Goal: Task Accomplishment & Management: Complete application form

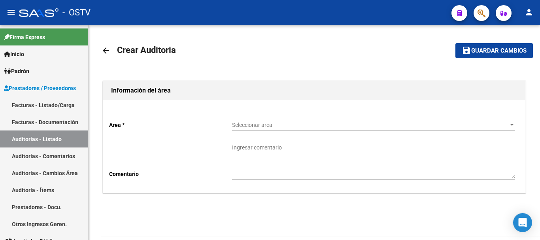
click at [262, 124] on span "Seleccionar area" at bounding box center [370, 125] width 276 height 7
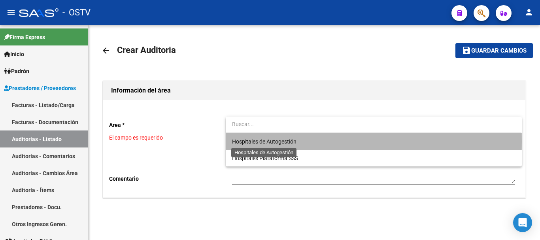
click at [249, 141] on span "Hospitales de Autogestión" at bounding box center [264, 141] width 64 height 6
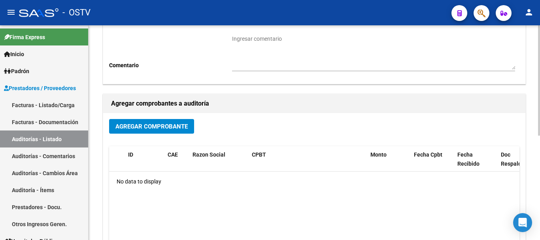
scroll to position [119, 0]
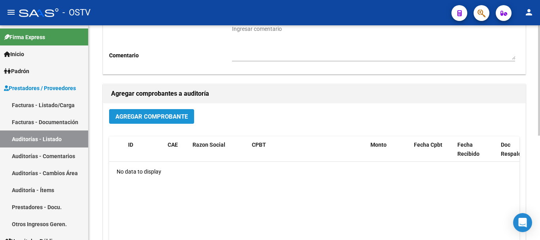
click at [163, 119] on span "Agregar Comprobante" at bounding box center [151, 116] width 72 height 7
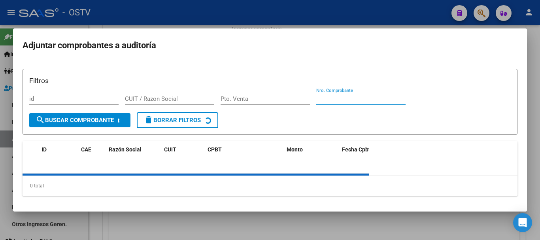
click at [342, 98] on input "Nro. Comprobante" at bounding box center [360, 98] width 89 height 7
paste input "33861"
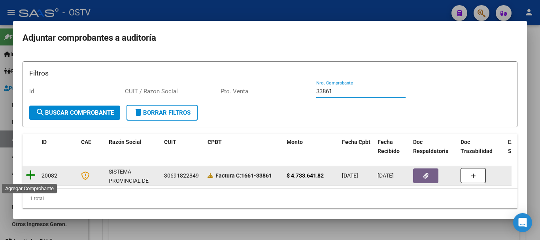
type input "33861"
click at [33, 175] on icon at bounding box center [31, 175] width 10 height 11
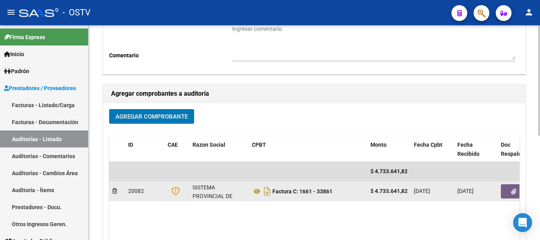
click at [503, 190] on button "button" at bounding box center [513, 191] width 25 height 14
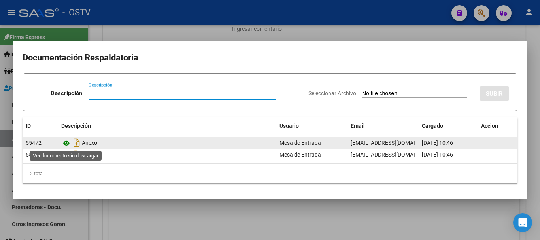
click at [67, 142] on icon at bounding box center [66, 142] width 10 height 9
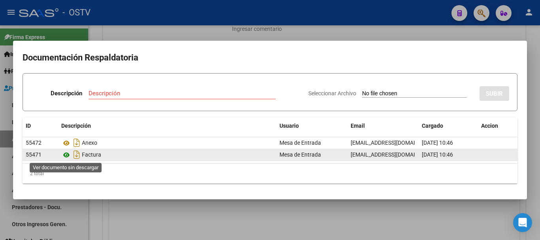
click at [67, 154] on icon at bounding box center [66, 154] width 10 height 9
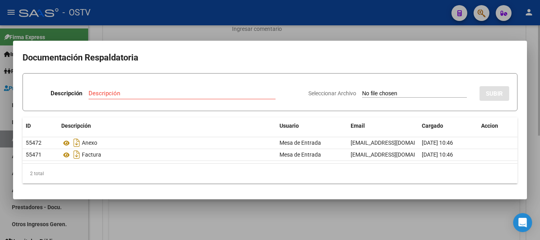
click at [132, 30] on div at bounding box center [270, 120] width 540 height 240
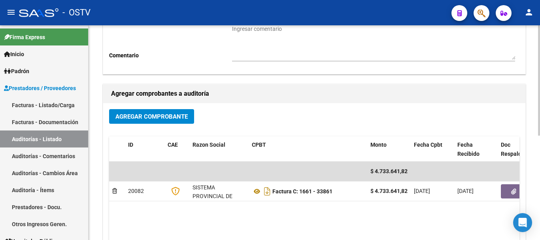
scroll to position [0, 0]
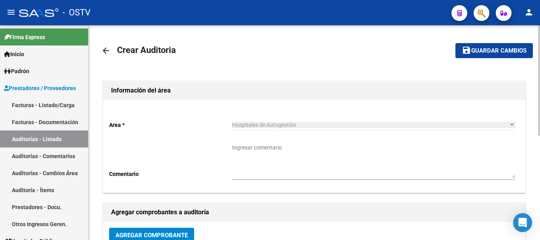
click at [486, 57] on button "save Guardar cambios" at bounding box center [493, 50] width 77 height 15
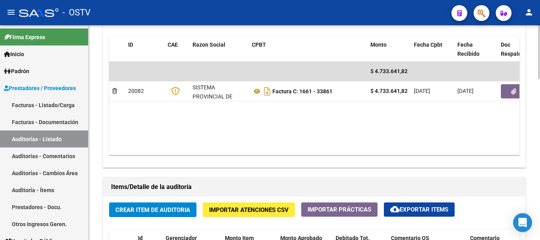
scroll to position [435, 0]
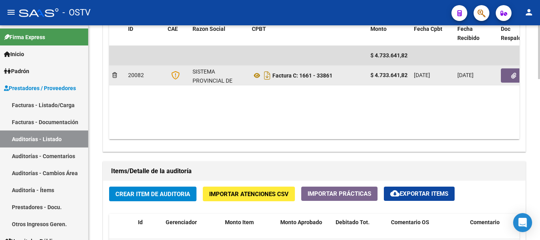
click at [504, 78] on button "button" at bounding box center [513, 75] width 25 height 14
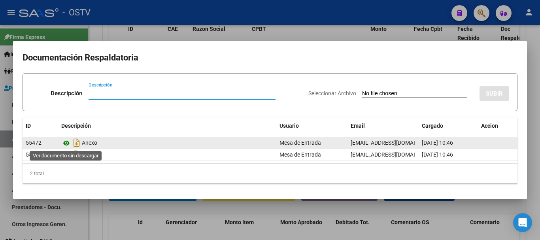
click at [67, 143] on icon at bounding box center [66, 142] width 10 height 9
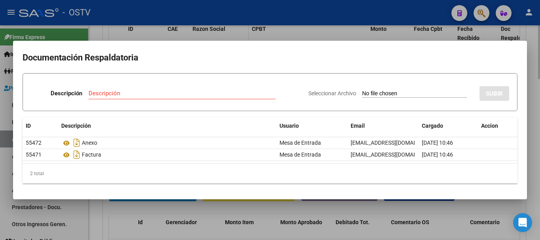
click at [196, 39] on div at bounding box center [270, 120] width 540 height 240
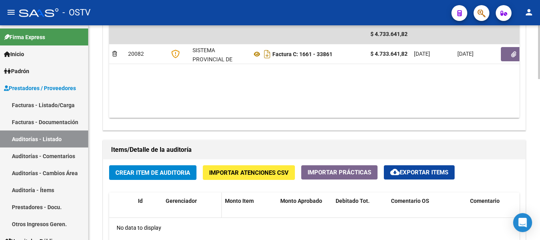
scroll to position [474, 0]
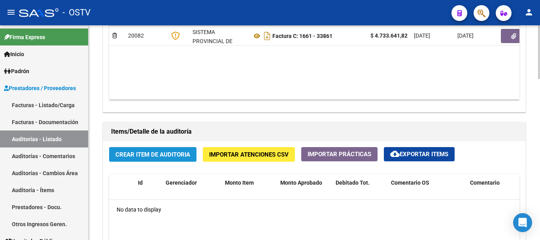
click at [164, 149] on button "Crear Item de Auditoria" at bounding box center [152, 154] width 87 height 15
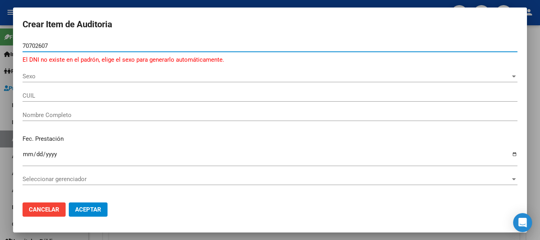
type input "70702607"
click at [43, 71] on div "Sexo Sexo" at bounding box center [270, 76] width 495 height 12
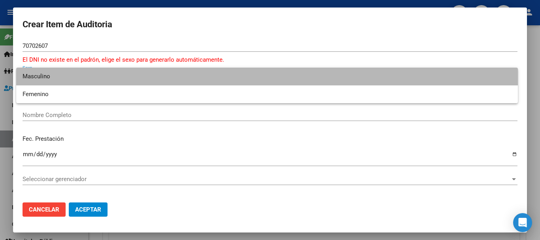
click at [45, 81] on span "Masculino" at bounding box center [267, 77] width 489 height 18
type input "20707026074"
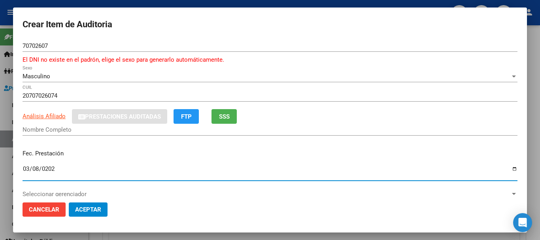
type input "[DATE]"
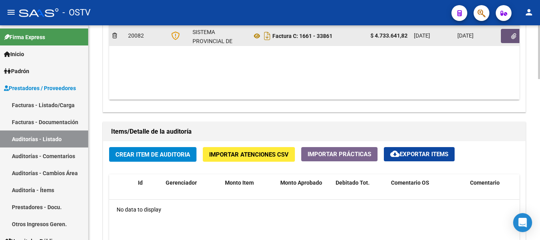
click at [512, 32] on button "button" at bounding box center [513, 36] width 25 height 14
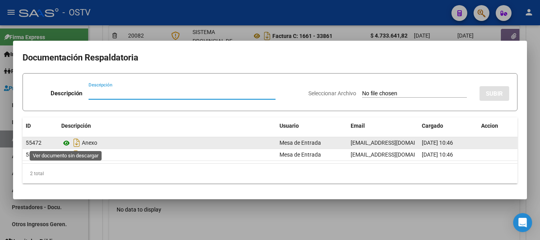
click at [64, 138] on icon at bounding box center [66, 142] width 10 height 9
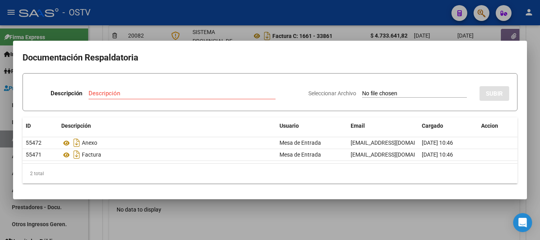
click at [125, 12] on div at bounding box center [270, 120] width 540 height 240
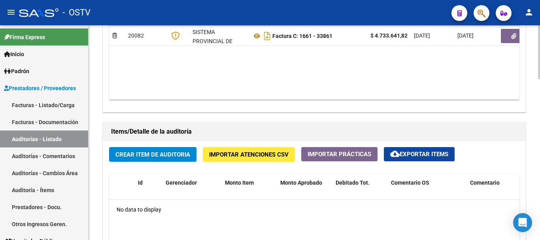
click at [149, 157] on span "Crear Item de Auditoria" at bounding box center [152, 154] width 75 height 7
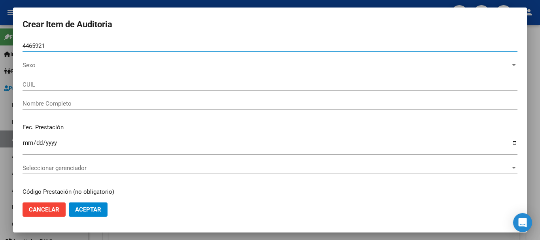
type input "44659211"
type input "23446592114"
type input "[PERSON_NAME] [PERSON_NAME]"
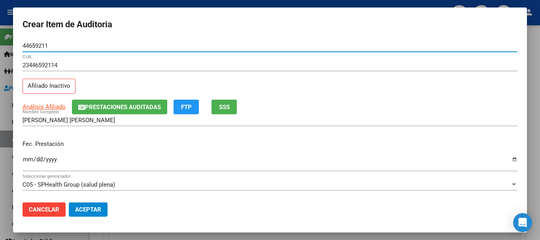
type input "44659211"
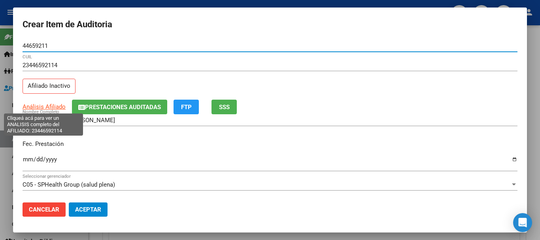
click at [49, 107] on span "Análisis Afiliado" at bounding box center [44, 106] width 43 height 7
type textarea "23446592114"
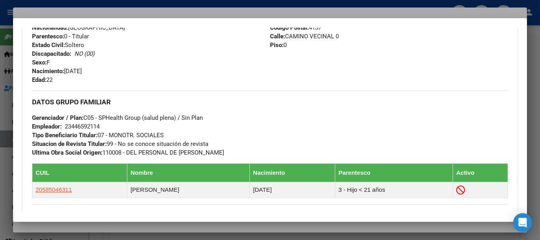
scroll to position [442, 0]
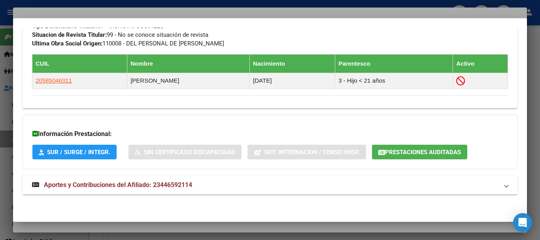
click at [120, 187] on span "Aportes y Contribuciones del Afiliado: 23446592114" at bounding box center [118, 185] width 148 height 8
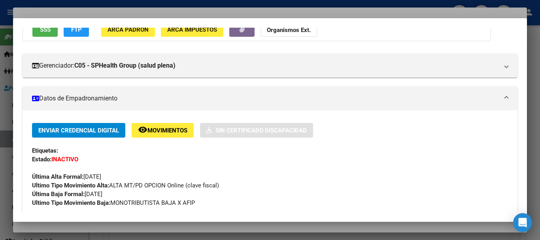
scroll to position [39, 0]
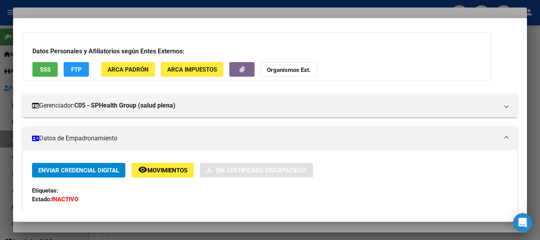
click at [128, 15] on div at bounding box center [270, 120] width 540 height 240
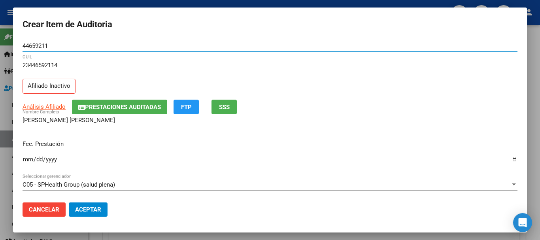
drag, startPoint x: 63, startPoint y: 45, endPoint x: 0, endPoint y: 49, distance: 63.0
click at [0, 49] on div "Crear Item de Auditoria 44659211 Nro Documento 23446592114 CUIL Afiliado Inacti…" at bounding box center [270, 120] width 540 height 240
paste input "70702607"
type input "70702607"
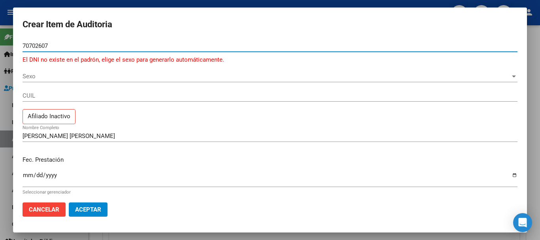
paste input "44659211"
click at [15, 43] on mat-dialog-content "70702607 Nro Documento El DNI no existe en el padrón, elige el sexo para genera…" at bounding box center [270, 118] width 514 height 156
type input "44659211"
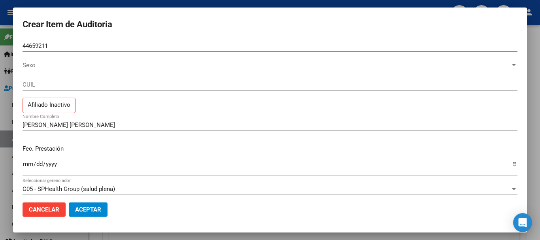
type input "23446592114"
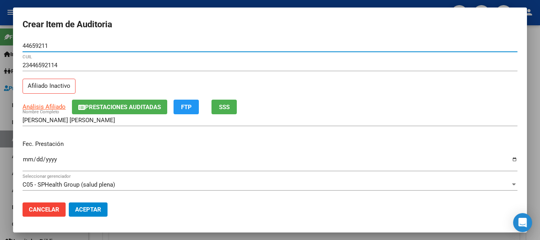
click at [59, 103] on app-link-go-to "Análisis Afiliado" at bounding box center [44, 106] width 43 height 9
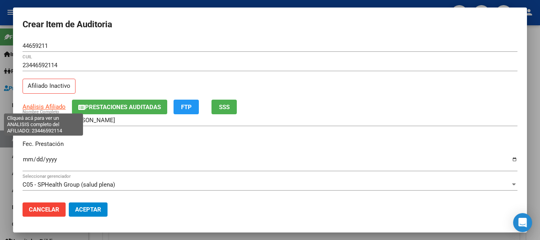
click at [59, 104] on span "Análisis Afiliado" at bounding box center [44, 106] width 43 height 7
copy span "Análisis Afilia"
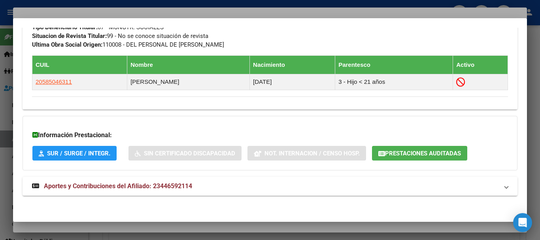
scroll to position [442, 0]
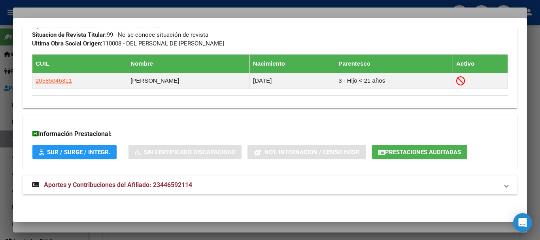
click at [141, 179] on mat-expansion-panel-header "Aportes y Contribuciones del Afiliado: 23446592114" at bounding box center [270, 185] width 495 height 19
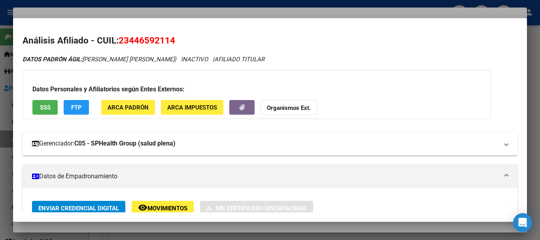
scroll to position [0, 0]
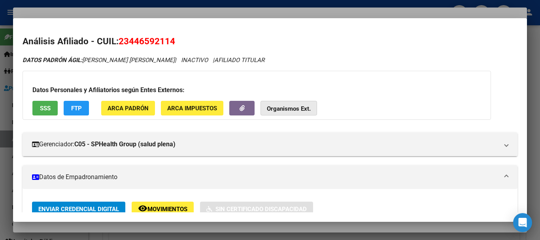
click at [293, 112] on strong "Organismos Ext." at bounding box center [289, 108] width 44 height 7
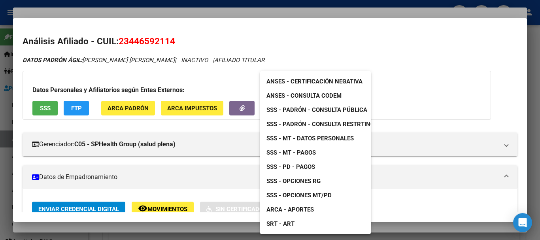
click at [313, 140] on span "SSS - MT - Datos Personales" at bounding box center [309, 138] width 87 height 7
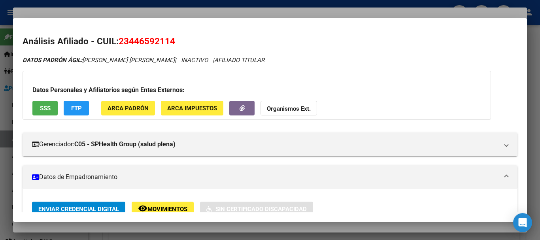
click at [283, 107] on strong "Organismos Ext." at bounding box center [289, 108] width 44 height 7
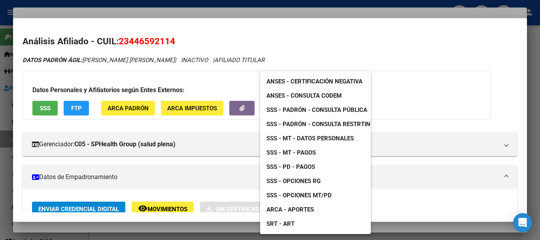
click at [328, 110] on span "SSS - Padrón - Consulta Pública" at bounding box center [316, 109] width 101 height 7
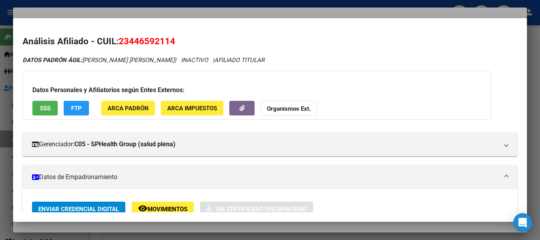
click at [176, 14] on div at bounding box center [270, 120] width 540 height 240
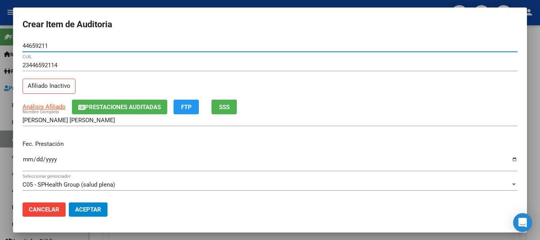
drag, startPoint x: 54, startPoint y: 45, endPoint x: 14, endPoint y: 47, distance: 40.4
click at [14, 47] on mat-dialog-content "44659211 Nro Documento 23446592114 CUIL Afiliado Inactivo Análisis Afiliado Pre…" at bounding box center [270, 118] width 514 height 156
paste input "23446592114"
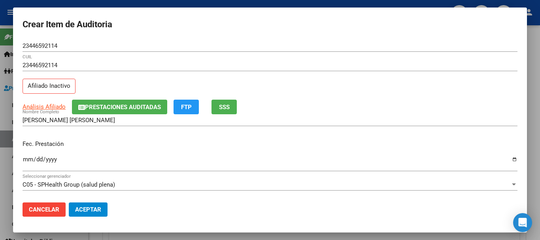
drag, startPoint x: 31, startPoint y: 51, endPoint x: 0, endPoint y: 48, distance: 31.3
click at [0, 48] on div "Crear Item de Auditoria 23446592114 Nro Documento 23446592114 CUIL Afiliado Ina…" at bounding box center [270, 120] width 540 height 240
click at [43, 50] on div "23446592114 Nro Documento" at bounding box center [270, 46] width 495 height 12
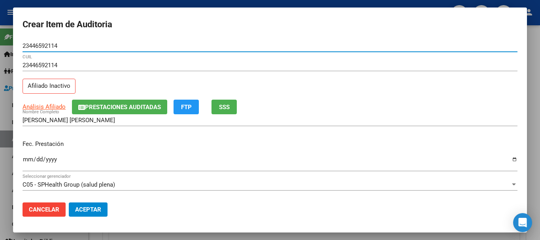
drag, startPoint x: 57, startPoint y: 45, endPoint x: 0, endPoint y: 50, distance: 57.5
click at [0, 50] on div "Crear Item de Auditoria 23446592114 Nro Documento 23446592114 CUIL Afiliado Ina…" at bounding box center [270, 120] width 540 height 240
paste input "70702607"
drag, startPoint x: 55, startPoint y: 45, endPoint x: 6, endPoint y: 49, distance: 48.4
click at [5, 49] on div "Crear Item de Auditoria 707026074 Nro Documento 23446592114 CUIL Afiliado Inact…" at bounding box center [270, 120] width 540 height 240
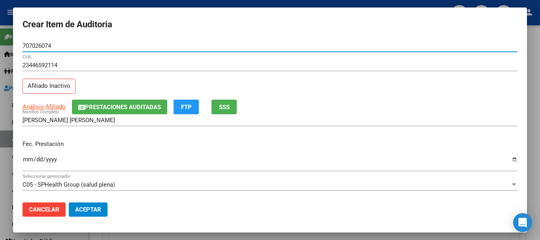
paste input "number"
type input "70702607"
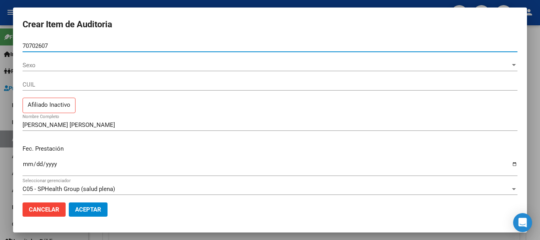
type input "70702607"
click at [41, 68] on mat-dialog-content "70702607 Nro Documento Sexo Sexo CUIL Afiliado Inactivo [PERSON_NAME] [PERSON_N…" at bounding box center [270, 118] width 514 height 156
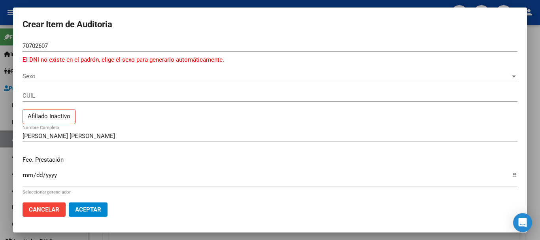
click at [32, 74] on div "Sexo Sexo" at bounding box center [270, 76] width 495 height 12
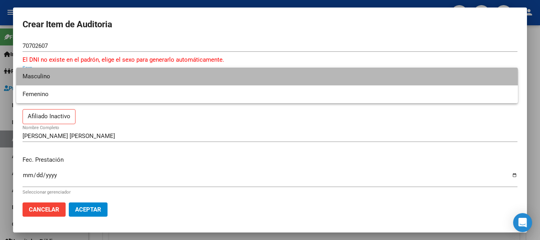
click at [37, 79] on span "Masculino" at bounding box center [267, 77] width 489 height 18
type input "20707026074"
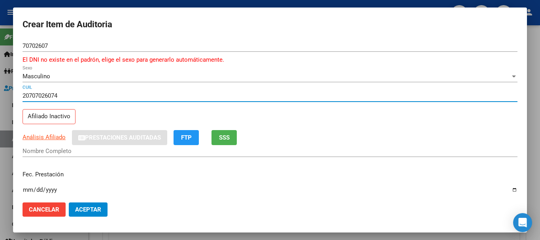
click at [26, 95] on input "20707026074" at bounding box center [270, 95] width 495 height 7
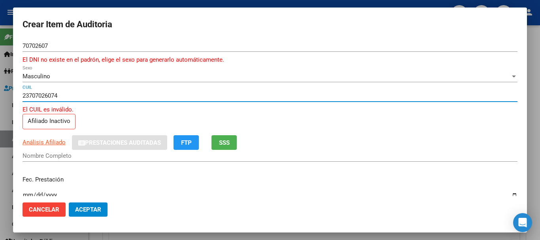
type input "23707026074"
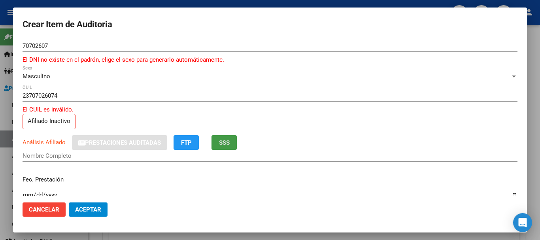
click at [72, 79] on div "Masculino" at bounding box center [267, 76] width 488 height 7
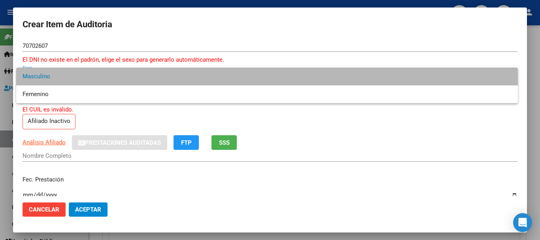
click at [54, 78] on span "Masculino" at bounding box center [267, 77] width 489 height 18
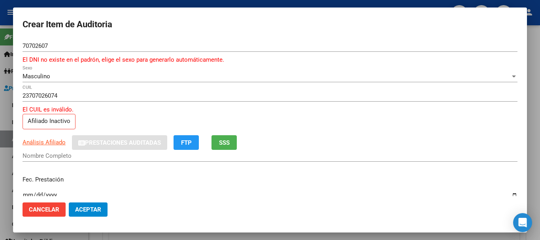
click at [36, 149] on div "ARCA Padrón Análisis Afiliado Prestaciones Auditadas FTP SSS" at bounding box center [270, 142] width 495 height 15
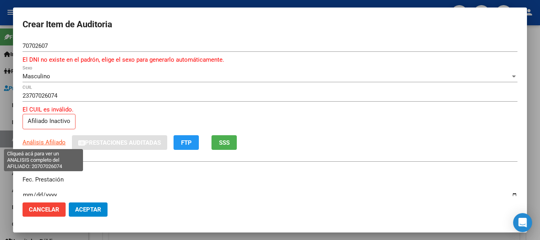
click at [43, 139] on span "Análisis Afiliado" at bounding box center [44, 142] width 43 height 7
type textarea "20707026074"
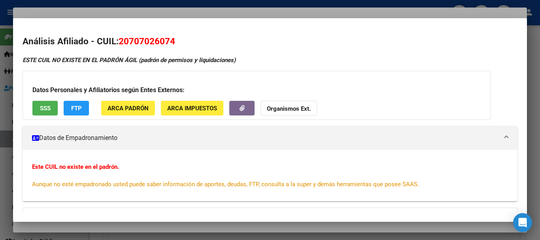
click at [303, 108] on strong "Organismos Ext." at bounding box center [289, 108] width 44 height 7
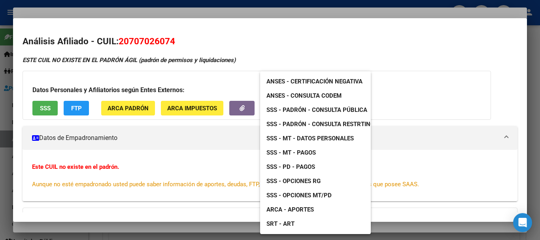
click at [331, 106] on link "SSS - Padrón - Consulta Pública" at bounding box center [316, 110] width 113 height 14
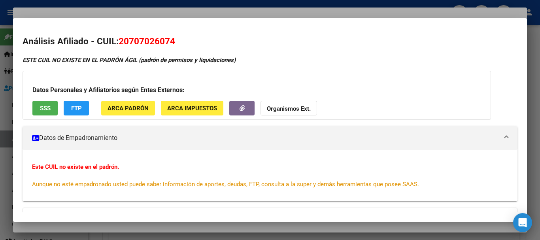
click at [157, 13] on div at bounding box center [270, 120] width 540 height 240
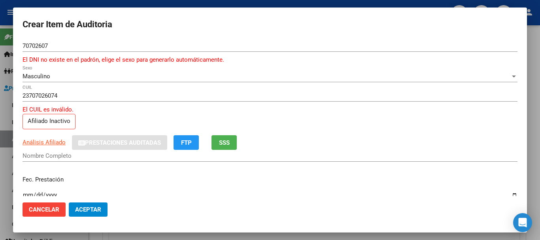
drag, startPoint x: 232, startPoint y: 43, endPoint x: 232, endPoint y: 47, distance: 4.8
click at [233, 45] on div "70702607 Nro Documento" at bounding box center [270, 46] width 495 height 12
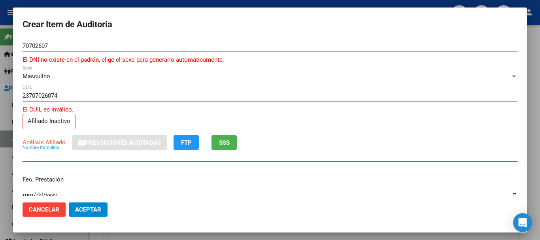
scroll to position [8, 0]
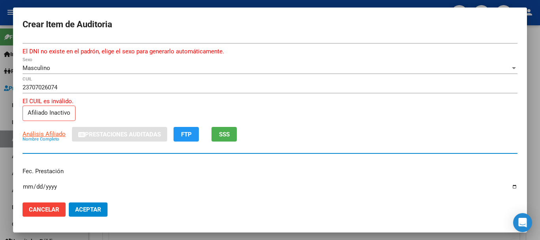
paste input "[PERSON_NAME] [PERSON_NAME]"
type input "[PERSON_NAME] [PERSON_NAME]"
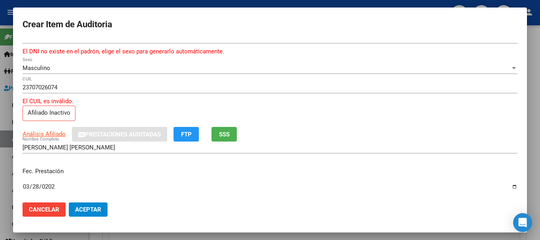
type input "[DATE]"
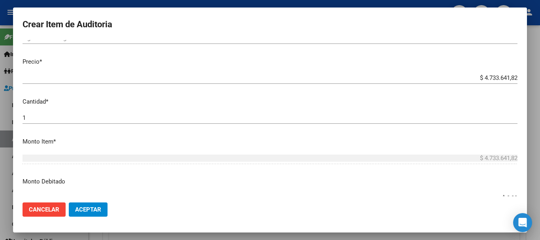
scroll to position [228, 0]
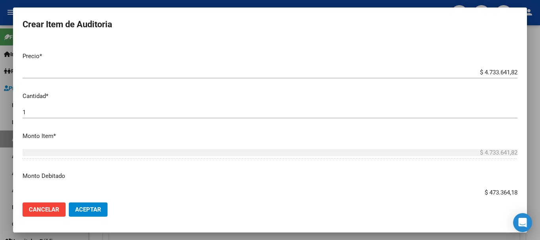
type input "$ 4.733.641,82"
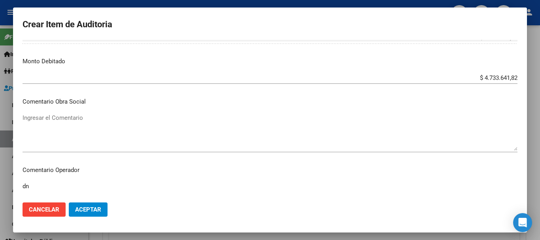
type textarea "d"
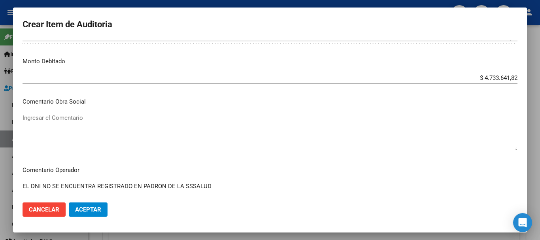
scroll to position [344, 0]
paste textarea "44659211"
paste textarea "[DATE]"
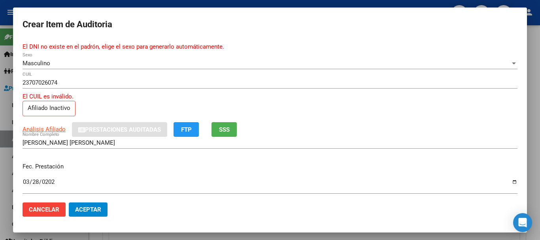
scroll to position [0, 0]
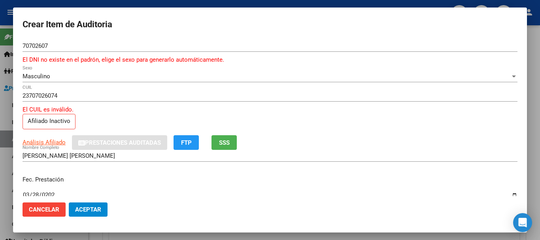
click at [311, 135] on div "ARCA Padrón Análisis Afiliado Prestaciones Auditadas FTP SSS" at bounding box center [270, 142] width 495 height 15
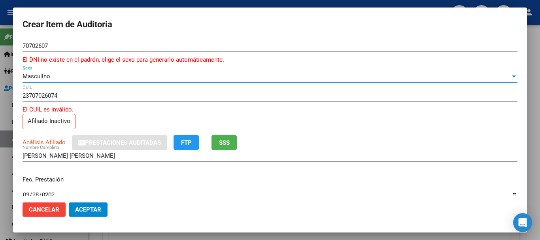
click at [315, 139] on div "ARCA Padrón Análisis Afiliado Prestaciones Auditadas FTP SSS" at bounding box center [270, 142] width 495 height 15
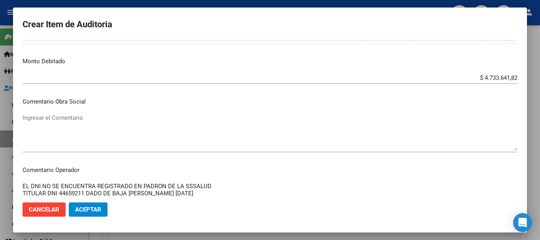
scroll to position [344, 0]
type textarea "EL DNI NO SE ENCUENTRA REGISTRADO EN PADRON DE LA SSSALUD TITULAR DNI 44659211 …"
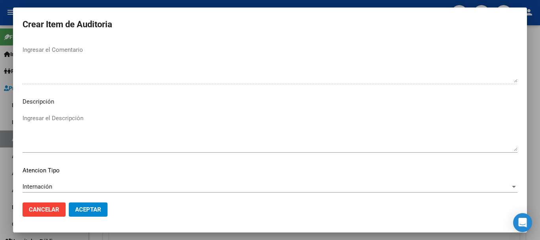
scroll to position [591, 0]
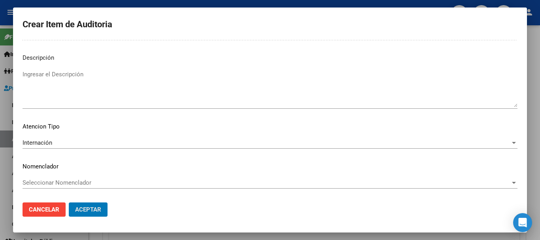
click at [69, 202] on button "Aceptar" at bounding box center [88, 209] width 39 height 14
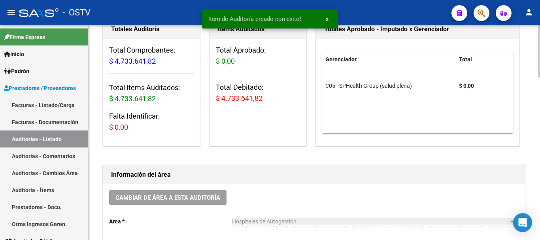
scroll to position [0, 0]
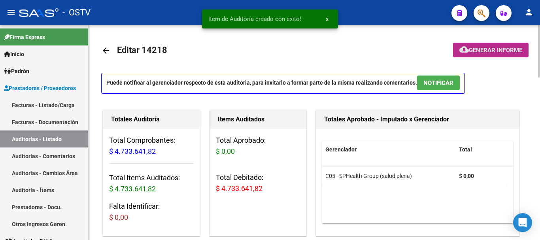
click at [506, 49] on span "Generar informe" at bounding box center [495, 50] width 53 height 7
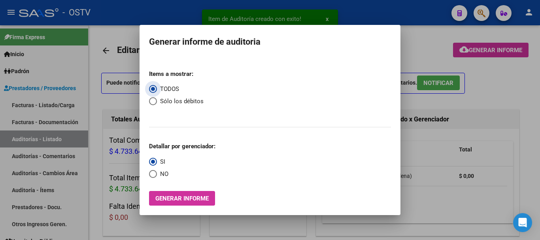
click at [152, 101] on span "Select an option" at bounding box center [153, 101] width 8 height 8
click at [152, 101] on input "Sólo los débitos" at bounding box center [153, 101] width 8 height 8
radio input "true"
drag, startPoint x: 152, startPoint y: 175, endPoint x: 158, endPoint y: 185, distance: 11.2
click at [153, 177] on span "Select an option" at bounding box center [153, 174] width 8 height 8
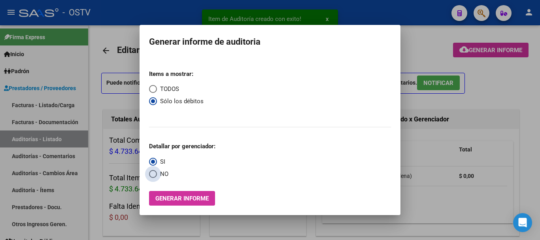
click at [153, 177] on input "NO" at bounding box center [153, 174] width 8 height 8
radio input "true"
click at [168, 202] on span "Generar informe" at bounding box center [181, 198] width 53 height 7
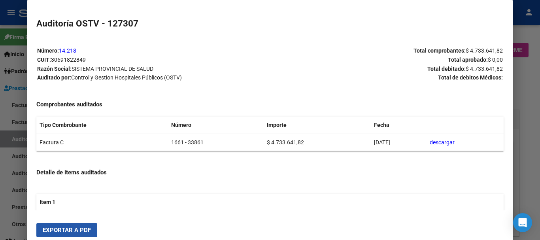
click at [74, 227] on span "Exportar a PDF" at bounding box center [67, 229] width 48 height 7
click at [527, 155] on div at bounding box center [270, 120] width 540 height 240
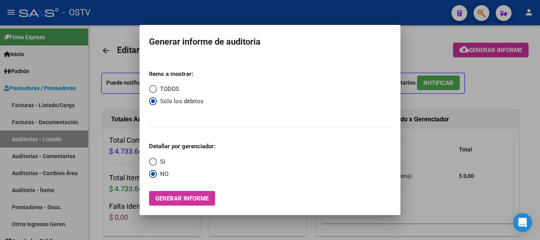
click at [527, 155] on div at bounding box center [270, 120] width 540 height 240
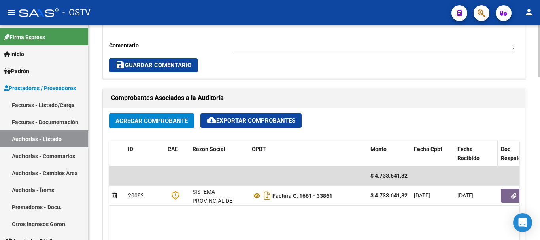
scroll to position [316, 0]
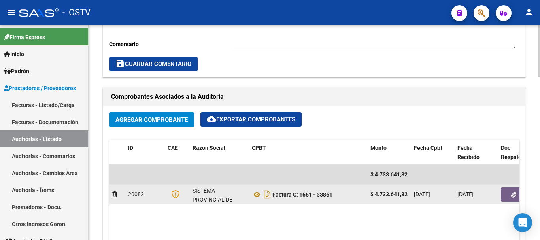
click at [510, 192] on button "button" at bounding box center [513, 194] width 25 height 14
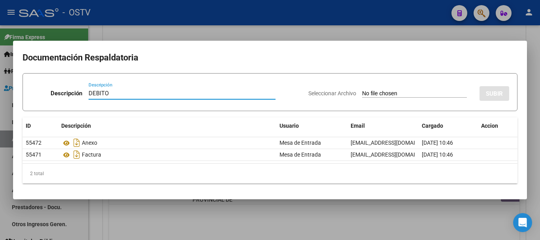
type input "DEBITO"
click at [362, 90] on input "Seleccionar Archivo" at bounding box center [414, 94] width 105 height 8
type input "C:\fakepath\DEBITO FC 1661-33861.pdf"
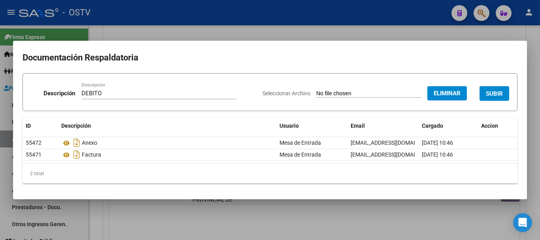
click at [496, 90] on span "SUBIR" at bounding box center [494, 93] width 17 height 7
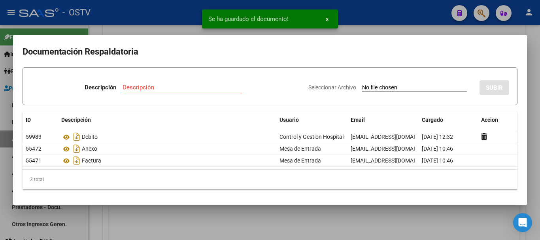
click at [540, 102] on div at bounding box center [270, 120] width 540 height 240
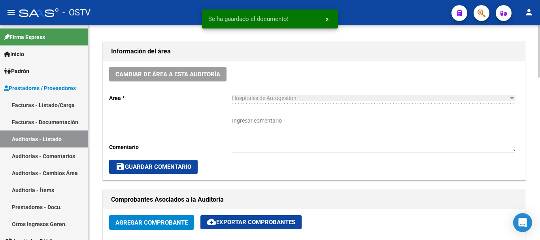
scroll to position [119, 0]
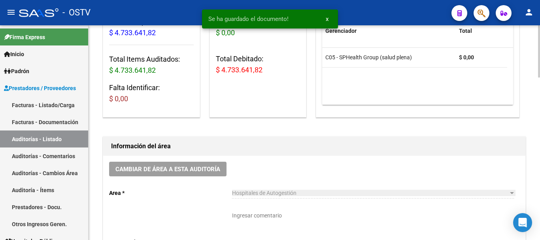
click at [300, 225] on textarea "Ingresar comentario" at bounding box center [373, 228] width 283 height 35
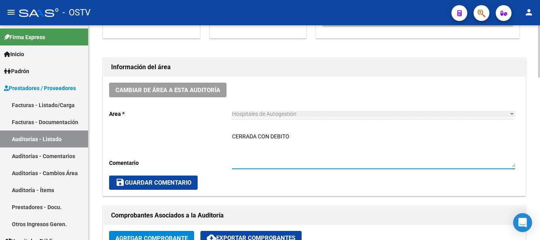
type textarea "CERRADA CON DEBITO"
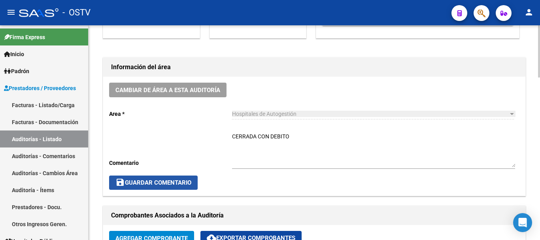
click at [181, 183] on span "save Guardar Comentario" at bounding box center [153, 182] width 76 height 7
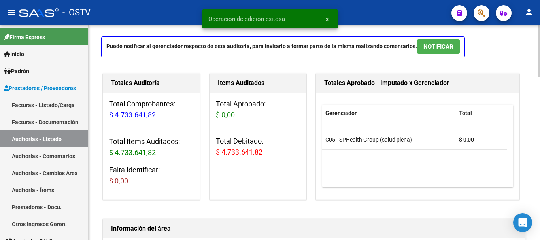
scroll to position [0, 0]
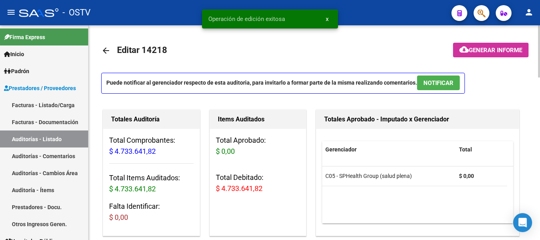
click at [106, 51] on mat-icon "arrow_back" at bounding box center [105, 50] width 9 height 9
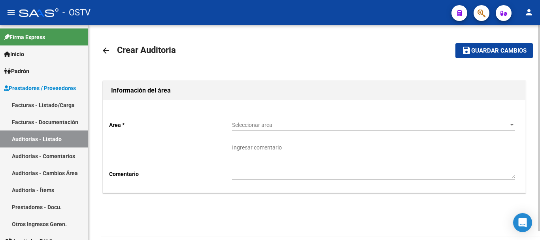
click at [268, 123] on span "Seleccionar area" at bounding box center [370, 125] width 276 height 7
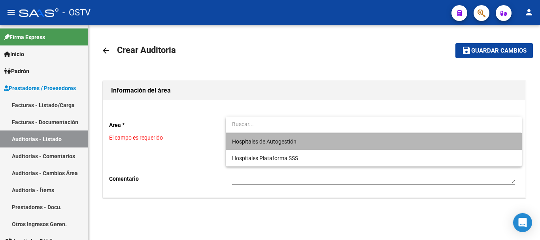
click at [265, 136] on span "Hospitales de Autogestión" at bounding box center [373, 141] width 283 height 17
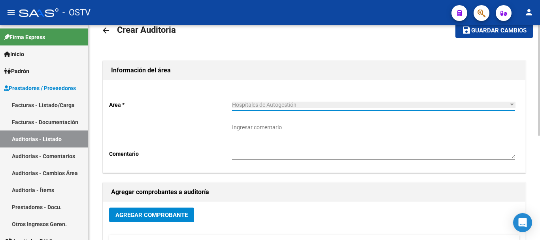
scroll to position [40, 0]
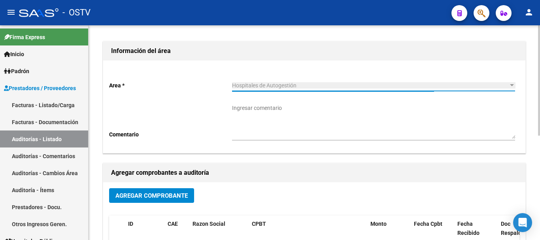
click at [175, 192] on span "Agregar Comprobante" at bounding box center [151, 195] width 72 height 7
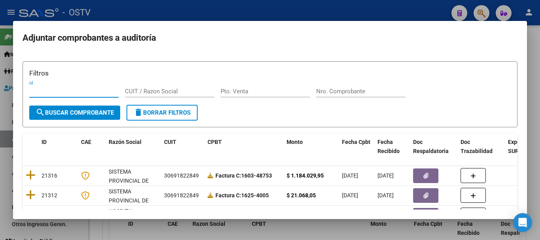
click at [337, 91] on input "Nro. Comprobante" at bounding box center [360, 91] width 89 height 7
paste input "40913"
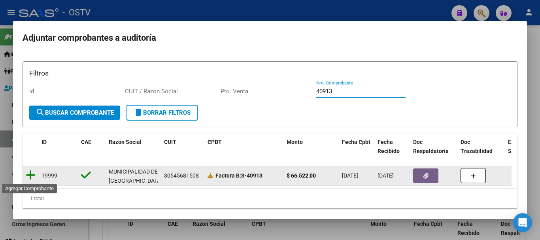
type input "40913"
click at [32, 177] on icon at bounding box center [31, 175] width 10 height 11
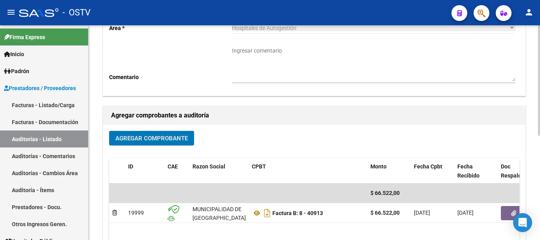
scroll to position [202, 0]
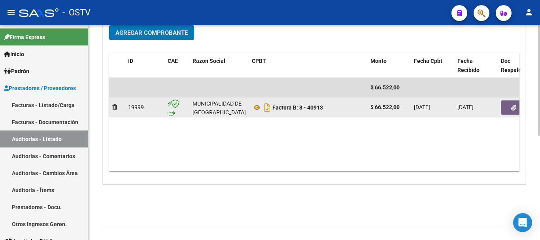
click at [508, 108] on button "button" at bounding box center [513, 107] width 25 height 14
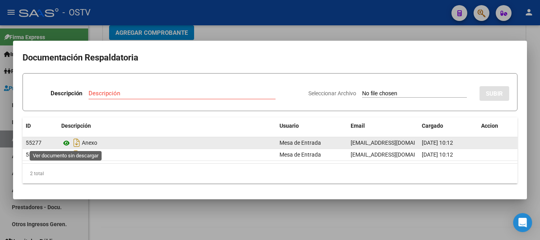
click at [67, 142] on icon at bounding box center [66, 142] width 10 height 9
click at [66, 141] on icon at bounding box center [66, 142] width 10 height 9
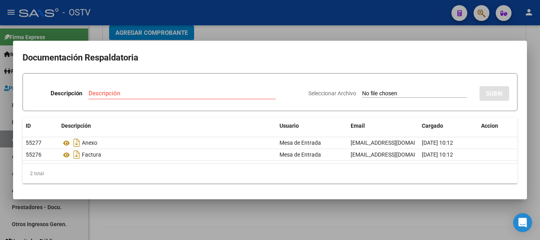
click at [366, 28] on div at bounding box center [270, 120] width 540 height 240
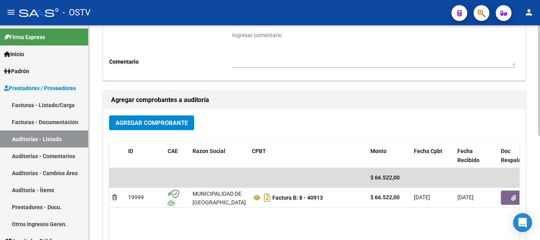
scroll to position [0, 0]
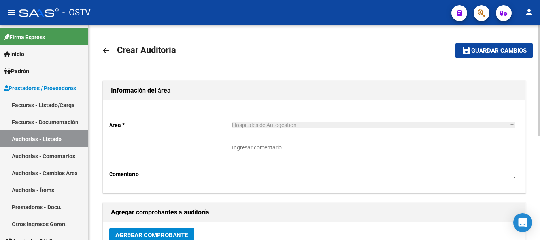
click at [479, 45] on button "save Guardar cambios" at bounding box center [493, 50] width 77 height 15
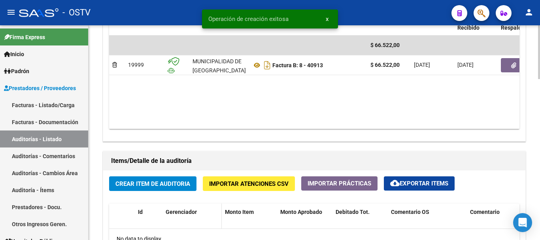
scroll to position [474, 0]
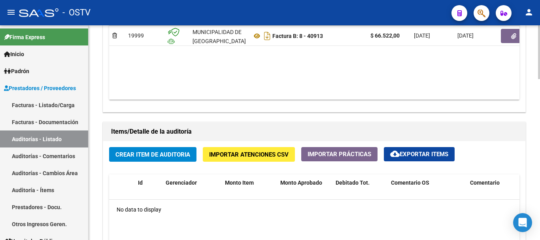
click at [169, 148] on button "Crear Item de Auditoria" at bounding box center [152, 154] width 87 height 15
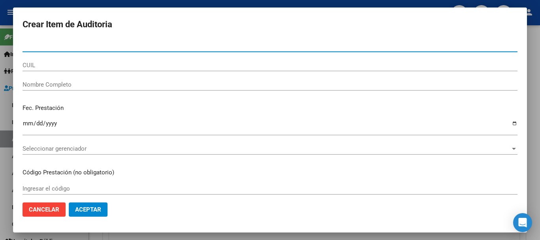
paste input "52586598"
type input "52586598"
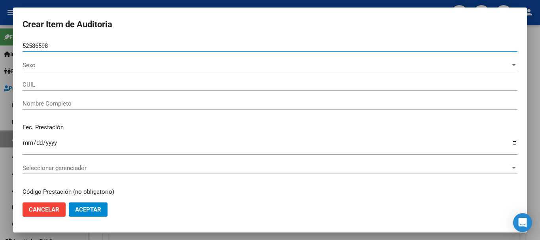
type input "20525865984"
type input "ADORNO [PERSON_NAME]"
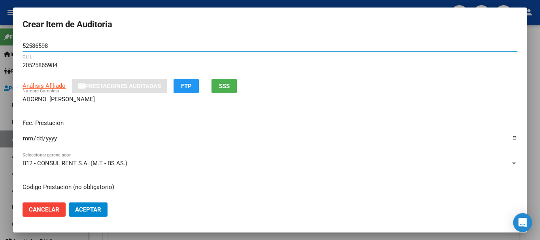
type input "52586598"
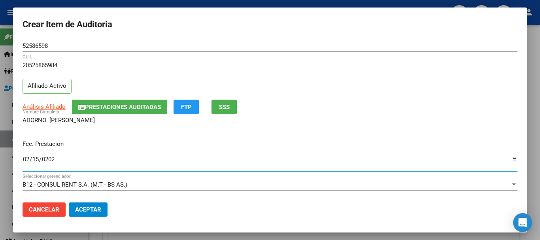
type input "[DATE]"
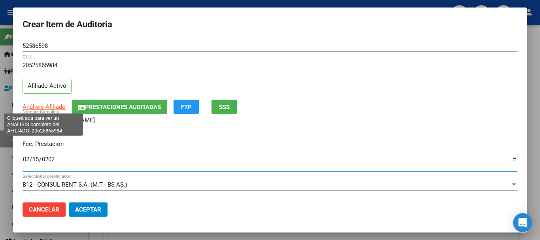
click at [43, 108] on span "Análisis Afiliado" at bounding box center [44, 106] width 43 height 7
type textarea "20525865984"
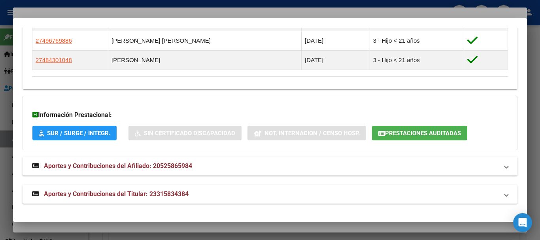
click at [172, 192] on span "Aportes y Contribuciones del Titular: 23315834384" at bounding box center [116, 194] width 145 height 8
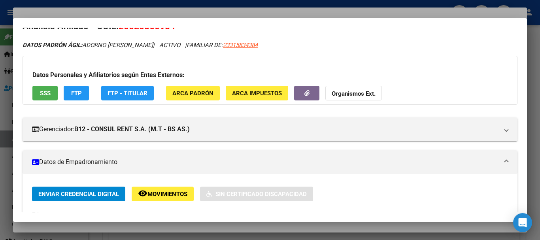
scroll to position [0, 0]
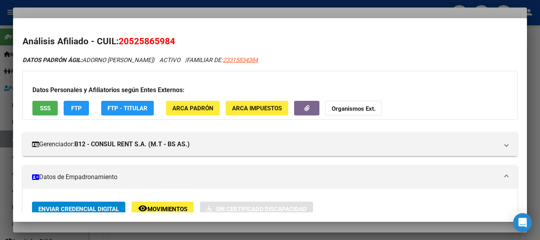
click at [367, 108] on strong "Organismos Ext." at bounding box center [354, 108] width 44 height 7
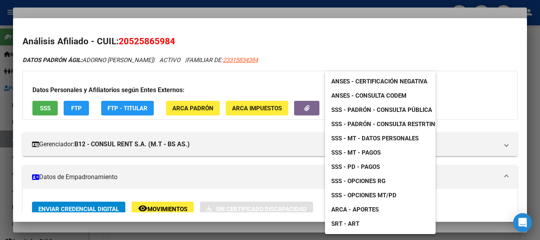
click at [395, 111] on span "SSS - Padrón - Consulta Pública" at bounding box center [381, 109] width 101 height 7
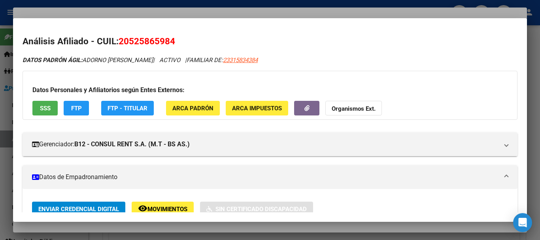
drag, startPoint x: 250, startPoint y: 12, endPoint x: 264, endPoint y: 11, distance: 14.2
click at [249, 11] on div at bounding box center [270, 120] width 540 height 240
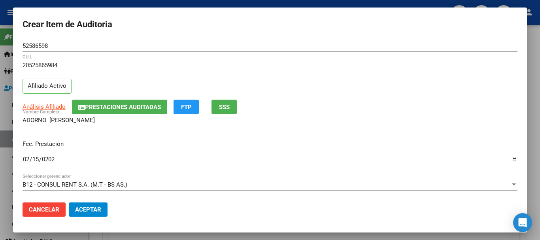
click at [408, 117] on input "ADORNO [PERSON_NAME]" at bounding box center [270, 120] width 495 height 7
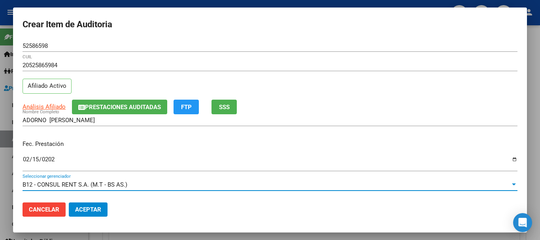
scroll to position [107, 0]
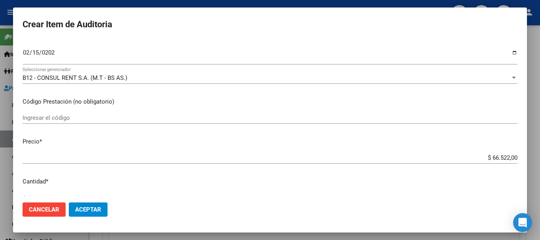
type input "$ 0,03"
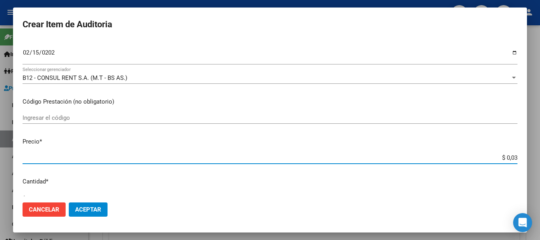
type input "$ 0,39"
type input "$ 3,99"
type input "$ 39,98"
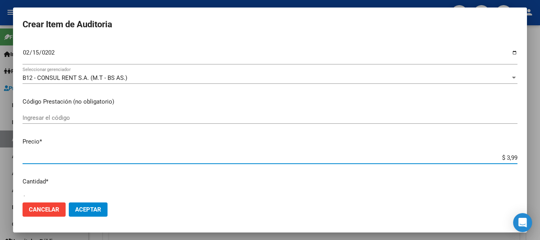
type input "$ 39,98"
type input "$ 399,80"
type input "$ 3.998,00"
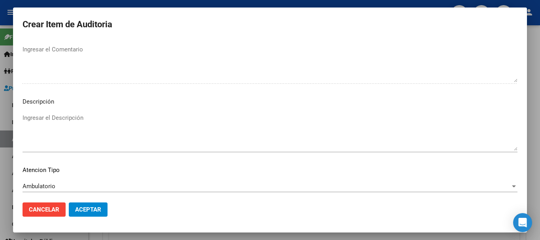
scroll to position [556, 0]
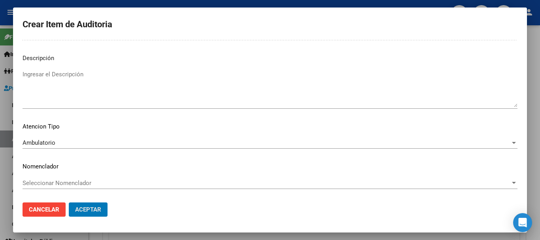
click at [69, 202] on button "Aceptar" at bounding box center [88, 209] width 39 height 14
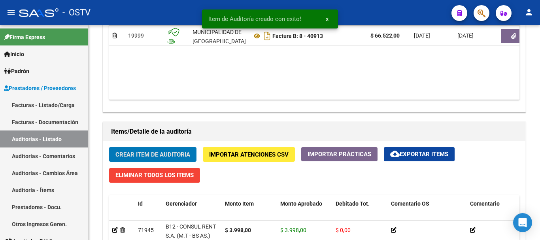
click at [109, 147] on button "Crear Item de Auditoria" at bounding box center [152, 154] width 87 height 15
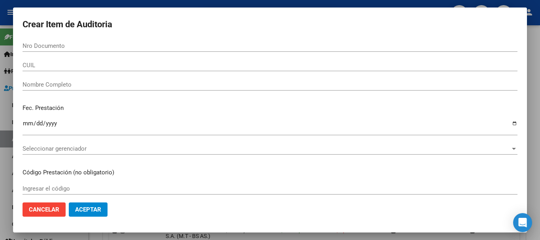
scroll to position [475, 0]
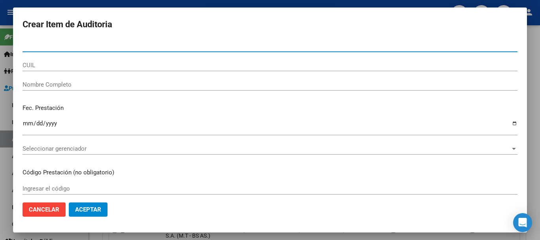
paste input "38025681"
type input "38025681"
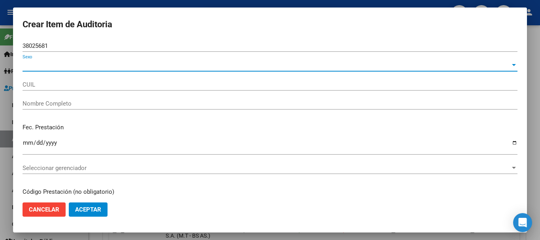
type input "23380256819"
type input "[PERSON_NAME]"
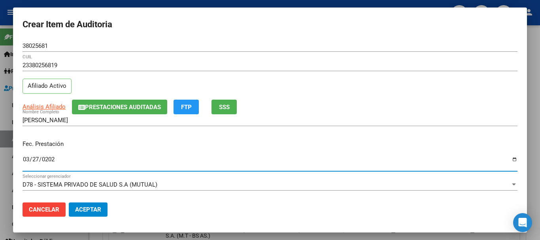
type input "[DATE]"
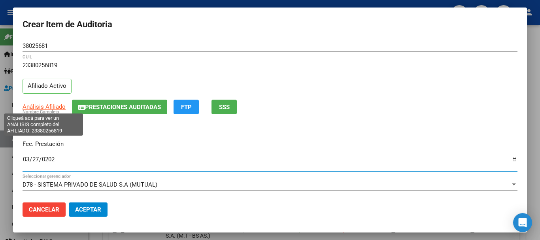
click at [53, 106] on span "Análisis Afiliado" at bounding box center [44, 106] width 43 height 7
type textarea "23380256819"
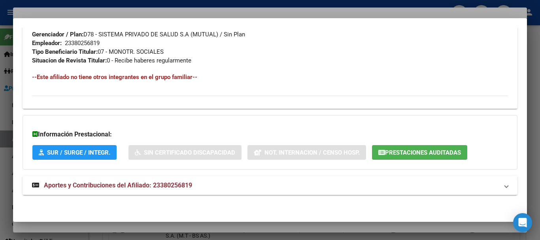
click at [134, 190] on mat-expansion-panel-header "Aportes y Contribuciones del Afiliado: 23380256819" at bounding box center [270, 185] width 495 height 19
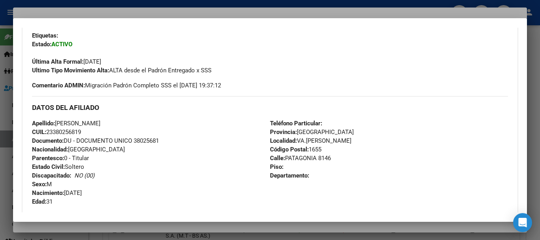
scroll to position [0, 0]
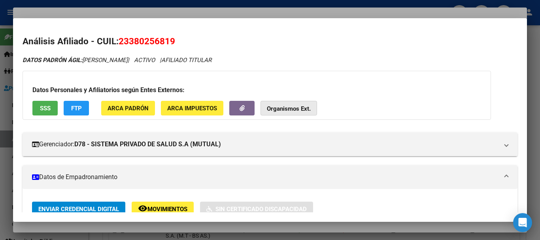
click at [276, 106] on strong "Organismos Ext." at bounding box center [289, 108] width 44 height 7
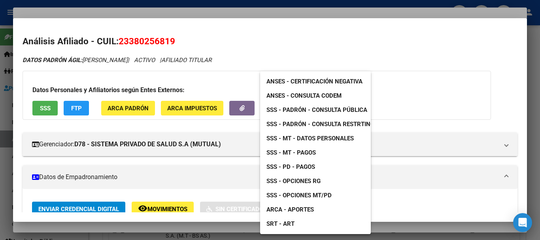
click at [324, 139] on span "SSS - MT - Datos Personales" at bounding box center [309, 138] width 87 height 7
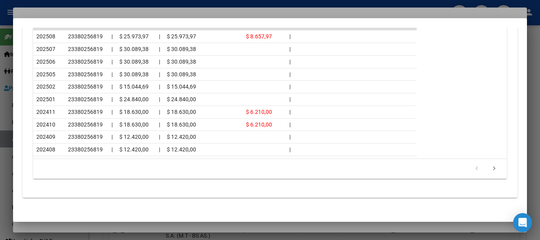
scroll to position [754, 0]
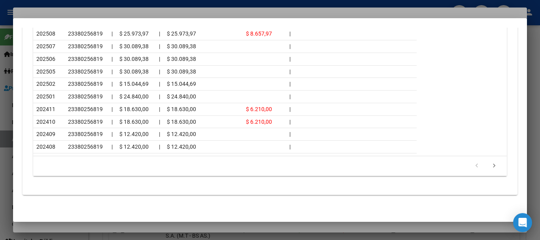
drag, startPoint x: 168, startPoint y: 9, endPoint x: 172, endPoint y: 9, distance: 4.0
click at [169, 9] on div at bounding box center [270, 120] width 540 height 240
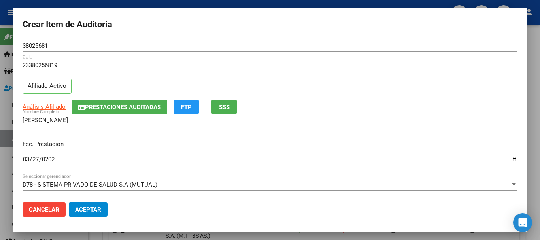
drag, startPoint x: 294, startPoint y: 70, endPoint x: 294, endPoint y: 77, distance: 7.1
click at [294, 70] on div "23380256819 CUIL" at bounding box center [270, 65] width 495 height 12
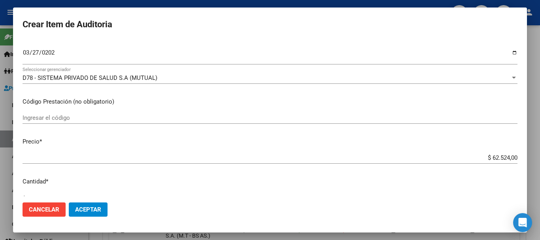
type input "$ 0,02"
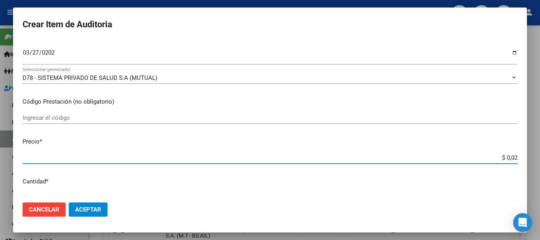
type input "$ 0,29"
type input "$ 2,95"
type input "$ 29,57"
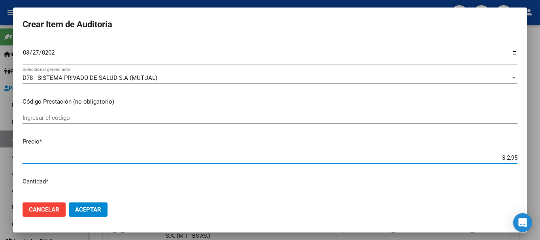
type input "$ 29,57"
type input "$ 295,70"
type input "$ 2.957,00"
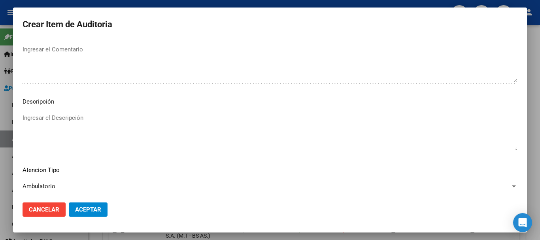
scroll to position [556, 0]
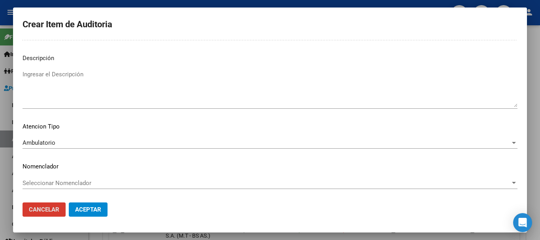
click at [69, 202] on button "Aceptar" at bounding box center [88, 209] width 39 height 14
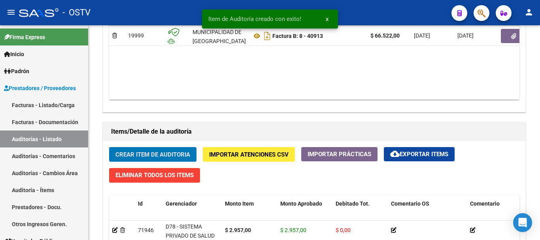
click at [109, 147] on button "Crear Item de Auditoria" at bounding box center [152, 154] width 87 height 15
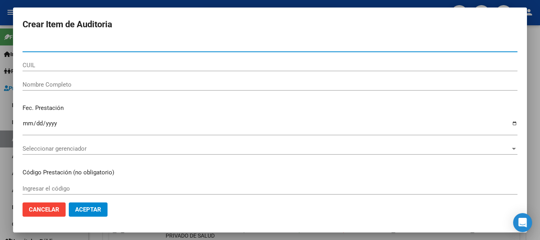
paste input "47112962"
type input "47112962"
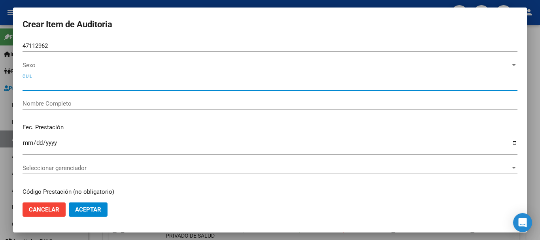
type input "27471129629"
type input "[PERSON_NAME]"
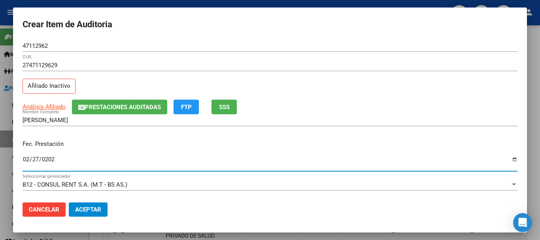
type input "[DATE]"
click at [47, 111] on app-link-go-to "Análisis Afiliado" at bounding box center [44, 106] width 43 height 9
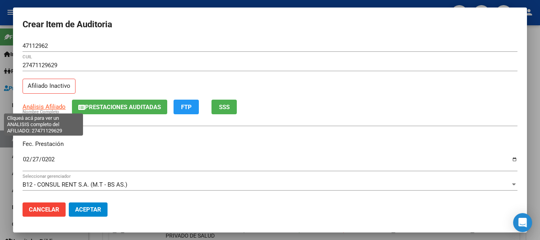
click at [49, 106] on span "Análisis Afiliado" at bounding box center [44, 106] width 43 height 7
copy span "A"
type textarea "27471129629"
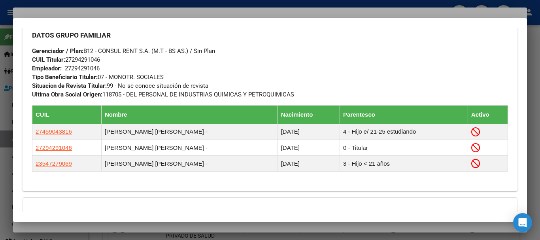
scroll to position [501, 0]
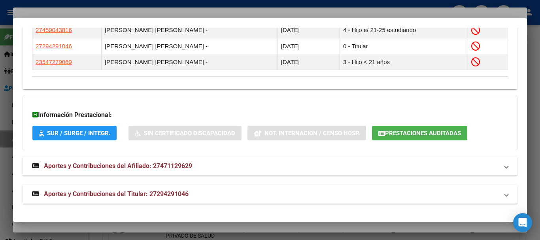
click at [187, 193] on span "Aportes y Contribuciones del Titular: 27294291046" at bounding box center [116, 194] width 145 height 8
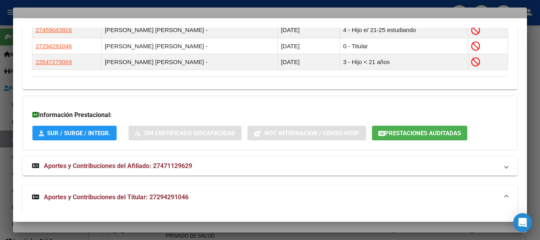
click at [184, 202] on mat-expansion-panel-header "Aportes y Contribuciones del Titular: 27294291046" at bounding box center [270, 197] width 495 height 25
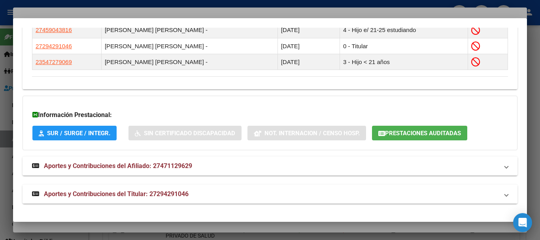
click at [177, 191] on span "Aportes y Contribuciones del Titular: 27294291046" at bounding box center [116, 194] width 145 height 8
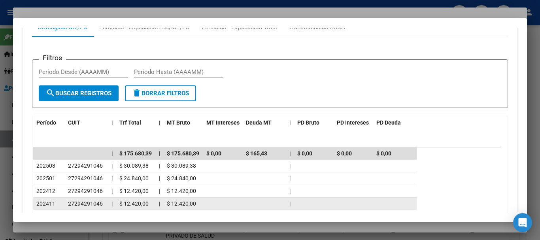
scroll to position [770, 0]
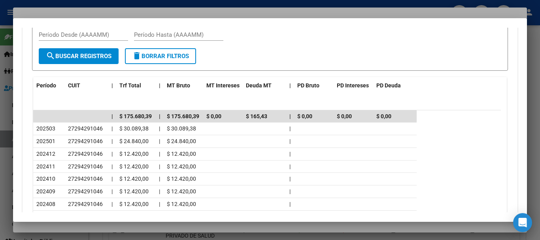
click at [138, 6] on div at bounding box center [270, 120] width 540 height 240
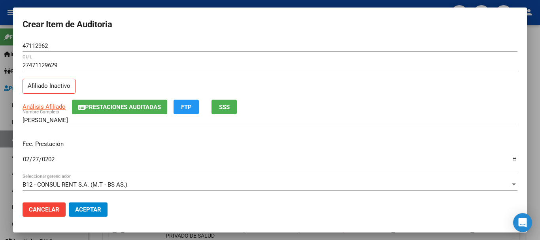
click at [346, 77] on div "27471129629 CUIL" at bounding box center [270, 68] width 495 height 19
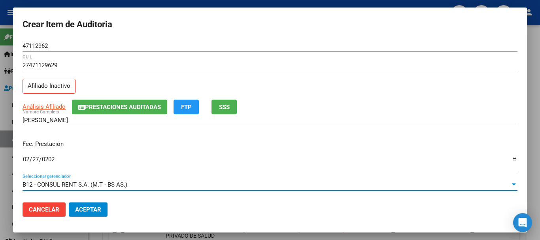
scroll to position [107, 0]
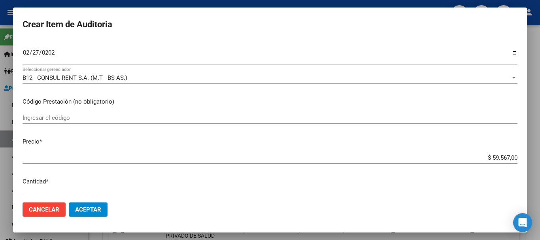
type input "$ 0,03"
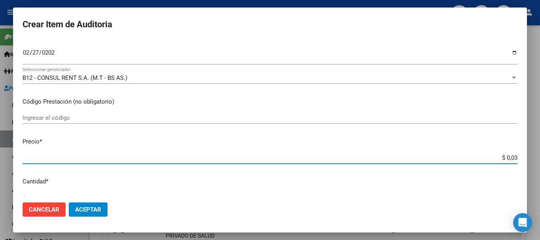
type input "$ 0,39"
type input "$ 3,99"
type input "$ 39,98"
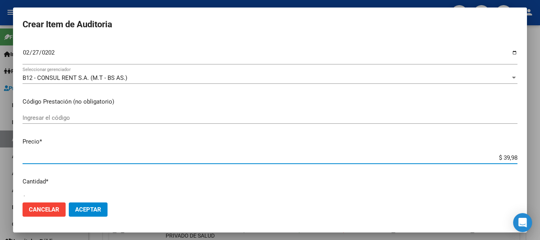
type input "$ 39,98"
type input "$ 399,80"
type input "$ 3.998,00"
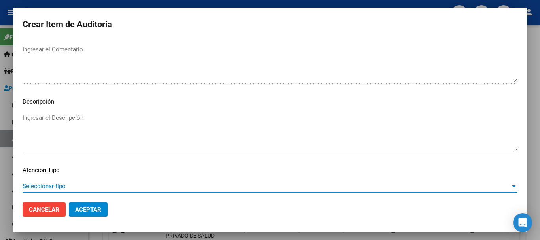
scroll to position [556, 0]
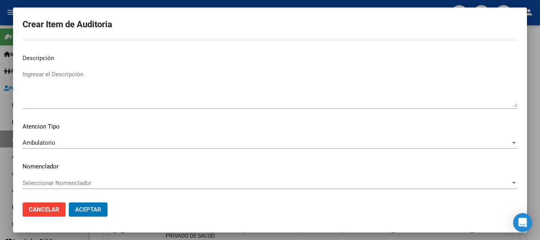
click at [69, 202] on button "Aceptar" at bounding box center [88, 209] width 39 height 14
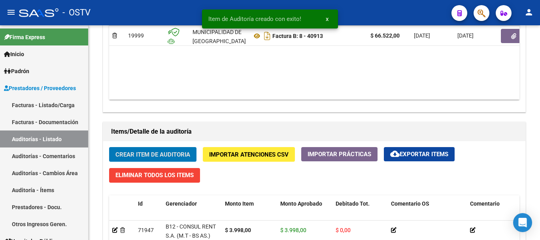
click at [109, 147] on button "Crear Item de Auditoria" at bounding box center [152, 154] width 87 height 15
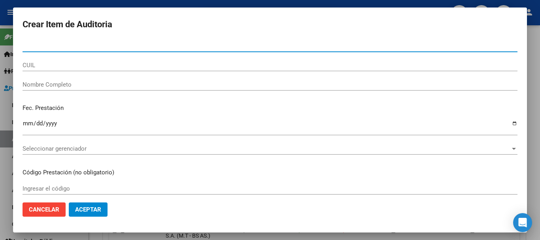
paste input "38532116"
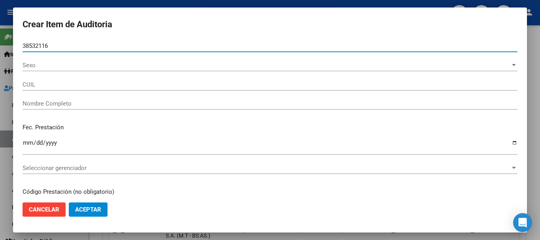
type input "38532116"
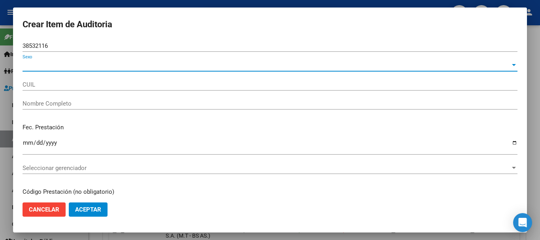
type input "20385321164"
type input "[PERSON_NAME]"
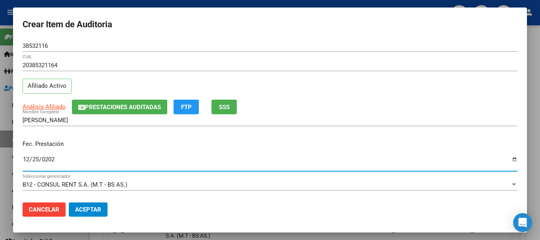
type input "[DATE]"
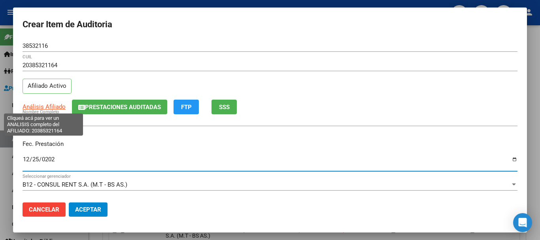
click at [38, 108] on span "Análisis Afiliado" at bounding box center [44, 106] width 43 height 7
type textarea "20385321164"
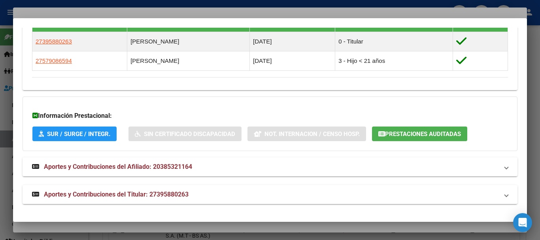
scroll to position [475, 0]
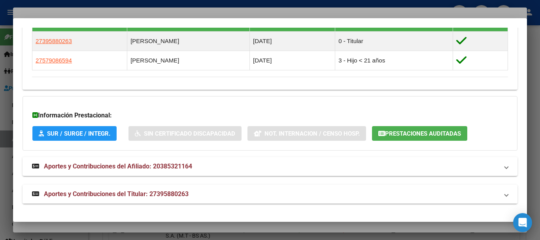
click at [125, 186] on mat-expansion-panel-header "Aportes y Contribuciones del Titular: 27395880263" at bounding box center [270, 194] width 495 height 19
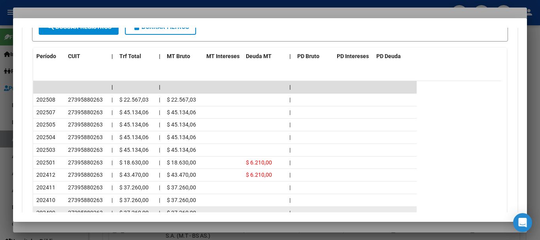
scroll to position [823, 0]
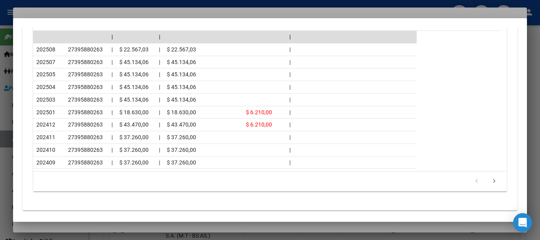
click at [108, 7] on div at bounding box center [270, 120] width 540 height 240
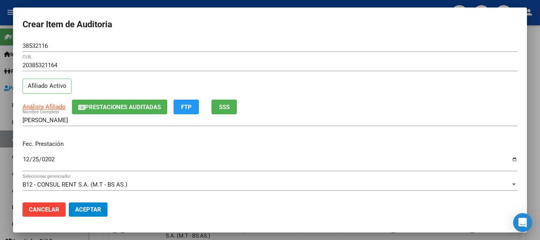
click at [255, 78] on div "20385321164 CUIL" at bounding box center [270, 68] width 495 height 19
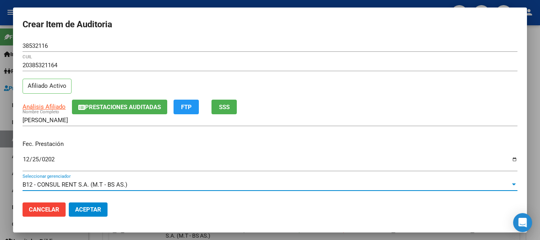
scroll to position [107, 0]
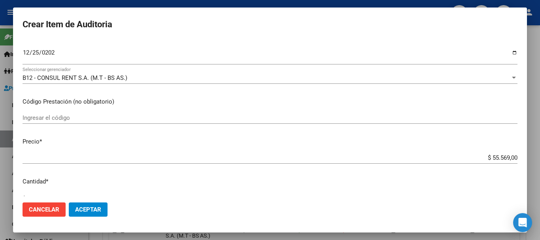
type input "$ 0,03"
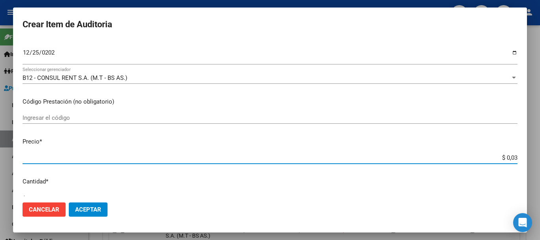
type input "$ 0,39"
type input "$ 3,99"
type input "$ 39,98"
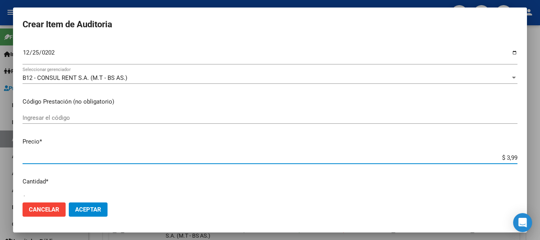
type input "$ 39,98"
type input "$ 399,80"
type input "$ 3.998,00"
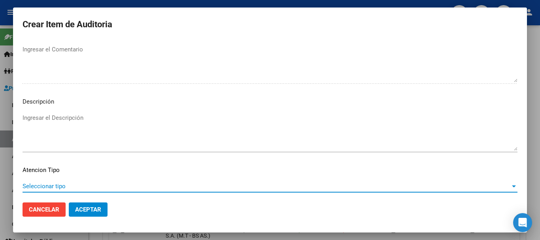
scroll to position [556, 0]
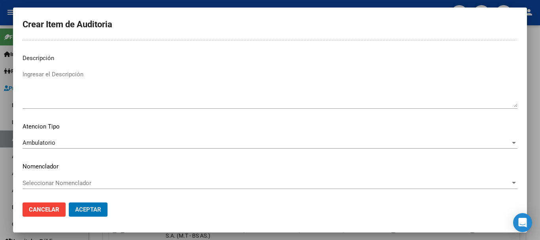
click at [69, 202] on button "Aceptar" at bounding box center [88, 209] width 39 height 14
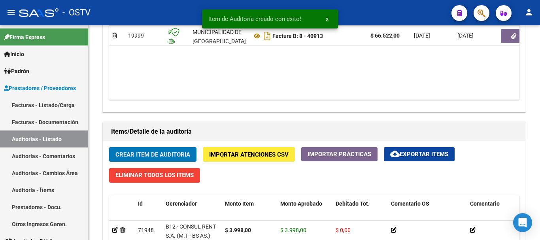
click at [109, 147] on button "Crear Item de Auditoria" at bounding box center [152, 154] width 87 height 15
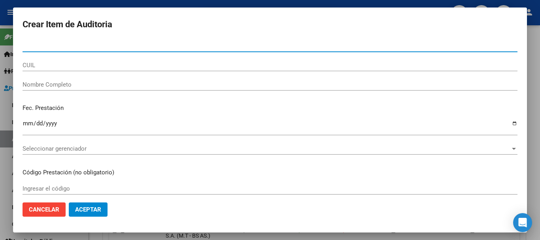
paste input "48868078"
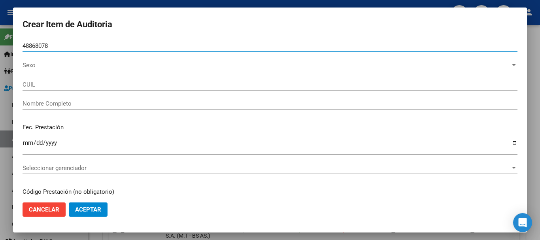
type input "48868078"
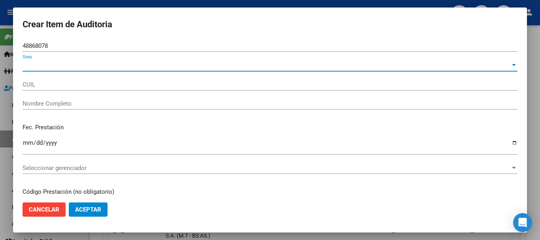
type input "27488680787"
type input "FLECHA [PERSON_NAME]"
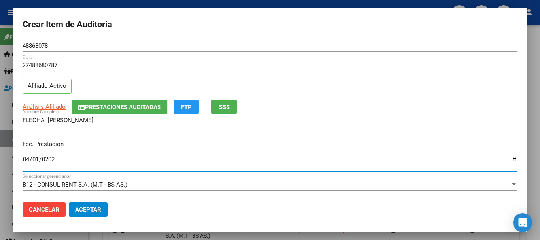
type input "[DATE]"
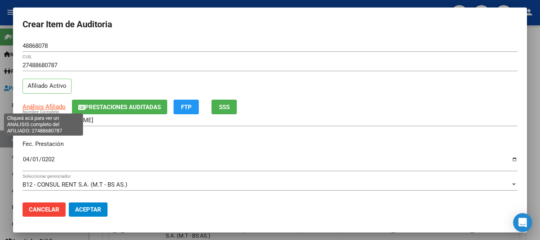
click at [46, 106] on span "Análisis Afiliado" at bounding box center [44, 106] width 43 height 7
type textarea "27488680787"
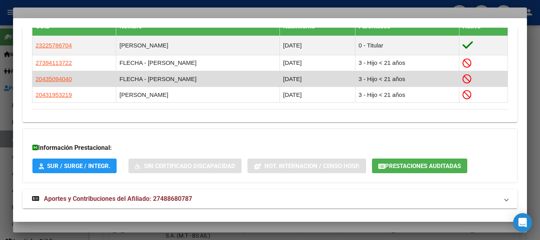
scroll to position [503, 0]
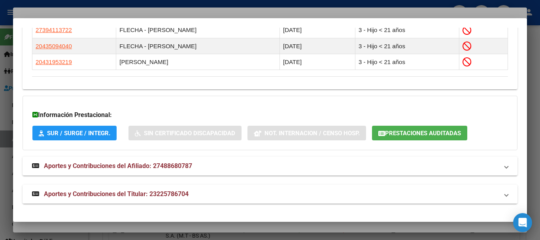
click at [166, 188] on mat-expansion-panel-header "Aportes y Contribuciones del Titular: 23225786704" at bounding box center [270, 194] width 495 height 19
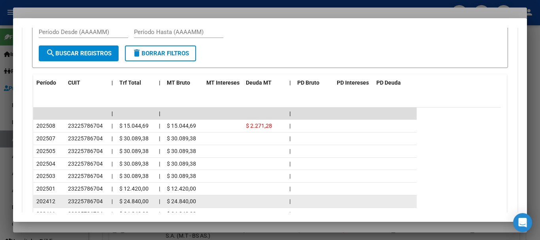
scroll to position [799, 0]
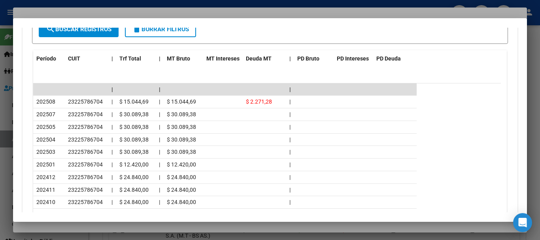
click at [133, 9] on div at bounding box center [270, 120] width 540 height 240
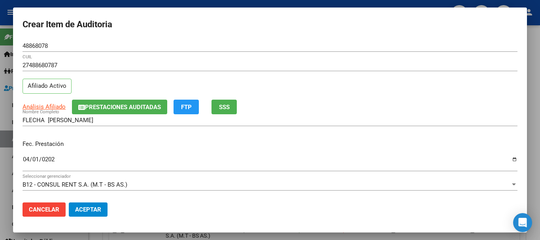
click at [374, 87] on div "27488680787 CUIL Afiliado Activo" at bounding box center [270, 79] width 495 height 40
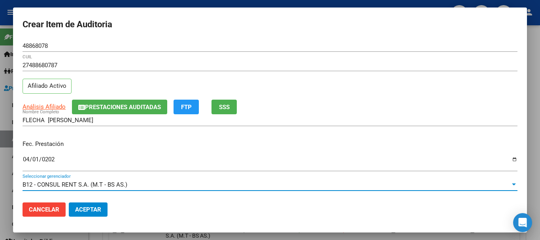
scroll to position [107, 0]
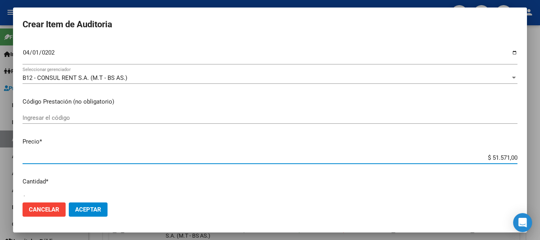
type input "$ 0,02"
type input "$ 0,25"
type input "$ 2,53"
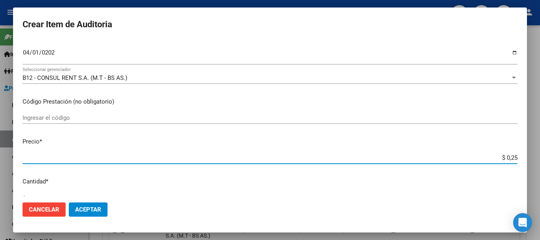
type input "$ 2,53"
type input "$ 25,34"
type input "$ 253,40"
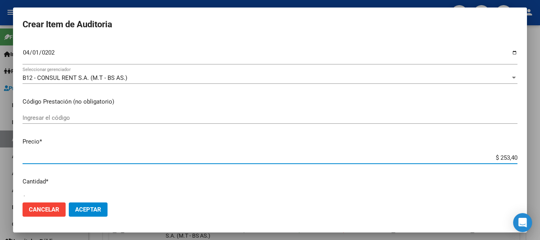
type input "$ 2.534,00"
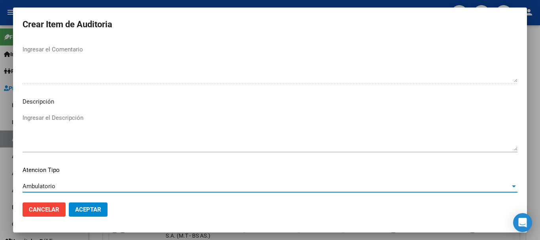
scroll to position [556, 0]
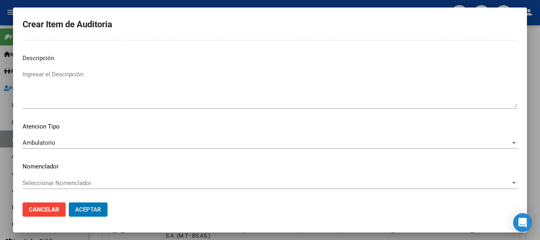
click at [69, 202] on button "Aceptar" at bounding box center [88, 209] width 39 height 14
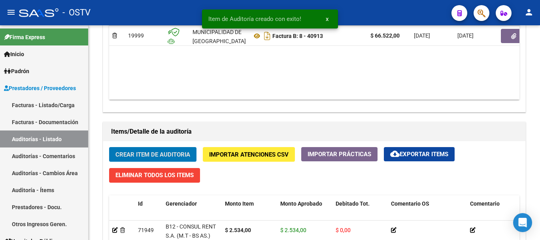
click at [109, 147] on button "Crear Item de Auditoria" at bounding box center [152, 154] width 87 height 15
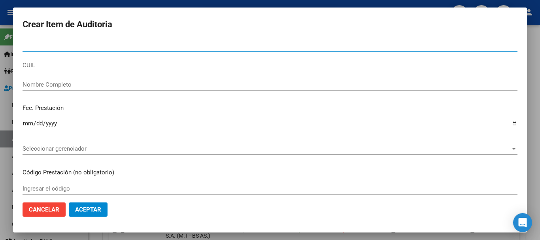
paste input "33739739"
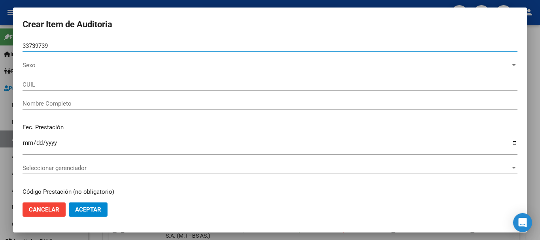
type input "33739739"
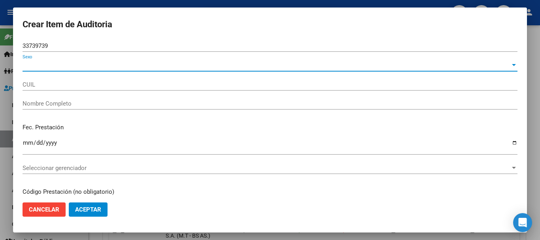
type input "20337397396"
type input "[PERSON_NAME]"
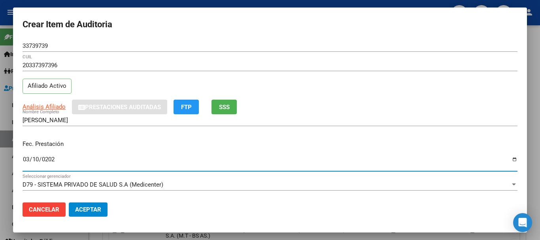
type input "[DATE]"
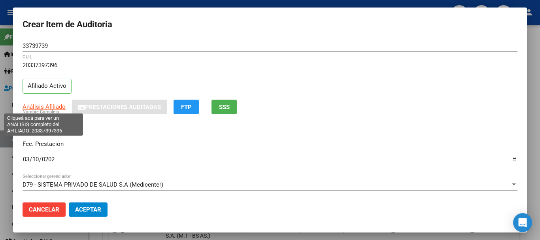
click at [49, 105] on span "Análisis Afiliado" at bounding box center [44, 106] width 43 height 7
type textarea "20337397396"
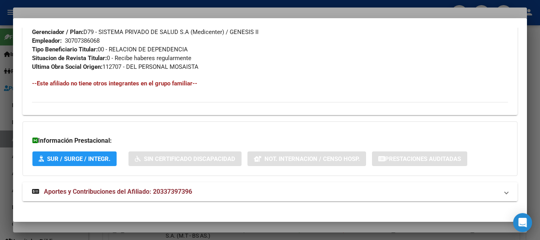
scroll to position [408, 0]
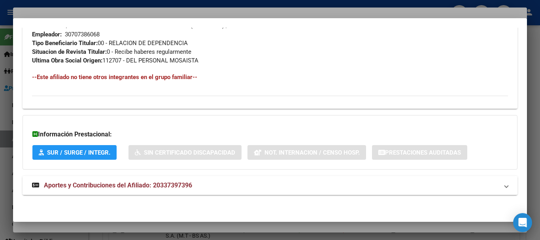
click at [136, 181] on span "Aportes y Contribuciones del Afiliado: 20337397396" at bounding box center [118, 185] width 148 height 8
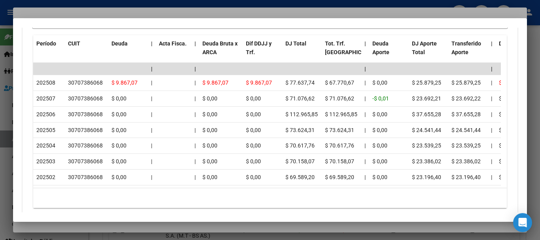
scroll to position [711, 0]
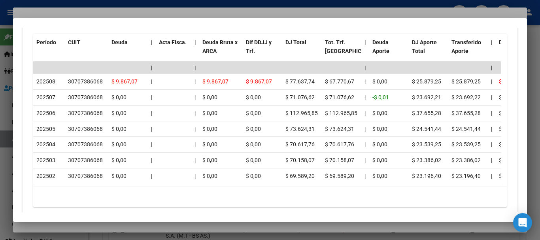
drag, startPoint x: 232, startPoint y: 10, endPoint x: 398, endPoint y: 74, distance: 177.3
click at [234, 11] on div at bounding box center [270, 120] width 540 height 240
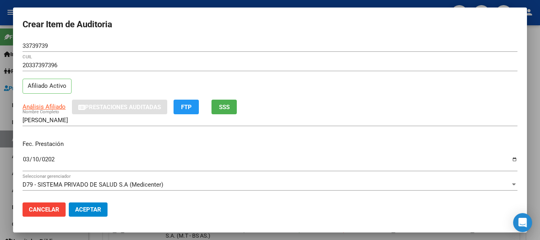
click at [402, 91] on div "20337397396 CUIL Afiliado Activo" at bounding box center [270, 79] width 495 height 40
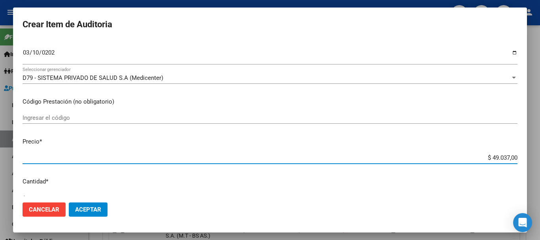
type input "$ 0,03"
type input "$ 0,39"
type input "$ 3,99"
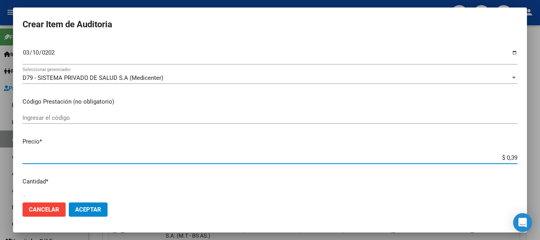
type input "$ 3,99"
type input "$ 39,98"
type input "$ 399,80"
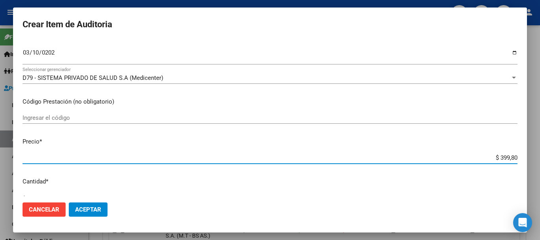
type input "$ 3.998,00"
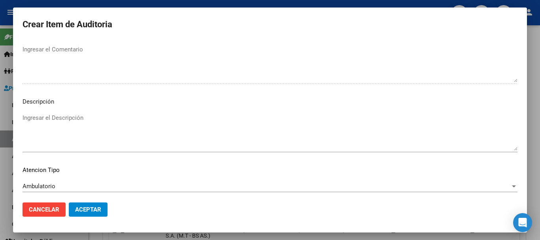
scroll to position [556, 0]
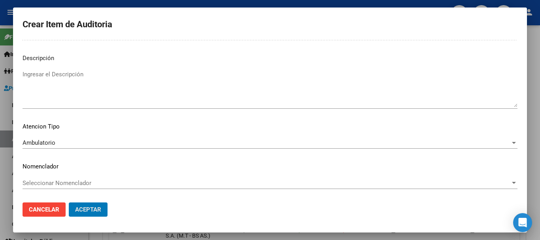
click at [69, 202] on button "Aceptar" at bounding box center [88, 209] width 39 height 14
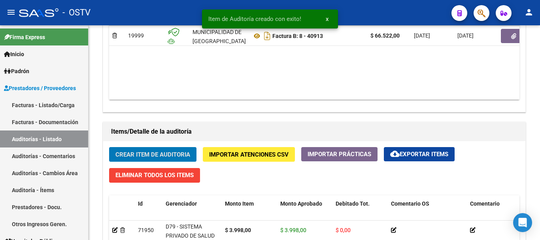
click at [109, 147] on button "Crear Item de Auditoria" at bounding box center [152, 154] width 87 height 15
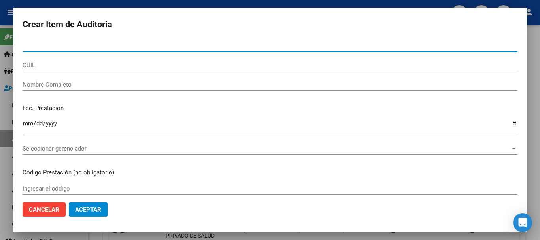
paste input "47024600"
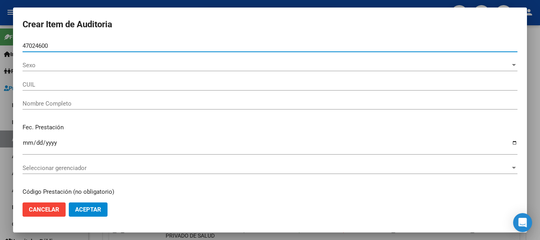
type input "47024600"
type input "27470246001"
type input "[PERSON_NAME]"
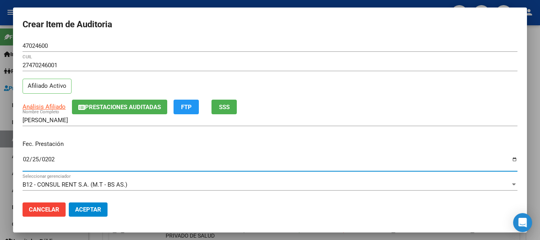
type input "[DATE]"
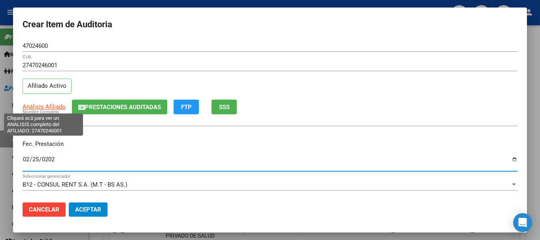
click at [45, 106] on span "Análisis Afiliado" at bounding box center [44, 106] width 43 height 7
type textarea "27470246001"
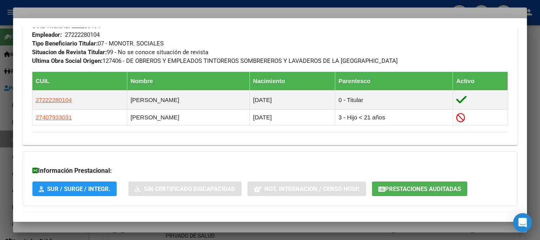
scroll to position [472, 0]
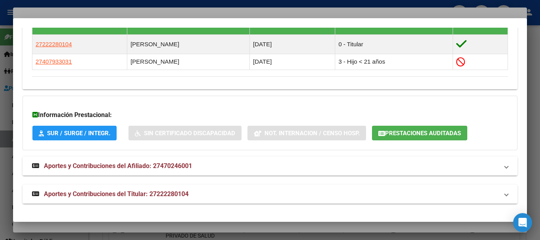
click at [167, 196] on span "Aportes y Contribuciones del Titular: 27222280104" at bounding box center [116, 194] width 145 height 8
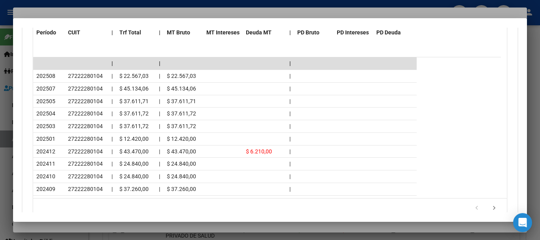
scroll to position [827, 0]
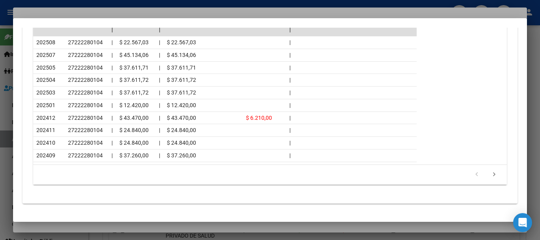
click at [89, 14] on div at bounding box center [270, 120] width 540 height 240
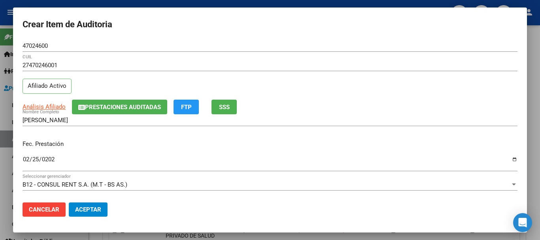
click at [324, 84] on div "27470246001 CUIL Afiliado Activo" at bounding box center [270, 79] width 495 height 40
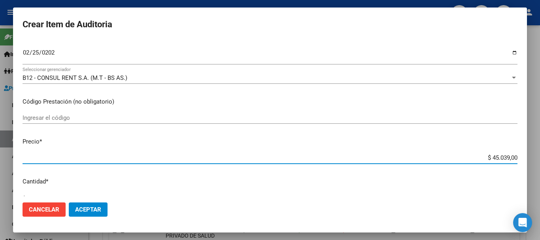
type input "$ 0,07"
type input "$ 0,79"
type input "$ 7,99"
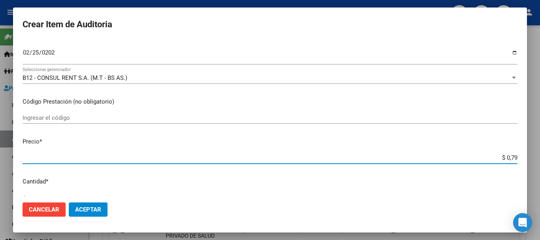
type input "$ 7,99"
type input "$ 79,96"
type input "$ 799,60"
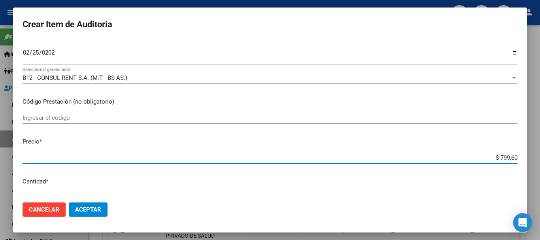
type input "$ 7.996,00"
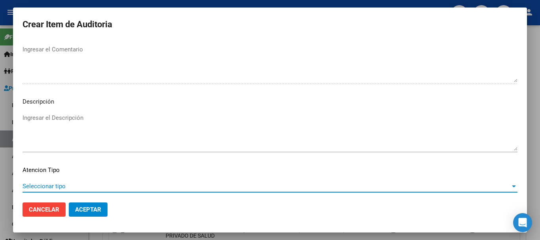
scroll to position [556, 0]
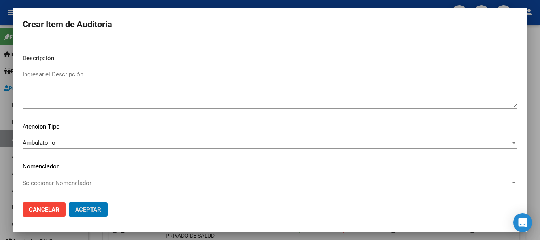
click at [69, 202] on button "Aceptar" at bounding box center [88, 209] width 39 height 14
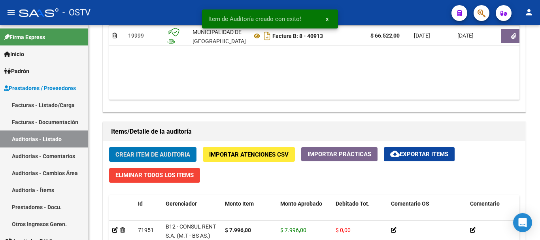
click at [109, 147] on button "Crear Item de Auditoria" at bounding box center [152, 154] width 87 height 15
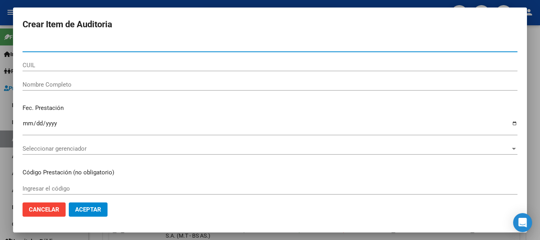
paste input "27470246001"
drag, startPoint x: 42, startPoint y: 44, endPoint x: 1, endPoint y: 45, distance: 40.7
click at [0, 45] on div "Crear Item de Auditoria 27470246001 Nro Documento CUIL Nombre Completo Fec. Pre…" at bounding box center [270, 120] width 540 height 240
drag, startPoint x: 36, startPoint y: 49, endPoint x: 0, endPoint y: 51, distance: 36.0
click at [0, 51] on div "Crear Item de Auditoria 27470246001 Nro Documento CUIL Nombre Completo Fec. Pre…" at bounding box center [270, 120] width 540 height 240
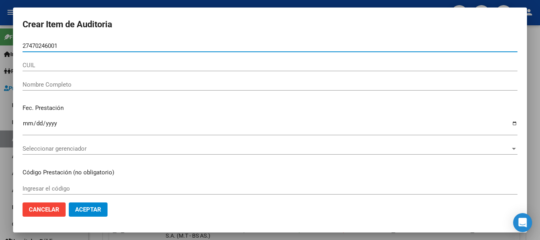
paste input "47024600"
type input "47024600"
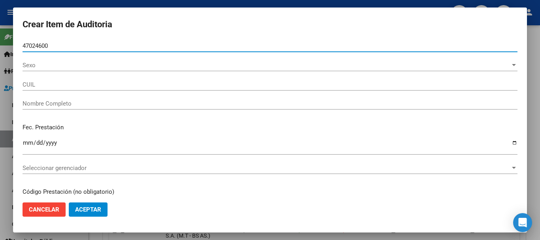
type input "27470246001"
type input "[PERSON_NAME]"
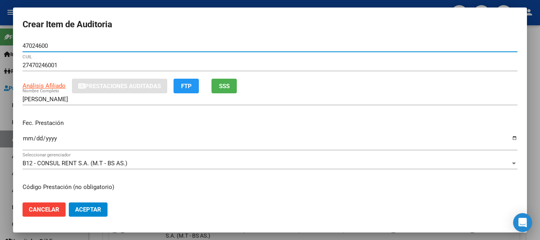
type input "47024600"
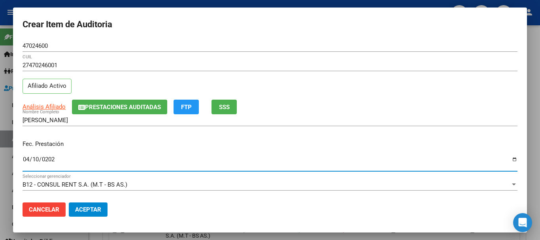
type input "[DATE]"
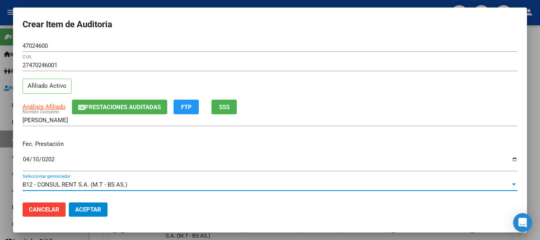
scroll to position [107, 0]
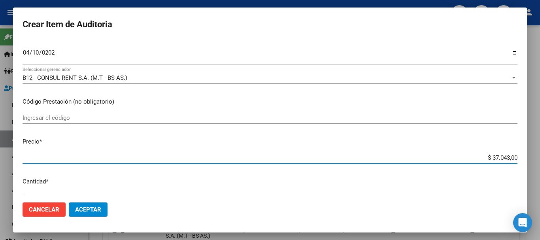
type input "$ 0,05"
type input "$ 0,52"
type input "$ 5,26"
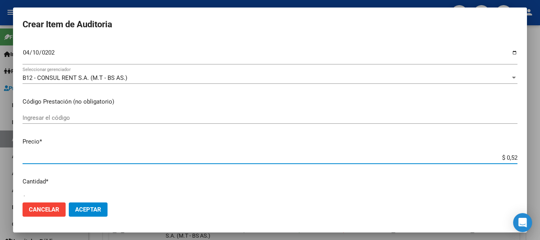
type input "$ 5,26"
type input "$ 52,64"
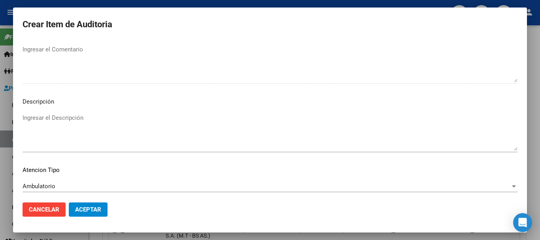
scroll to position [556, 0]
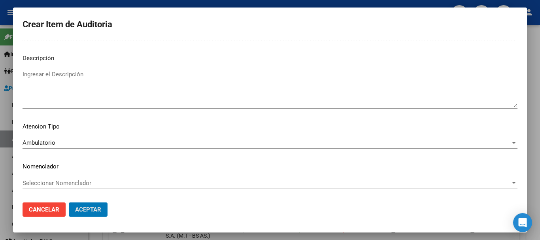
click at [69, 202] on button "Aceptar" at bounding box center [88, 209] width 39 height 14
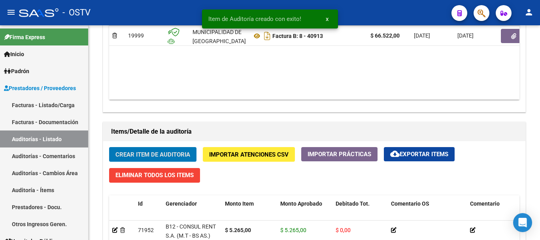
click at [109, 147] on button "Crear Item de Auditoria" at bounding box center [152, 154] width 87 height 15
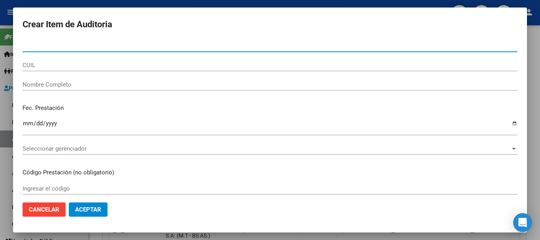
paste input "29429104"
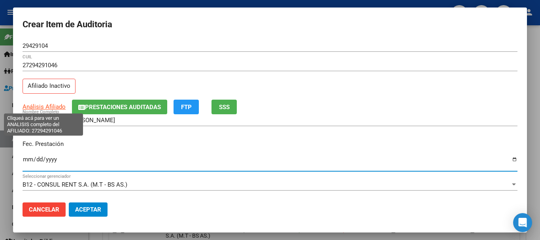
click at [54, 108] on span "Análisis Afiliado" at bounding box center [44, 106] width 43 height 7
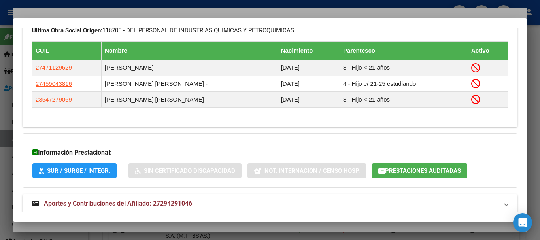
scroll to position [474, 0]
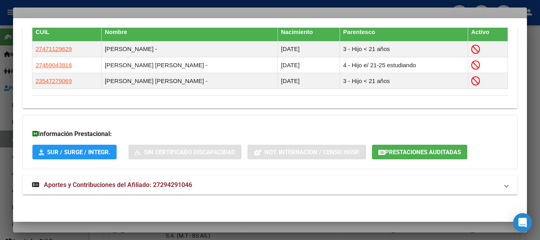
click at [144, 187] on span "Aportes y Contribuciones del Afiliado: 27294291046" at bounding box center [118, 185] width 148 height 8
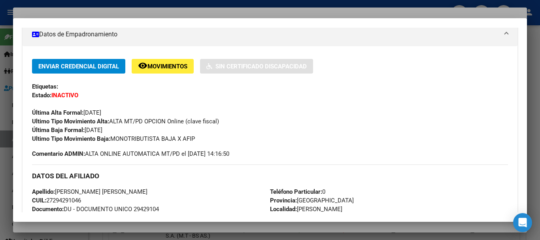
scroll to position [0, 0]
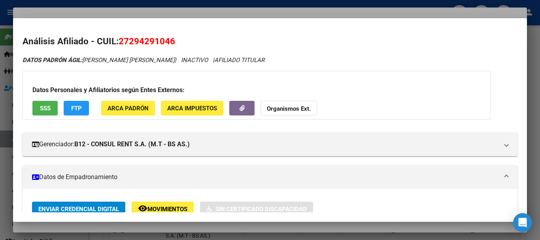
click at [296, 112] on strong "Organismos Ext." at bounding box center [289, 108] width 44 height 7
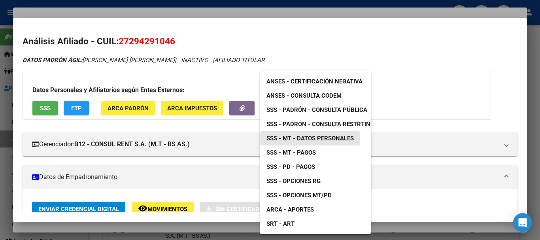
click at [338, 136] on span "SSS - MT - Datos Personales" at bounding box center [309, 138] width 87 height 7
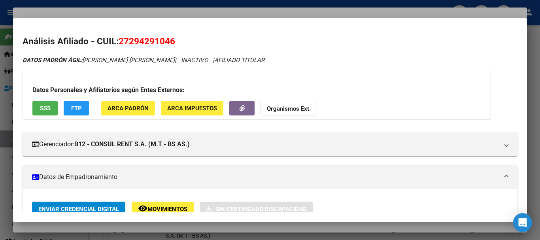
click at [178, 15] on div at bounding box center [270, 120] width 540 height 240
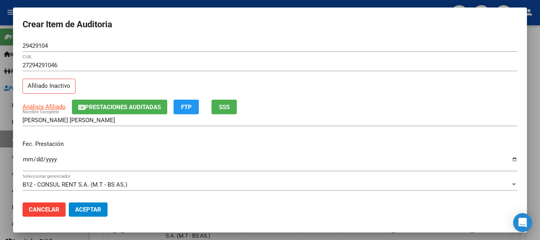
click at [394, 98] on div "27294291046 CUIL Afiliado Inactivo" at bounding box center [270, 79] width 495 height 40
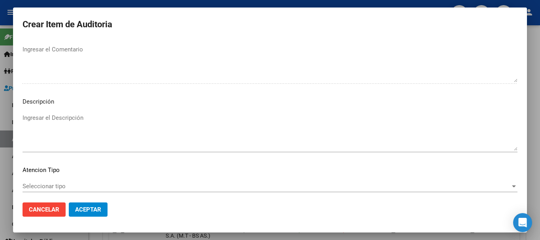
scroll to position [556, 0]
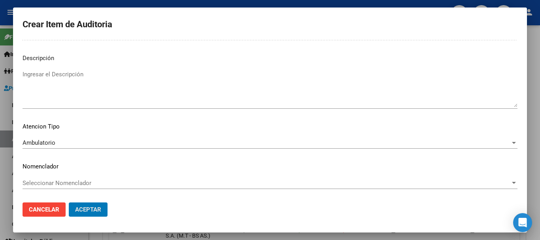
click at [69, 202] on button "Aceptar" at bounding box center [88, 209] width 39 height 14
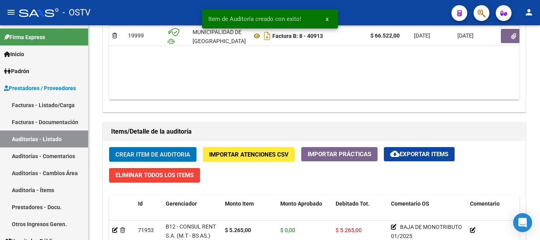
click at [109, 147] on button "Crear Item de Auditoria" at bounding box center [152, 154] width 87 height 15
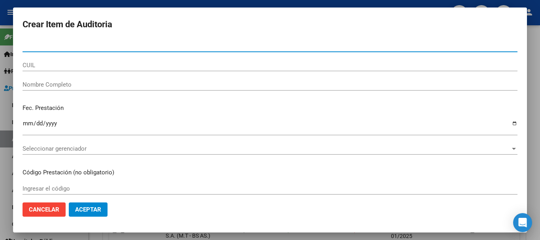
paste input "48184793"
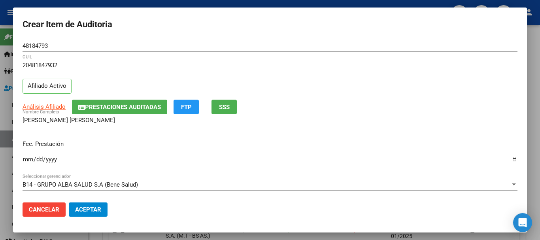
click at [46, 104] on app-link-go-to "Análisis Afiliado" at bounding box center [44, 106] width 43 height 9
click at [50, 102] on div "Análisis Afiliado Prestaciones Auditadas FTP SSS" at bounding box center [270, 107] width 495 height 15
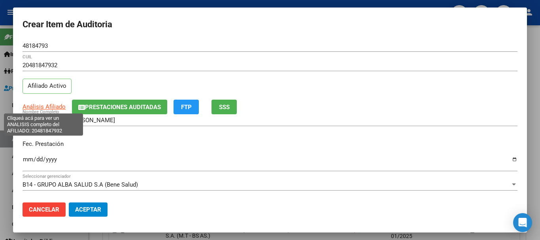
click at [46, 107] on span "Análisis Afiliado" at bounding box center [44, 106] width 43 height 7
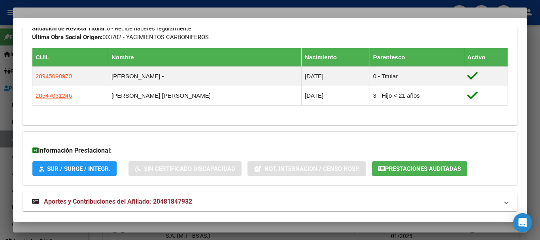
scroll to position [466, 0]
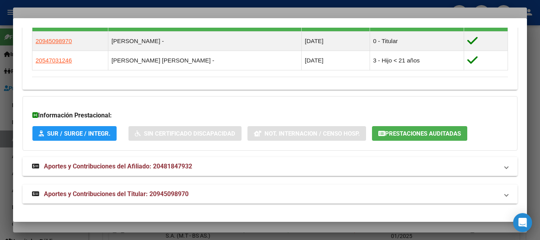
click at [183, 192] on span "Aportes y Contribuciones del Titular: 20945098970" at bounding box center [116, 194] width 145 height 8
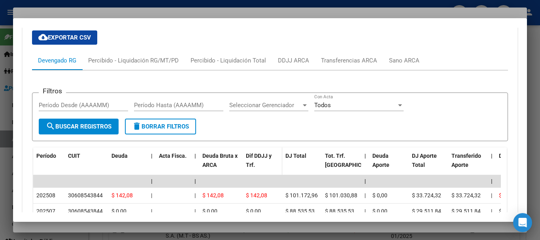
scroll to position [816, 0]
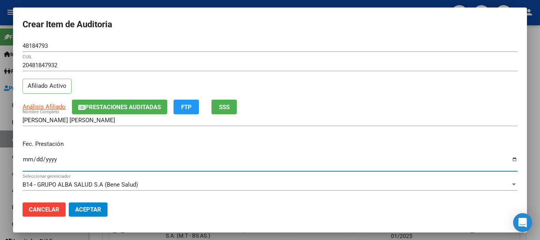
click at [224, 156] on input "[DATE]" at bounding box center [270, 162] width 495 height 13
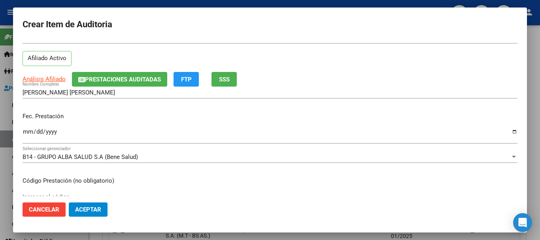
scroll to position [0, 0]
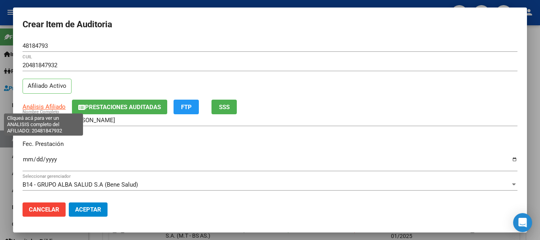
click at [48, 109] on span "Análisis Afiliado" at bounding box center [44, 106] width 43 height 7
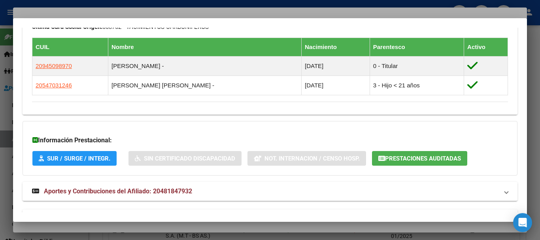
scroll to position [466, 0]
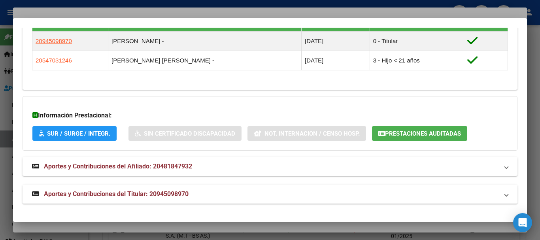
click at [174, 191] on span "Aportes y Contribuciones del Titular: 20945098970" at bounding box center [116, 194] width 145 height 8
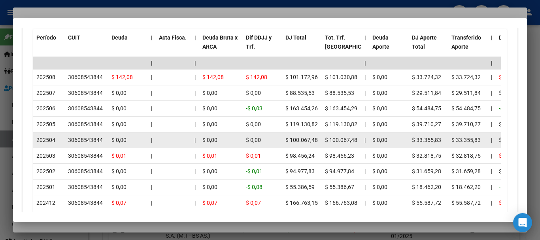
scroll to position [822, 0]
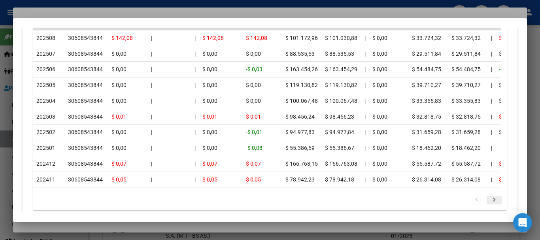
click at [489, 206] on icon "go to next page" at bounding box center [494, 200] width 10 height 9
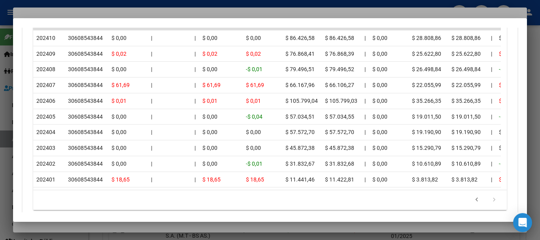
click at [79, 13] on div at bounding box center [270, 120] width 540 height 240
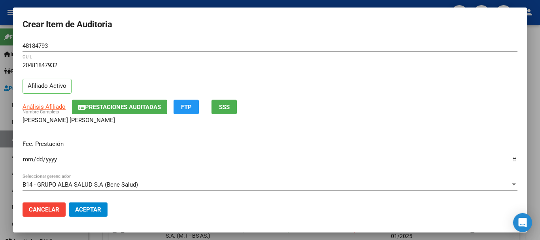
click at [206, 61] on div "20481847932 CUIL" at bounding box center [270, 65] width 495 height 12
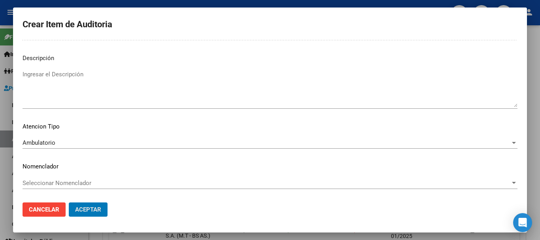
scroll to position [0, 0]
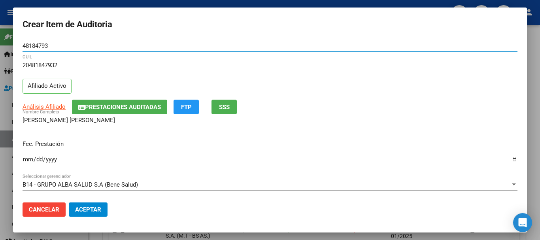
click at [69, 202] on button "Aceptar" at bounding box center [88, 209] width 39 height 14
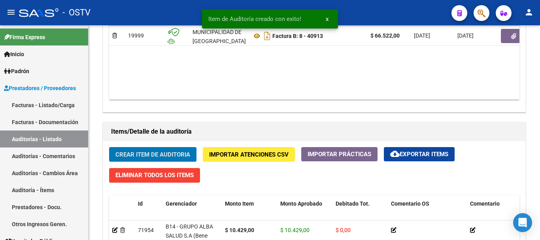
click at [109, 147] on button "Crear Item de Auditoria" at bounding box center [152, 154] width 87 height 15
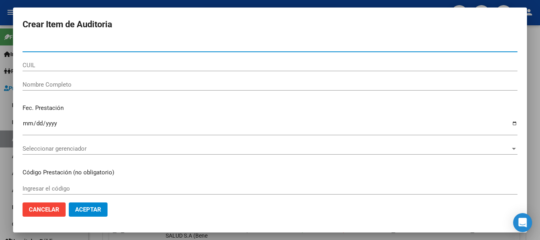
paste input "48184793"
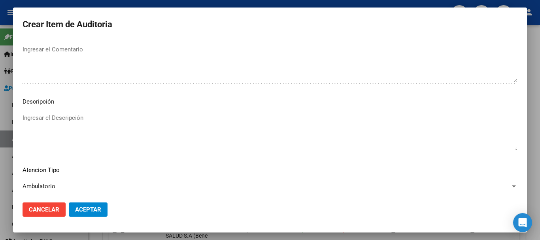
scroll to position [556, 0]
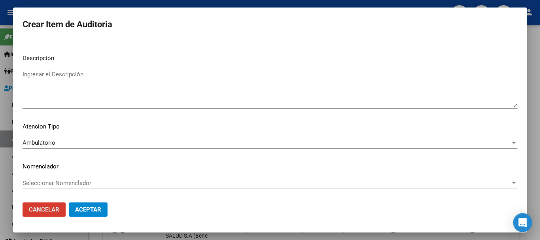
click at [69, 202] on button "Aceptar" at bounding box center [88, 209] width 39 height 14
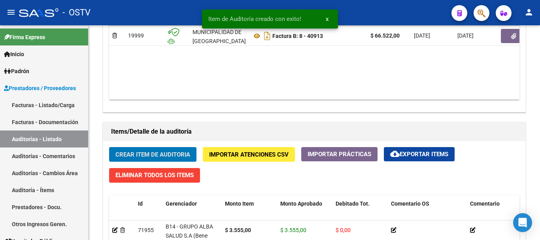
click at [109, 147] on button "Crear Item de Auditoria" at bounding box center [152, 154] width 87 height 15
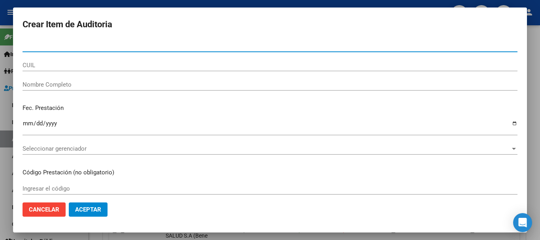
paste input "27689206"
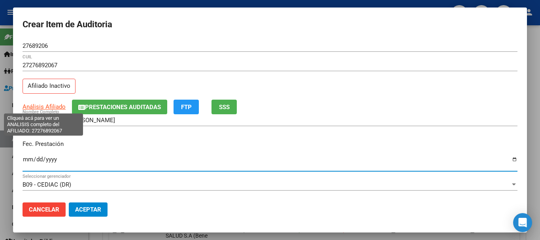
click at [50, 106] on span "Análisis Afiliado" at bounding box center [44, 106] width 43 height 7
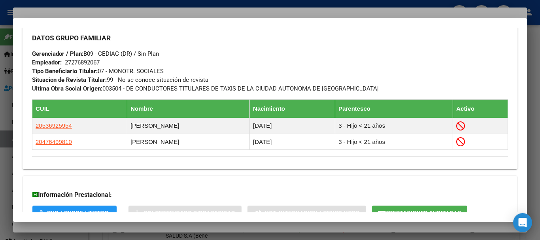
scroll to position [458, 0]
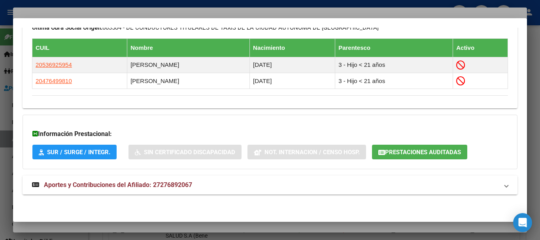
drag, startPoint x: 160, startPoint y: 184, endPoint x: 181, endPoint y: 172, distance: 23.4
click at [161, 183] on span "Aportes y Contribuciones del Afiliado: 27276892067" at bounding box center [118, 185] width 148 height 8
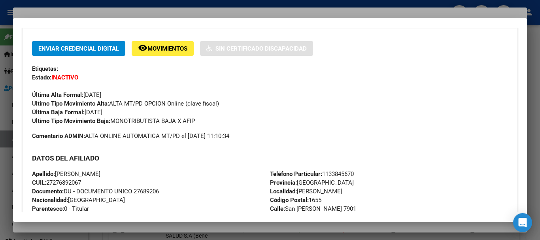
scroll to position [0, 0]
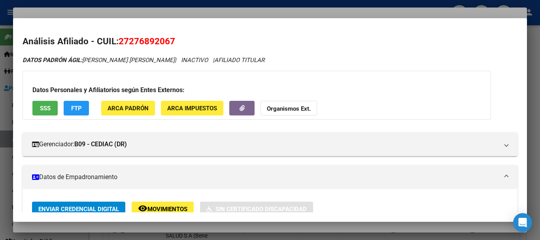
click at [285, 110] on strong "Organismos Ext." at bounding box center [289, 108] width 44 height 7
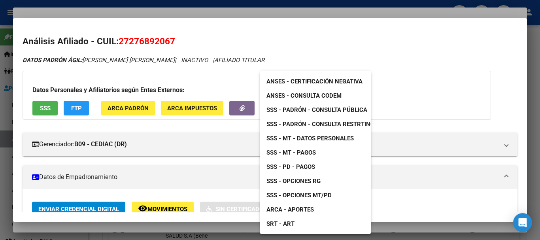
click at [316, 137] on span "SSS - MT - Datos Personales" at bounding box center [309, 138] width 87 height 7
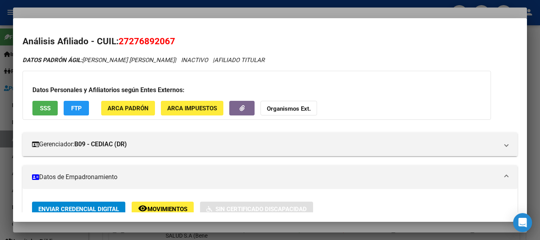
click at [205, 10] on div at bounding box center [270, 120] width 540 height 240
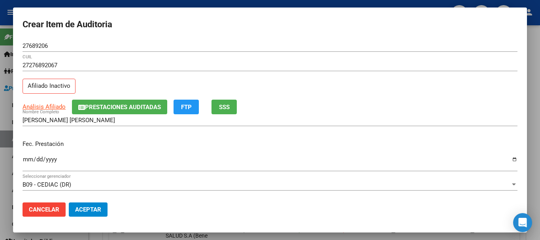
click at [353, 89] on div "27276892067 CUIL Afiliado Inactivo" at bounding box center [270, 79] width 495 height 40
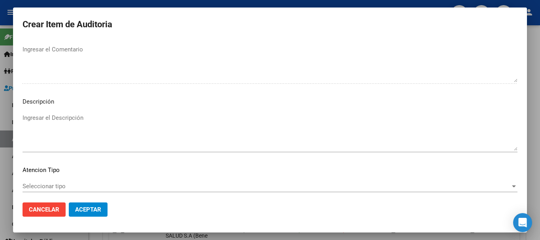
scroll to position [556, 0]
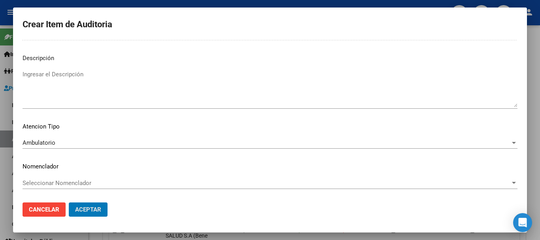
click at [69, 202] on button "Aceptar" at bounding box center [88, 209] width 39 height 14
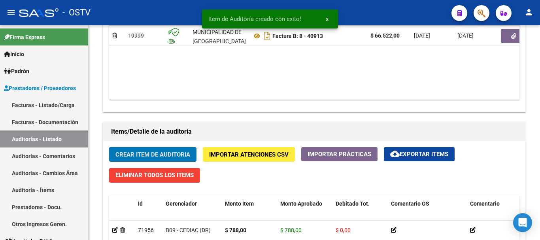
click at [109, 147] on button "Crear Item de Auditoria" at bounding box center [152, 154] width 87 height 15
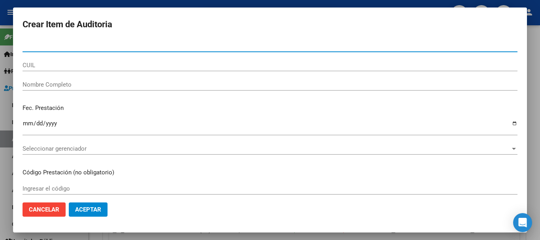
paste input "18822170"
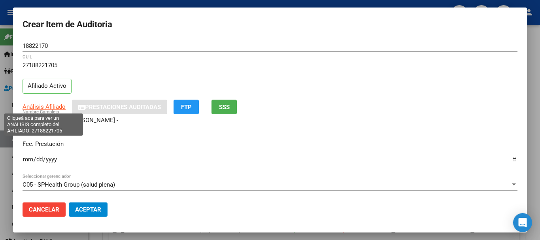
click at [49, 107] on span "Análisis Afiliado" at bounding box center [44, 106] width 43 height 7
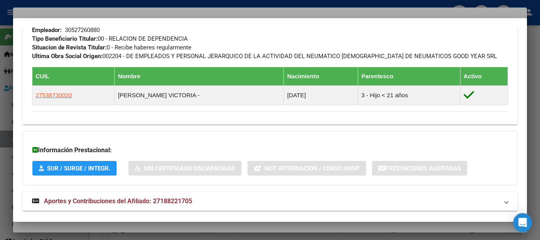
scroll to position [428, 0]
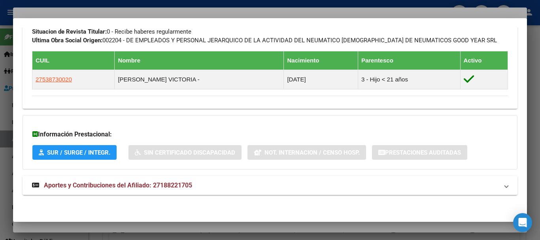
click at [158, 177] on mat-expansion-panel-header "Aportes y Contribuciones del Afiliado: 27188221705" at bounding box center [270, 185] width 495 height 19
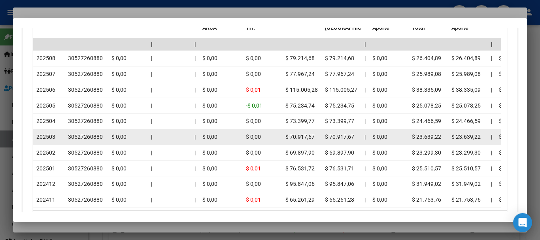
scroll to position [785, 0]
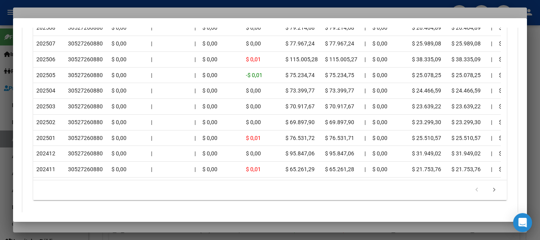
click at [111, 15] on div at bounding box center [270, 120] width 540 height 240
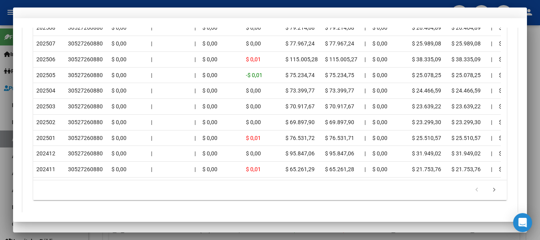
click at [438, 108] on div "Análisis Afiliado Prestaciones Auditadas FTP SSS" at bounding box center [270, 107] width 495 height 15
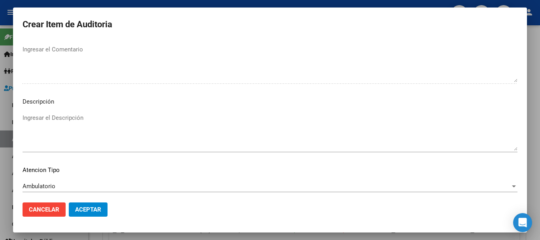
scroll to position [556, 0]
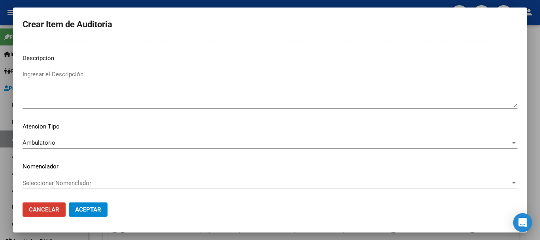
click at [69, 202] on button "Aceptar" at bounding box center [88, 209] width 39 height 14
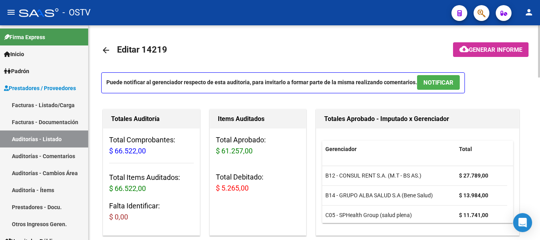
scroll to position [0, 0]
click at [496, 52] on span "Generar informe" at bounding box center [495, 50] width 53 height 7
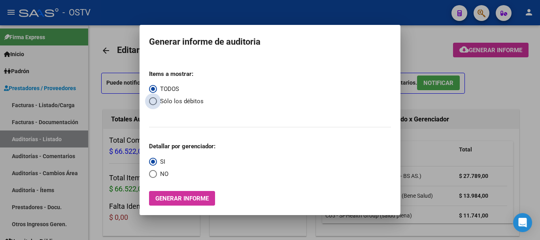
click at [149, 102] on span "Select an option" at bounding box center [153, 101] width 8 height 8
click at [149, 102] on input "Sólo los débitos" at bounding box center [153, 101] width 8 height 8
click at [155, 175] on span "Select an option" at bounding box center [153, 174] width 8 height 8
click at [155, 175] on input "NO" at bounding box center [153, 174] width 8 height 8
click at [162, 195] on span "Generar informe" at bounding box center [181, 198] width 53 height 7
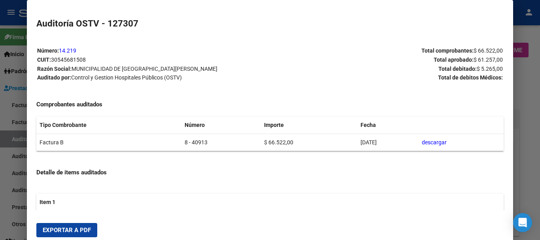
click at [68, 232] on span "Exportar a PDF" at bounding box center [67, 229] width 48 height 7
click at [531, 170] on div at bounding box center [270, 120] width 540 height 240
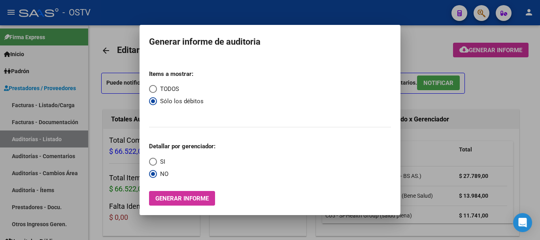
click at [531, 170] on div at bounding box center [270, 120] width 540 height 240
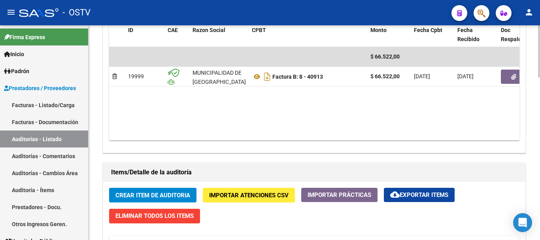
scroll to position [435, 0]
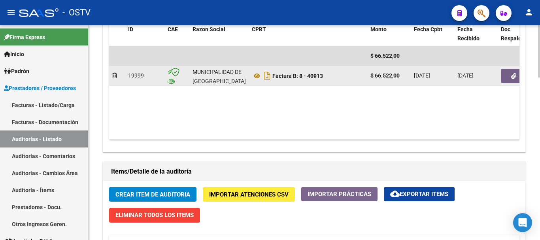
click at [504, 82] on datatable-body-cell at bounding box center [521, 75] width 47 height 19
click at [505, 76] on button "button" at bounding box center [513, 76] width 25 height 14
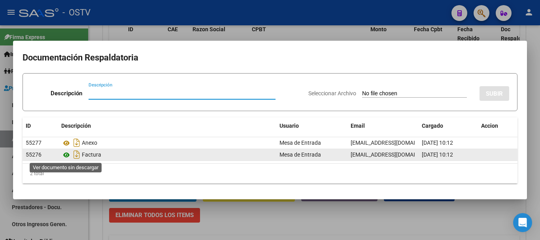
click at [68, 153] on icon at bounding box center [66, 154] width 10 height 9
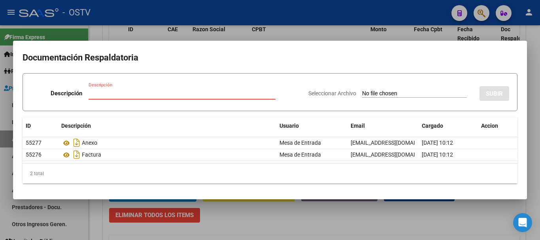
click at [158, 95] on input "Descripción" at bounding box center [182, 93] width 187 height 7
click at [362, 90] on input "Seleccionar Archivo" at bounding box center [414, 94] width 105 height 8
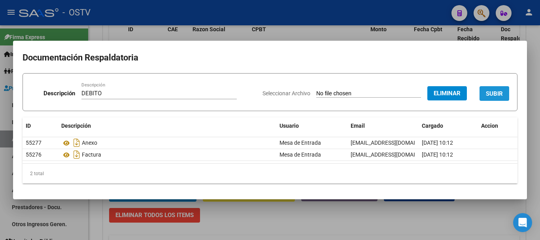
click at [494, 90] on span "SUBIR" at bounding box center [494, 93] width 17 height 7
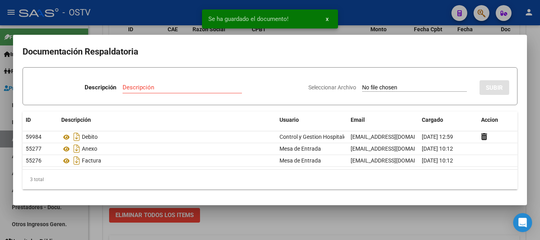
click at [540, 155] on div at bounding box center [270, 120] width 540 height 240
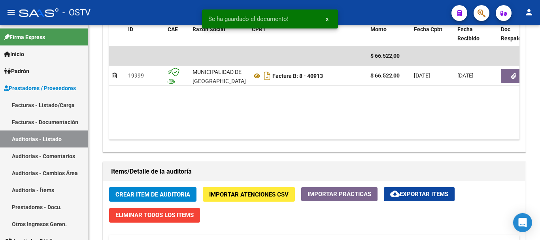
click at [540, 155] on div at bounding box center [539, 157] width 2 height 52
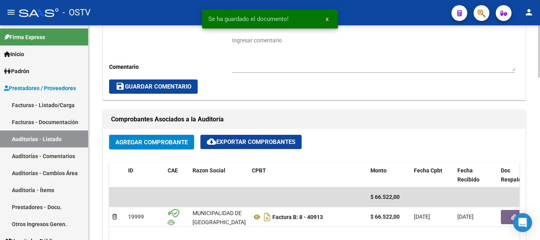
scroll to position [237, 0]
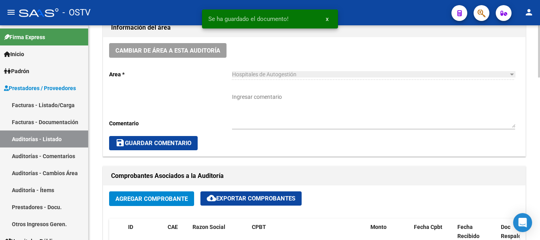
click at [279, 121] on textarea "Ingresar comentario" at bounding box center [373, 110] width 283 height 35
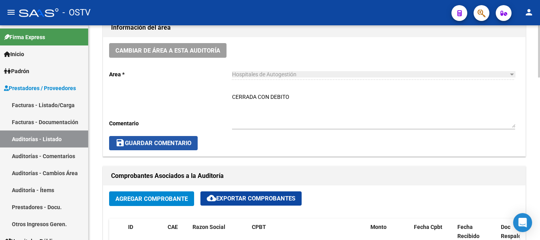
click at [187, 144] on span "save Guardar Comentario" at bounding box center [153, 143] width 76 height 7
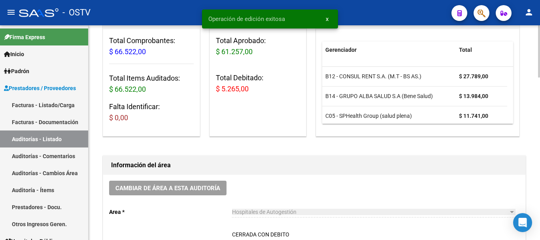
scroll to position [0, 0]
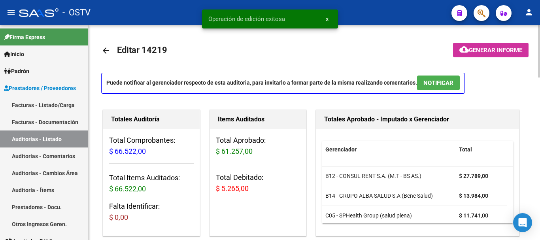
click at [107, 51] on mat-icon "arrow_back" at bounding box center [105, 50] width 9 height 9
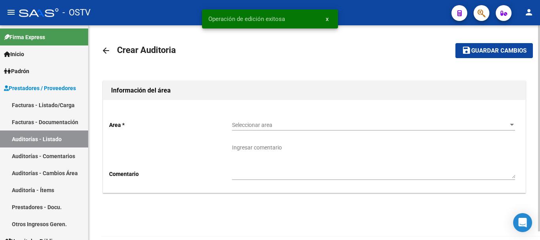
click at [263, 123] on span "Seleccionar area" at bounding box center [370, 125] width 276 height 7
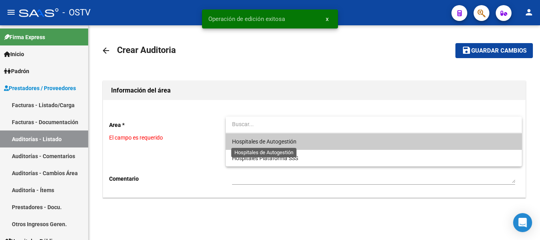
click at [255, 139] on span "Hospitales de Autogestión" at bounding box center [264, 141] width 64 height 6
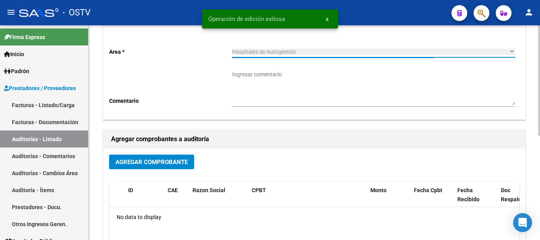
scroll to position [79, 0]
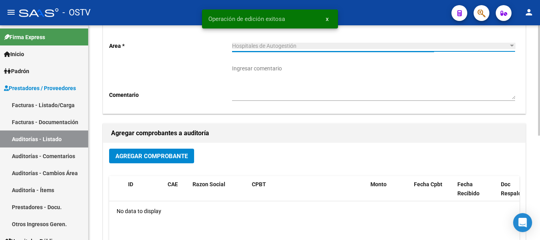
click at [155, 159] on span "Agregar Comprobante" at bounding box center [151, 156] width 72 height 7
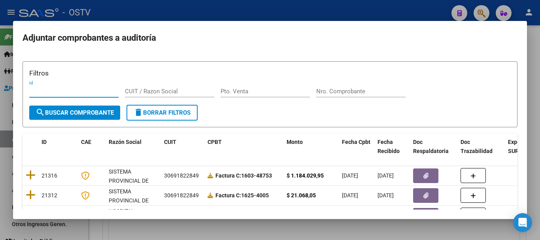
click at [352, 89] on input "Nro. Comprobante" at bounding box center [360, 91] width 89 height 7
paste input "908"
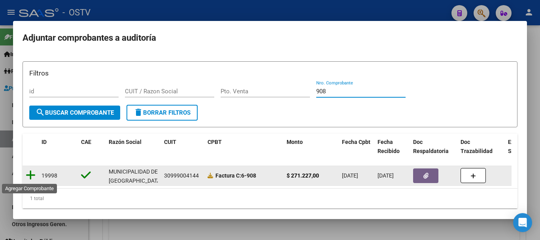
click at [28, 175] on icon at bounding box center [31, 175] width 10 height 11
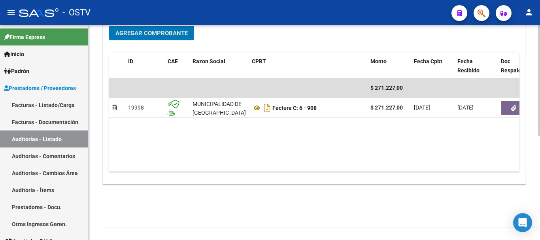
scroll to position [202, 0]
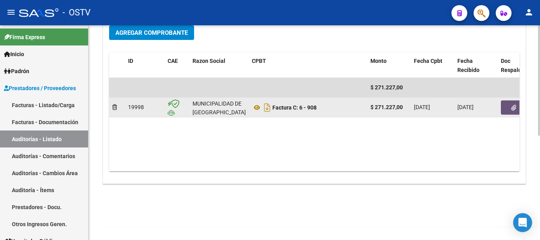
click at [515, 107] on icon "button" at bounding box center [513, 108] width 5 height 6
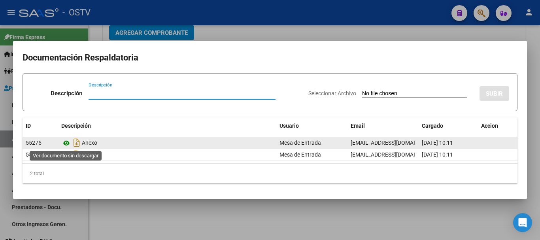
click at [66, 145] on icon at bounding box center [66, 142] width 10 height 9
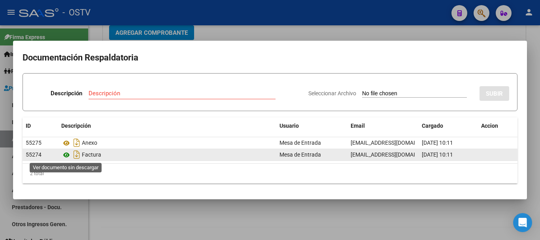
click at [66, 155] on icon at bounding box center [66, 154] width 10 height 9
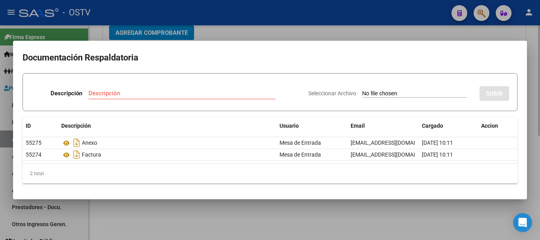
drag, startPoint x: 256, startPoint y: 30, endPoint x: 270, endPoint y: 27, distance: 14.5
click at [255, 28] on div at bounding box center [270, 120] width 540 height 240
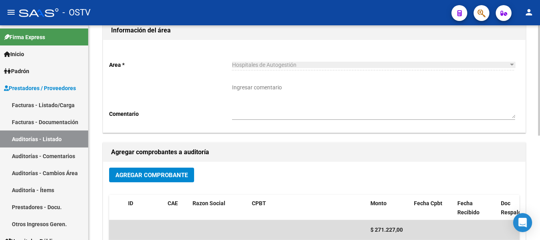
scroll to position [0, 0]
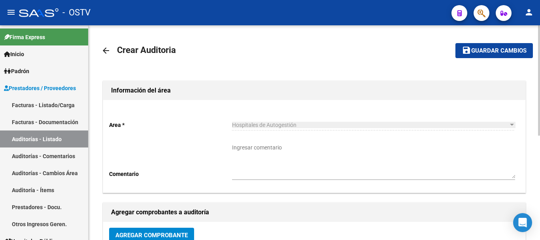
click at [473, 53] on span "Guardar cambios" at bounding box center [498, 50] width 55 height 7
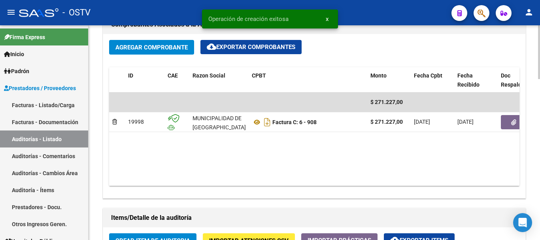
scroll to position [474, 0]
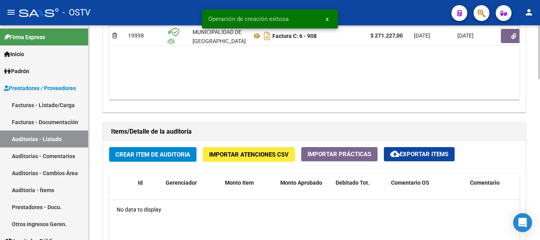
click at [149, 150] on button "Crear Item de Auditoria" at bounding box center [152, 154] width 87 height 15
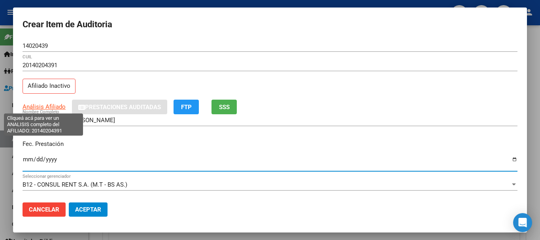
click at [57, 105] on span "Análisis Afiliado" at bounding box center [44, 106] width 43 height 7
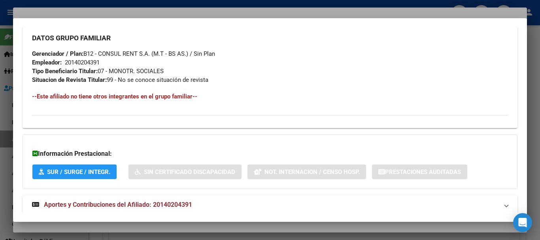
scroll to position [416, 0]
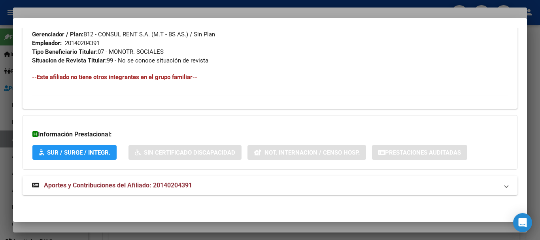
click at [196, 183] on mat-panel-title "Aportes y Contribuciones del Afiliado: 20140204391" at bounding box center [265, 185] width 466 height 9
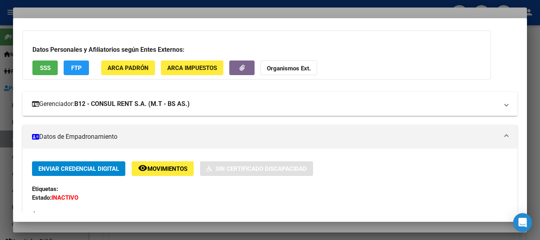
scroll to position [40, 0]
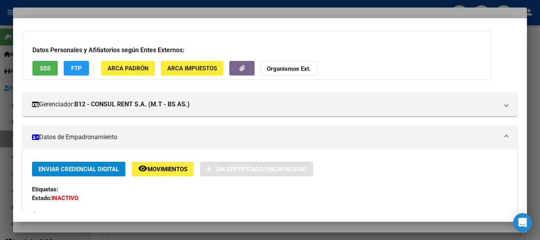
click at [292, 66] on strong "Organismos Ext." at bounding box center [289, 68] width 44 height 7
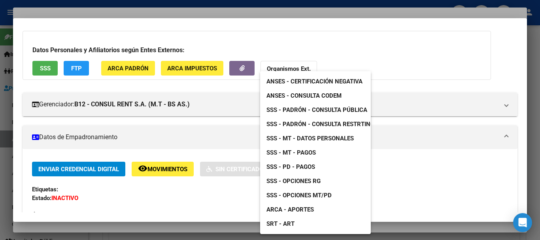
click at [334, 138] on span "SSS - MT - Datos Personales" at bounding box center [309, 138] width 87 height 7
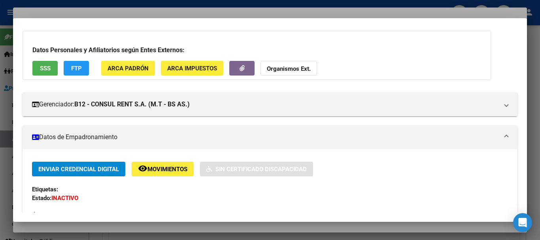
click at [225, 12] on div at bounding box center [270, 120] width 540 height 240
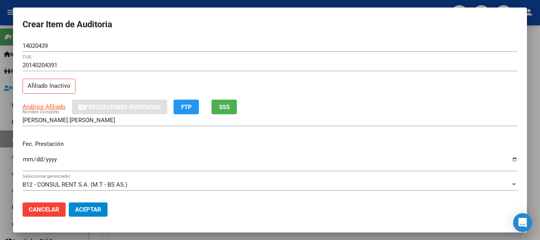
click at [416, 105] on div "Análisis Afiliado Prestaciones Auditadas FTP SSS" at bounding box center [270, 107] width 495 height 15
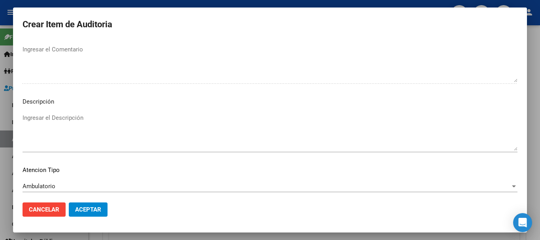
scroll to position [556, 0]
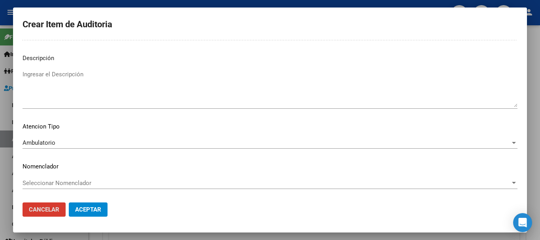
click at [69, 202] on button "Aceptar" at bounding box center [88, 209] width 39 height 14
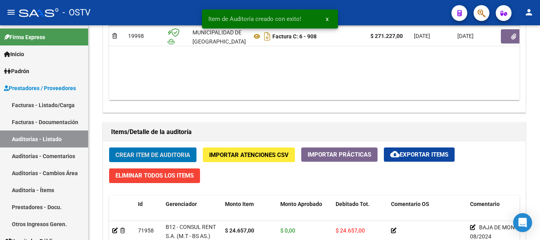
scroll to position [475, 0]
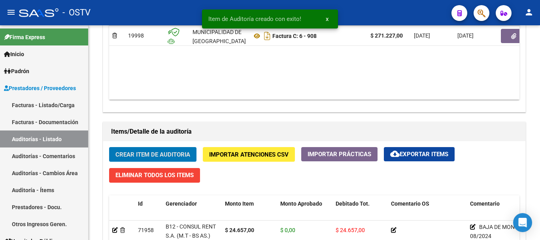
click at [109, 147] on button "Crear Item de Auditoria" at bounding box center [152, 154] width 87 height 15
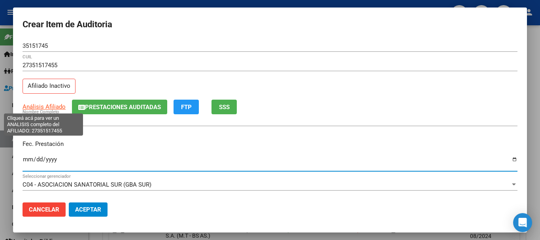
click at [56, 102] on app-link-go-to "Análisis Afiliado" at bounding box center [44, 106] width 43 height 9
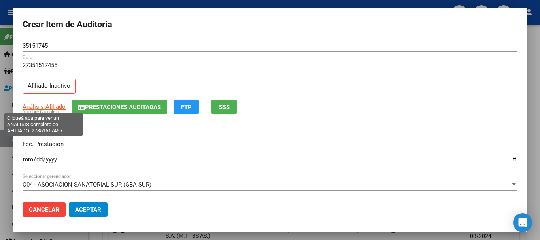
click at [56, 108] on span "Análisis Afiliado" at bounding box center [44, 106] width 43 height 7
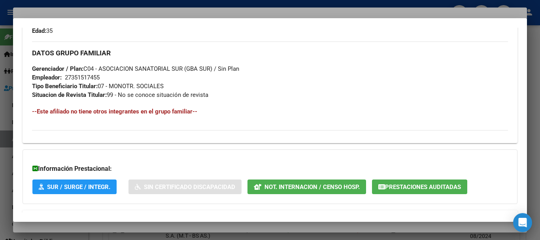
scroll to position [416, 0]
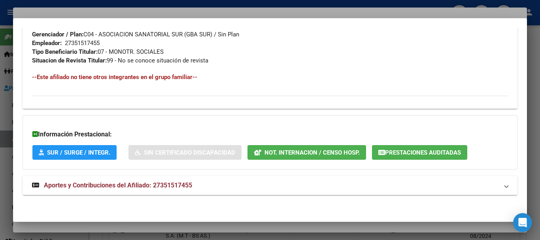
click at [143, 187] on span "Aportes y Contribuciones del Afiliado: 27351517455" at bounding box center [118, 185] width 148 height 8
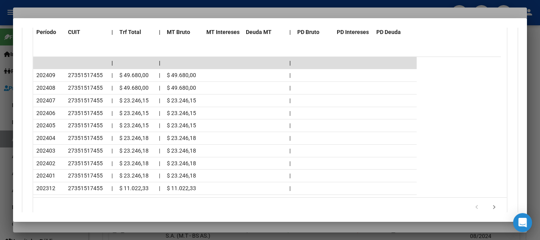
scroll to position [771, 0]
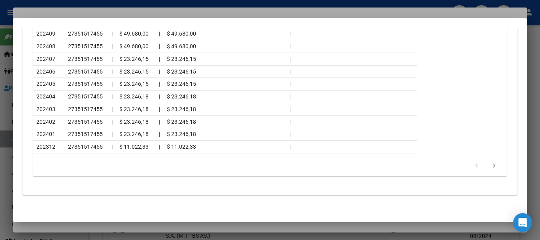
click at [87, 9] on div at bounding box center [270, 120] width 540 height 240
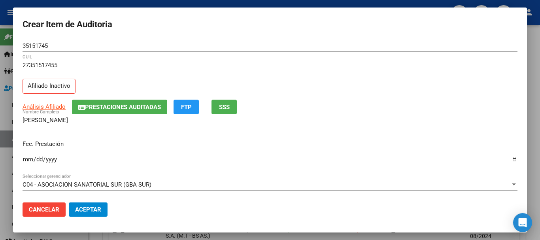
click at [348, 98] on div "27351517455 CUIL Afiliado Inactivo" at bounding box center [270, 79] width 495 height 40
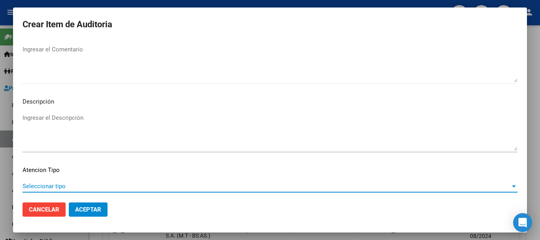
scroll to position [556, 0]
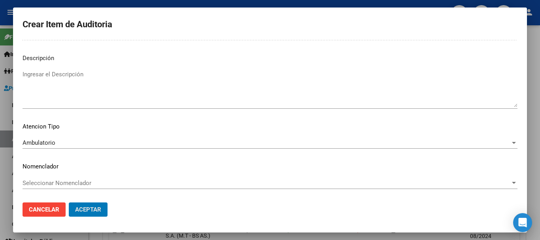
click at [69, 202] on button "Aceptar" at bounding box center [88, 209] width 39 height 14
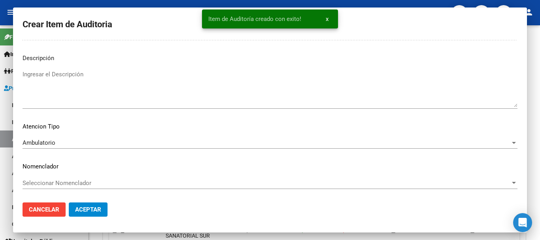
click at [109, 147] on button "Crear Item de Auditoria" at bounding box center [152, 154] width 87 height 15
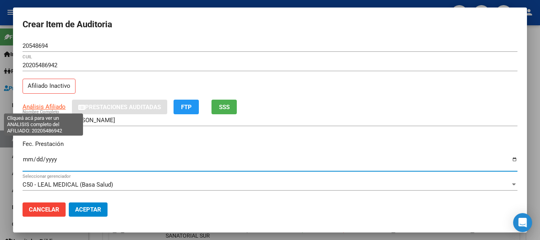
click at [43, 106] on span "Análisis Afiliado" at bounding box center [44, 106] width 43 height 7
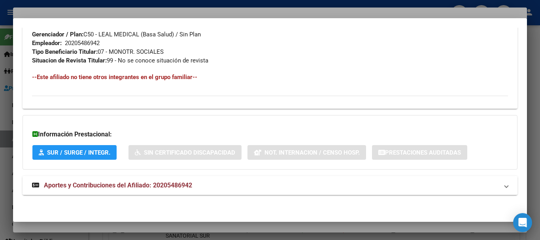
click at [181, 185] on span "Aportes y Contribuciones del Afiliado: 20205486942" at bounding box center [118, 185] width 148 height 8
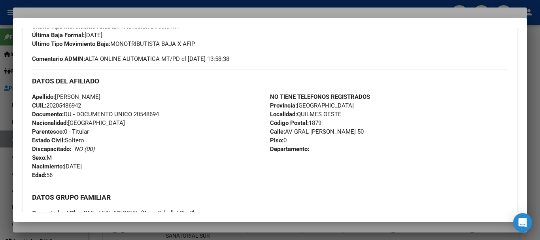
scroll to position [40, 0]
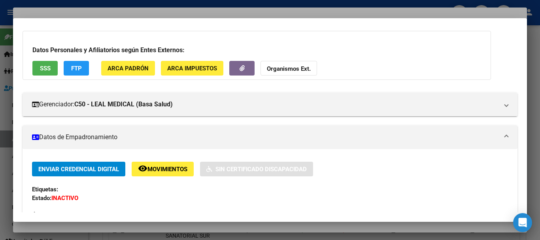
click at [306, 69] on strong "Organismos Ext." at bounding box center [289, 68] width 44 height 7
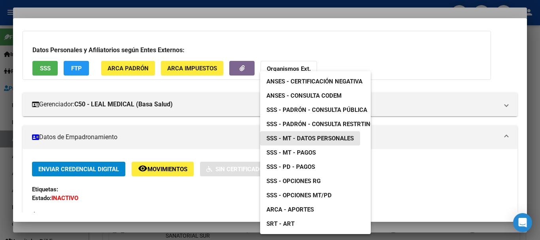
click at [331, 136] on span "SSS - MT - Datos Personales" at bounding box center [309, 138] width 87 height 7
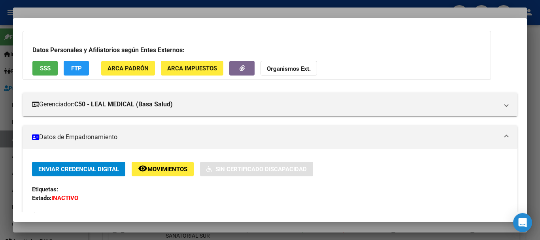
click at [195, 11] on div at bounding box center [270, 120] width 540 height 240
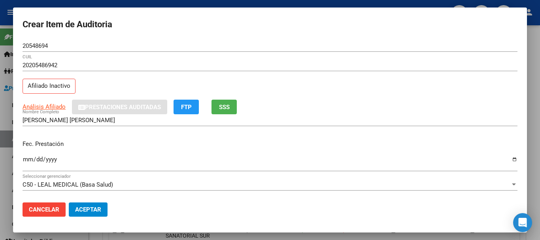
click at [415, 92] on div "20205486942 CUIL Afiliado Inactivo" at bounding box center [270, 79] width 495 height 40
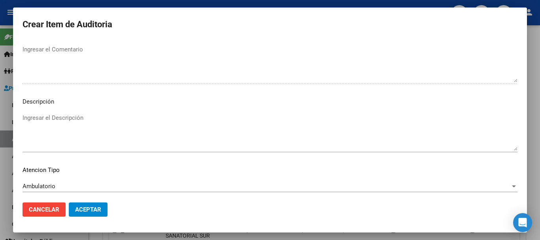
scroll to position [556, 0]
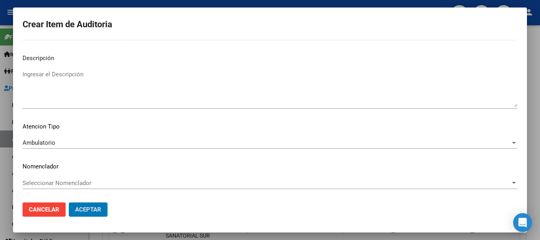
click at [69, 202] on button "Aceptar" at bounding box center [88, 209] width 39 height 14
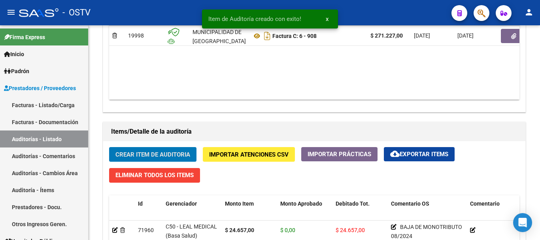
click at [109, 147] on button "Crear Item de Auditoria" at bounding box center [152, 154] width 87 height 15
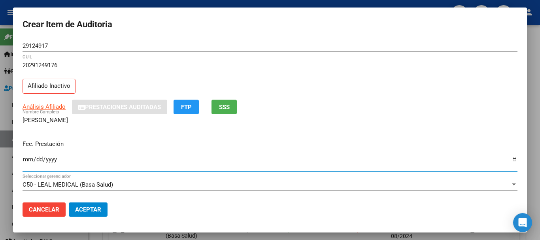
click at [46, 102] on app-link-go-to "Análisis Afiliado" at bounding box center [44, 106] width 43 height 9
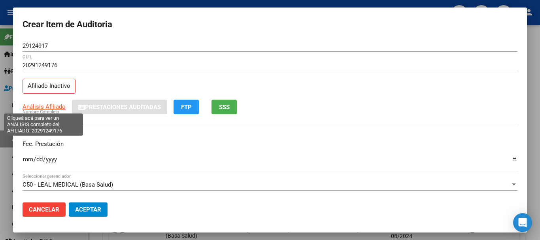
click at [42, 110] on span "Análisis Afiliado" at bounding box center [44, 106] width 43 height 7
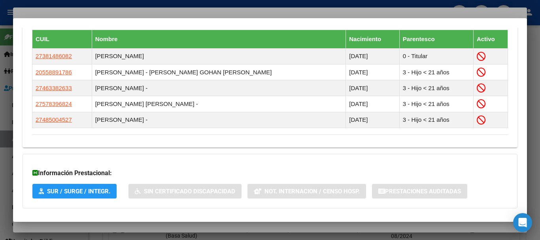
scroll to position [524, 0]
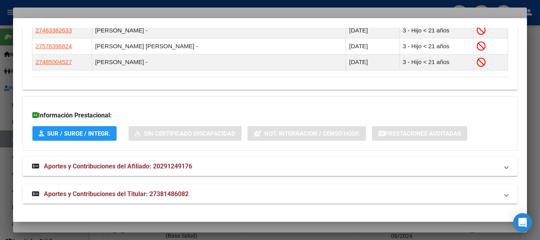
click at [146, 194] on span "Aportes y Contribuciones del Titular: 27381486082" at bounding box center [116, 194] width 145 height 8
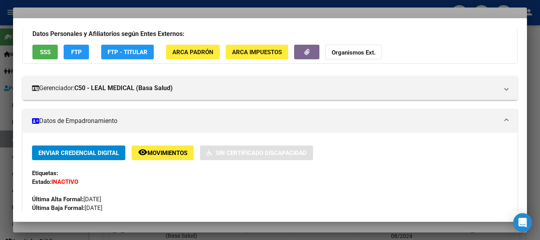
scroll to position [0, 0]
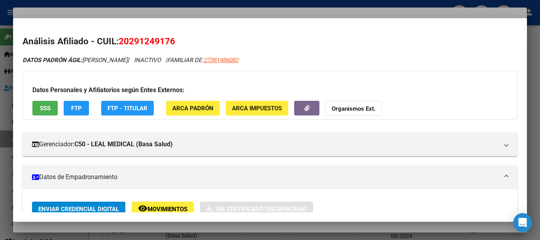
click at [353, 107] on strong "Organismos Ext." at bounding box center [354, 108] width 44 height 7
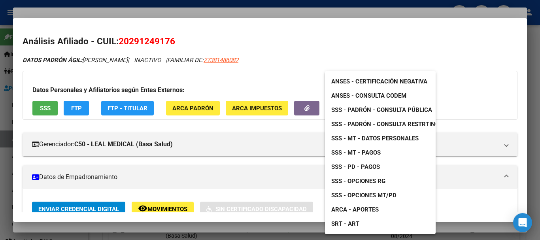
click at [397, 107] on span "SSS - Padrón - Consulta Pública" at bounding box center [381, 109] width 101 height 7
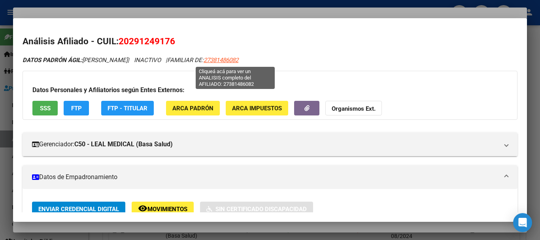
click at [238, 58] on span "27381486082" at bounding box center [221, 60] width 35 height 7
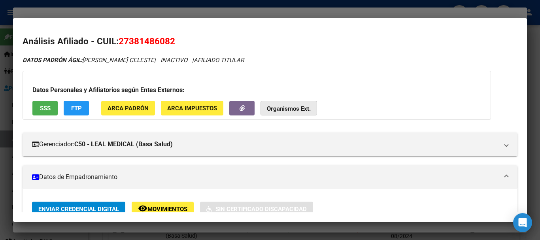
click at [298, 102] on button "Organismos Ext." at bounding box center [288, 108] width 57 height 15
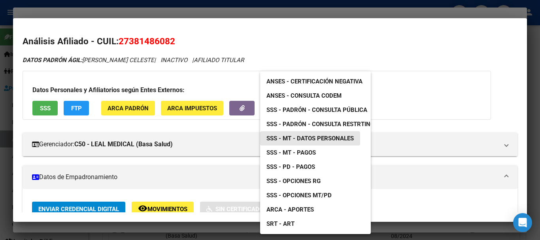
click at [335, 136] on span "SSS - MT - Datos Personales" at bounding box center [309, 138] width 87 height 7
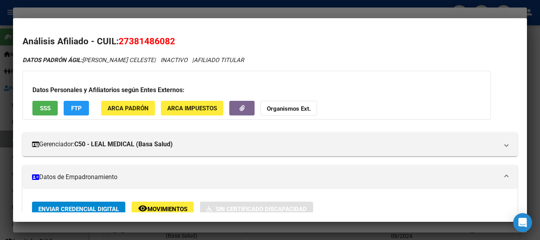
scroll to position [119, 0]
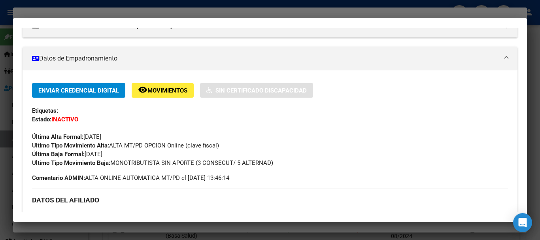
click at [169, 14] on div at bounding box center [270, 120] width 540 height 240
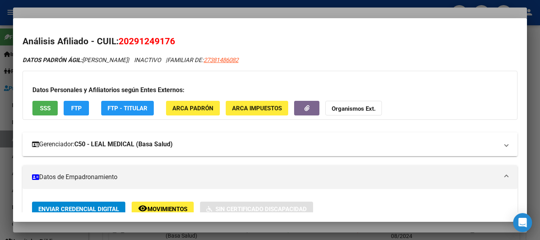
scroll to position [158, 0]
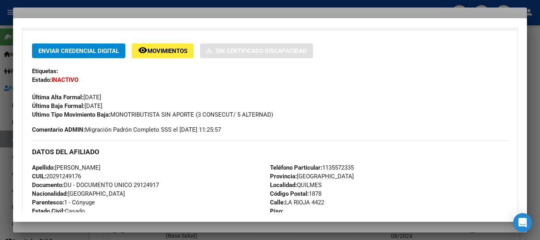
click at [140, 12] on div at bounding box center [270, 120] width 540 height 240
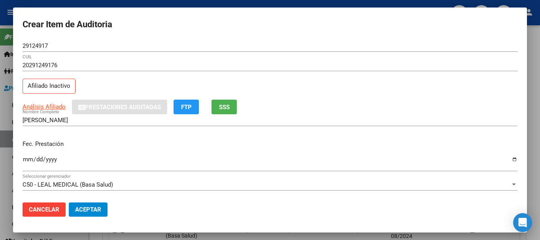
click at [369, 76] on div "20291249176 CUIL" at bounding box center [270, 68] width 495 height 19
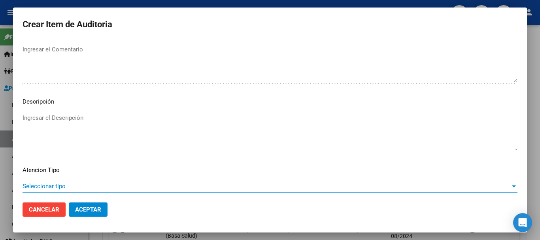
scroll to position [556, 0]
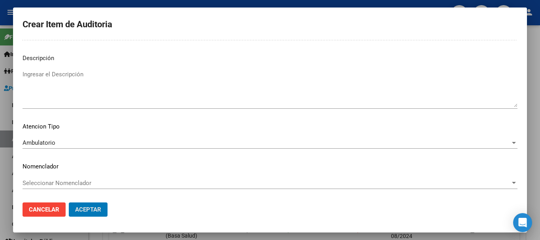
click at [69, 202] on button "Aceptar" at bounding box center [88, 209] width 39 height 14
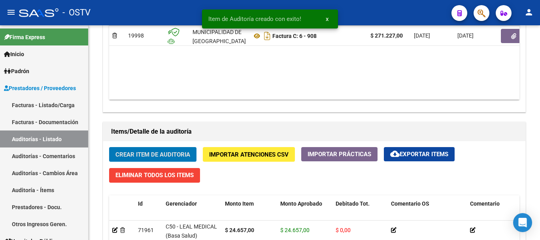
click at [109, 147] on button "Crear Item de Auditoria" at bounding box center [152, 154] width 87 height 15
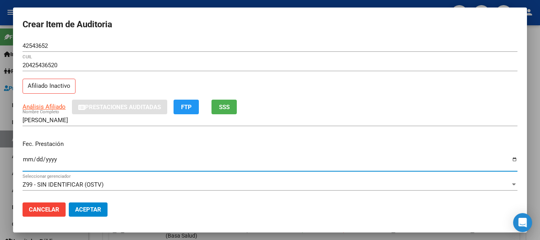
click at [50, 105] on div "Análisis Afiliado Prestaciones Auditadas FTP SSS" at bounding box center [270, 107] width 495 height 15
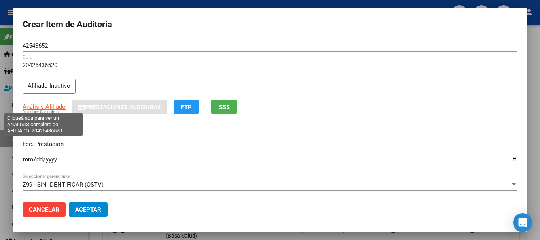
click at [50, 105] on span "Análisis Afiliado" at bounding box center [44, 106] width 43 height 7
copy span "Análisis Af"
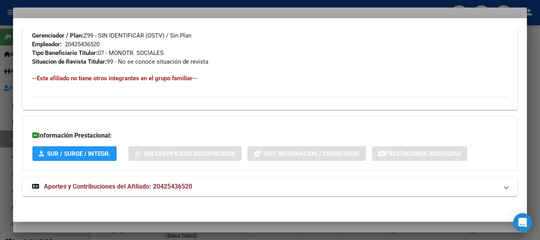
scroll to position [416, 0]
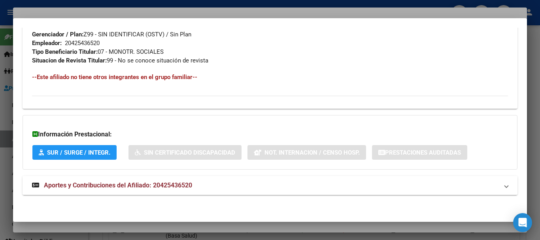
click at [151, 185] on span "Aportes y Contribuciones del Afiliado: 20425436520" at bounding box center [118, 185] width 148 height 8
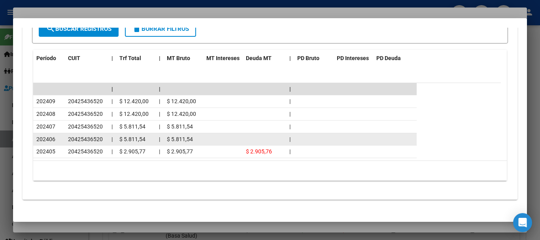
scroll to position [709, 0]
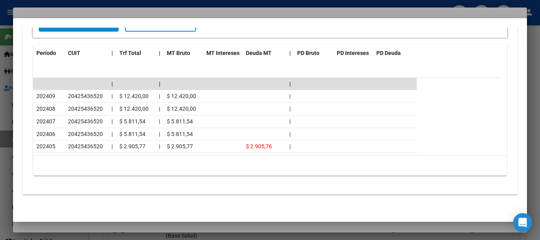
click at [94, 7] on div at bounding box center [270, 120] width 540 height 240
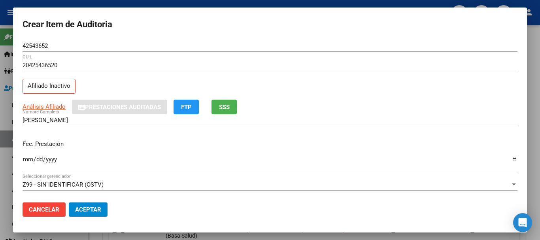
click at [445, 101] on mat-dialog-content "42543652 Nro Documento 20425436520 CUIL Afiliado Inactivo Análisis Afiliado Pre…" at bounding box center [270, 118] width 514 height 156
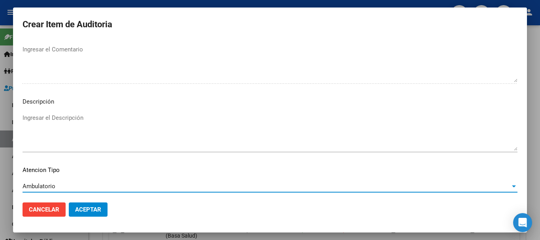
scroll to position [556, 0]
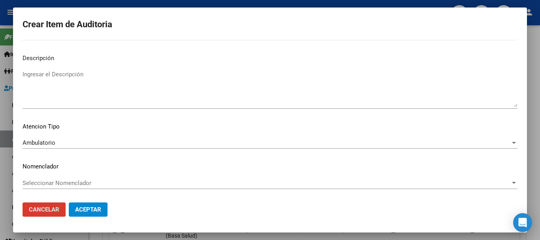
click at [69, 202] on button "Aceptar" at bounding box center [88, 209] width 39 height 14
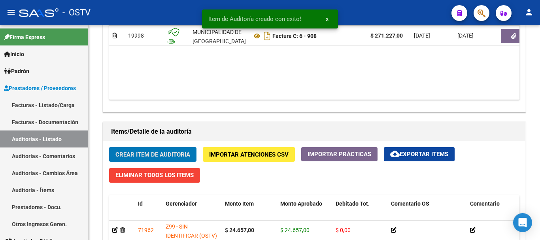
click at [109, 147] on button "Crear Item de Auditoria" at bounding box center [152, 154] width 87 height 15
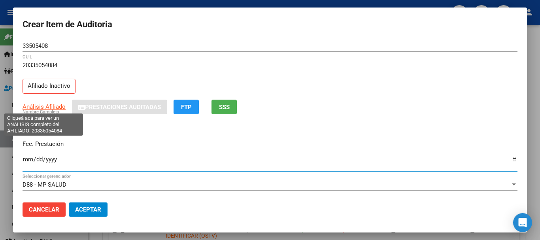
click at [55, 105] on span "Análisis Afiliado" at bounding box center [44, 106] width 43 height 7
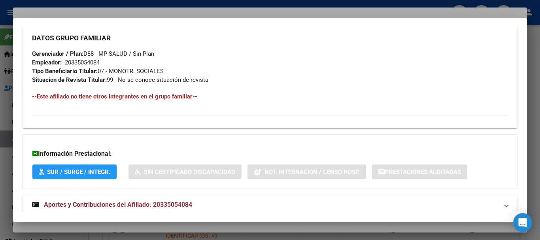
scroll to position [416, 0]
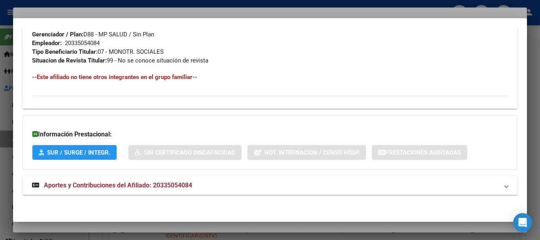
click at [141, 185] on span "Aportes y Contribuciones del Afiliado: 20335054084" at bounding box center [118, 185] width 148 height 8
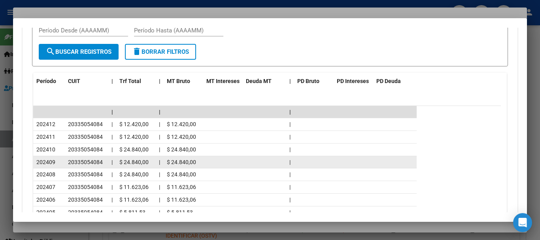
scroll to position [700, 0]
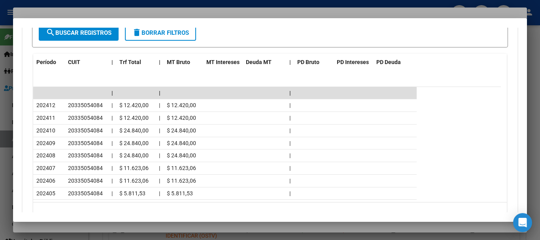
click at [72, 14] on div at bounding box center [270, 120] width 540 height 240
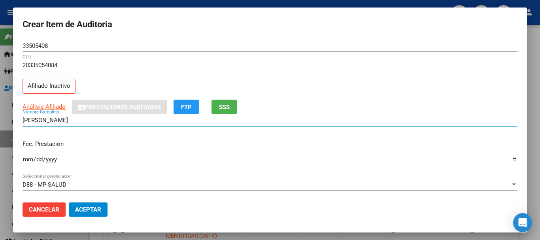
click at [392, 121] on input "[PERSON_NAME]" at bounding box center [270, 120] width 495 height 7
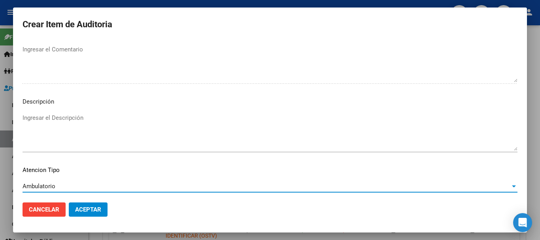
scroll to position [556, 0]
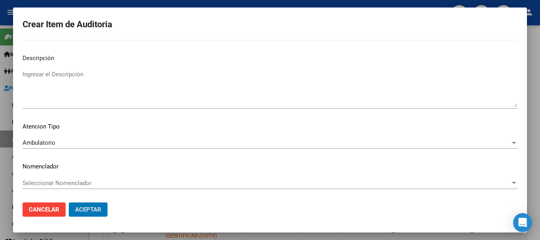
click at [69, 202] on button "Aceptar" at bounding box center [88, 209] width 39 height 14
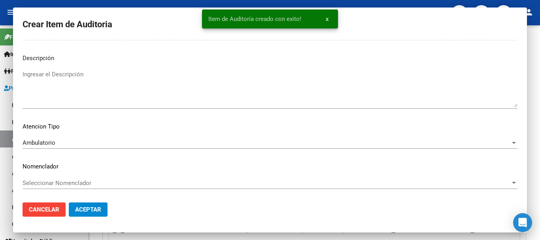
click at [109, 147] on button "Crear Item de Auditoria" at bounding box center [152, 154] width 87 height 15
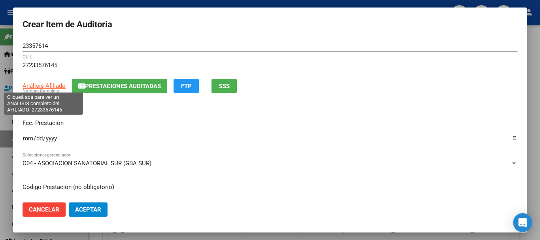
click at [46, 86] on span "Análisis Afiliado" at bounding box center [44, 85] width 43 height 7
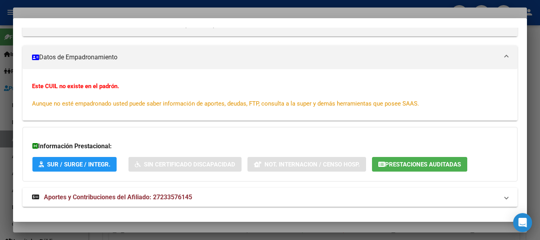
scroll to position [132, 0]
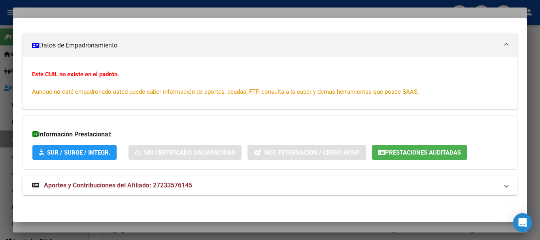
click at [148, 189] on strong "Aportes y Contribuciones del Afiliado: 27233576145" at bounding box center [112, 185] width 160 height 9
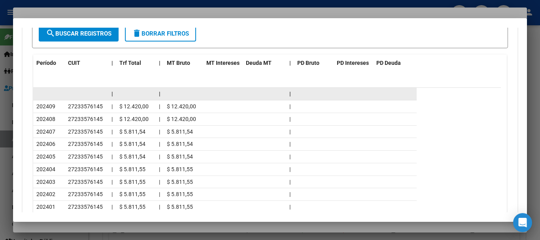
scroll to position [415, 0]
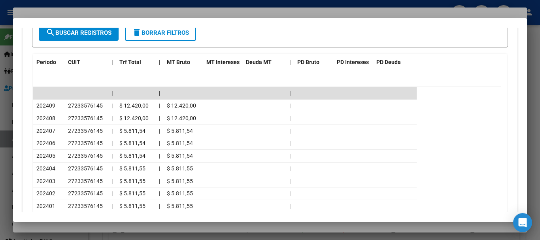
click at [109, 13] on div at bounding box center [270, 120] width 540 height 240
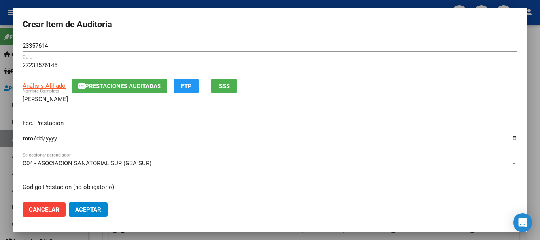
click at [388, 119] on p "Fec. Prestación" at bounding box center [270, 123] width 495 height 9
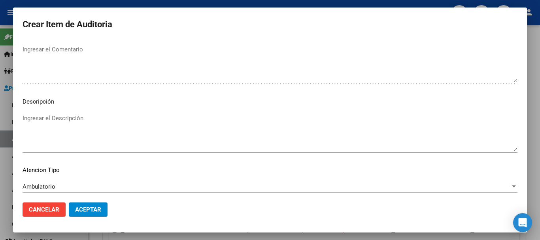
scroll to position [535, 0]
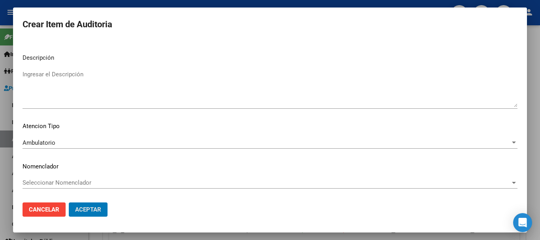
click at [69, 202] on button "Aceptar" at bounding box center [88, 209] width 39 height 14
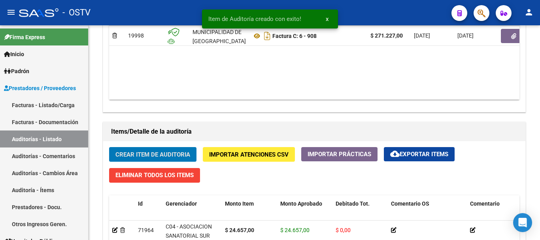
click at [109, 147] on button "Crear Item de Auditoria" at bounding box center [152, 154] width 87 height 15
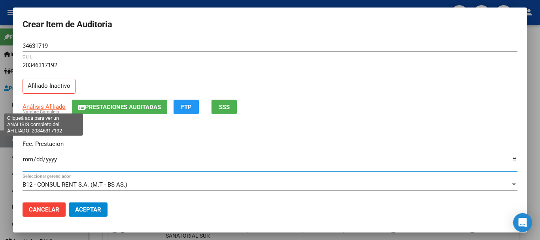
click at [51, 107] on span "Análisis Afiliado" at bounding box center [44, 106] width 43 height 7
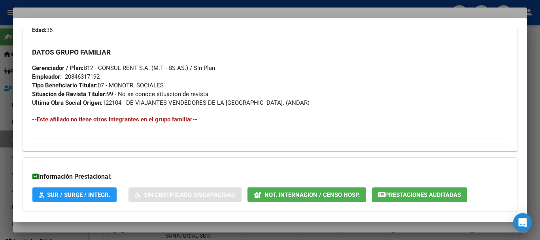
scroll to position [425, 0]
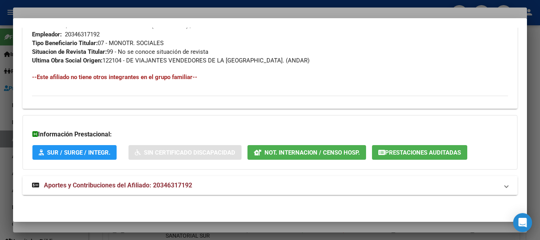
click at [127, 186] on span "Aportes y Contribuciones del Afiliado: 20346317192" at bounding box center [118, 185] width 148 height 8
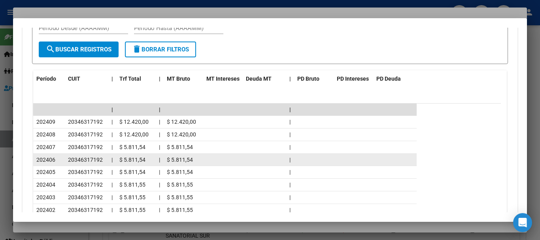
scroll to position [694, 0]
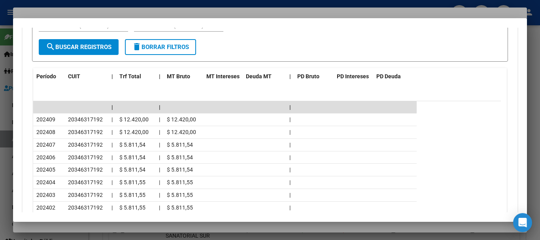
click at [95, 10] on div at bounding box center [270, 120] width 540 height 240
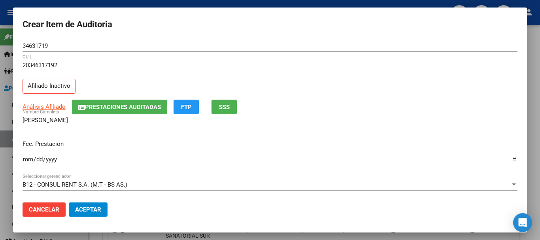
click at [349, 76] on div "20346317192 CUIL" at bounding box center [270, 68] width 495 height 19
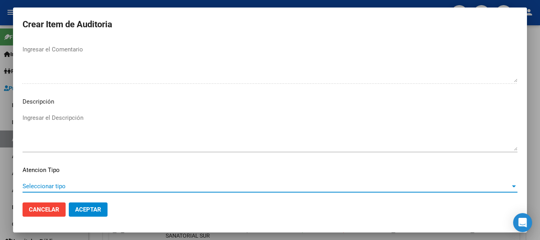
scroll to position [556, 0]
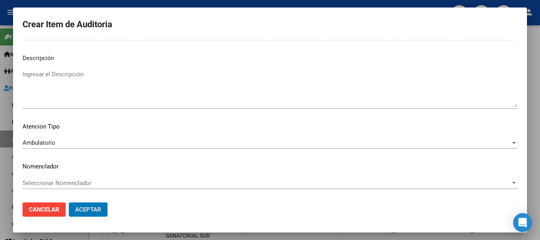
click at [69, 202] on button "Aceptar" at bounding box center [88, 209] width 39 height 14
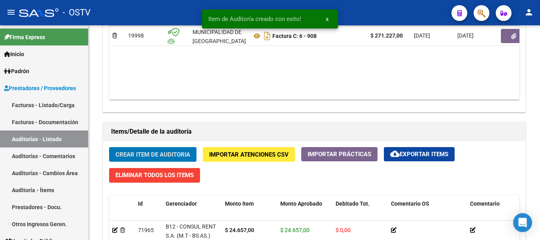
click at [109, 147] on button "Crear Item de Auditoria" at bounding box center [152, 154] width 87 height 15
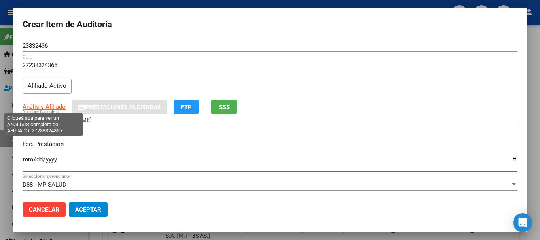
click at [55, 106] on span "Análisis Afiliado" at bounding box center [44, 106] width 43 height 7
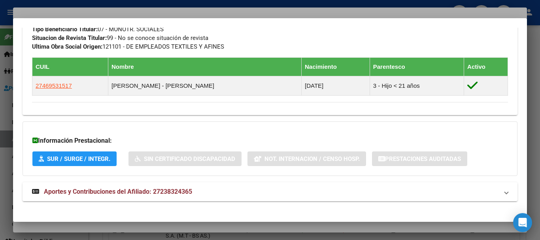
scroll to position [436, 0]
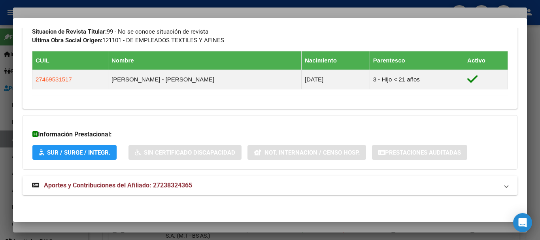
click at [133, 181] on span "Aportes y Contribuciones del Afiliado: 27238324365" at bounding box center [118, 185] width 148 height 8
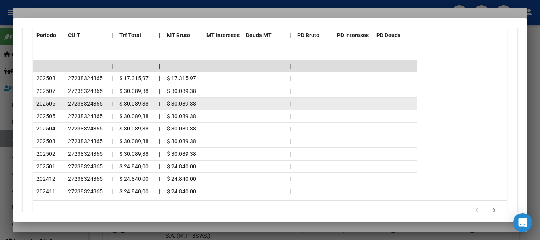
scroll to position [791, 0]
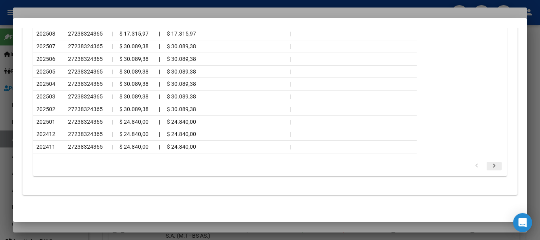
click at [489, 168] on icon "go to next page" at bounding box center [494, 166] width 10 height 9
click at [64, 11] on div at bounding box center [270, 120] width 540 height 240
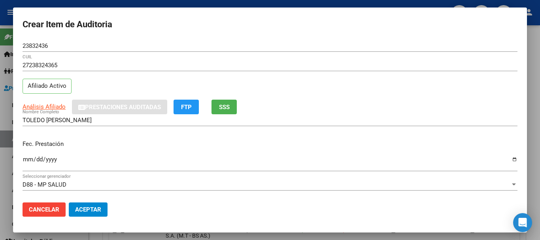
click at [318, 67] on input "27238324365" at bounding box center [270, 65] width 495 height 7
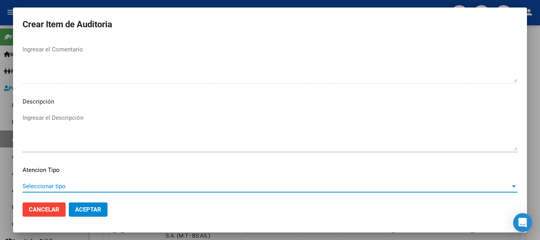
scroll to position [556, 0]
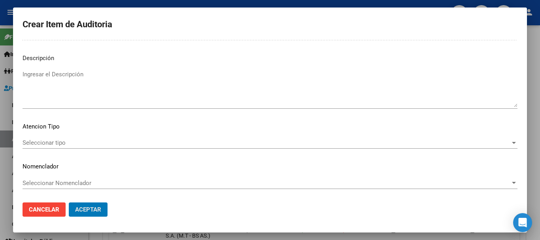
click at [69, 202] on button "Aceptar" at bounding box center [88, 209] width 39 height 14
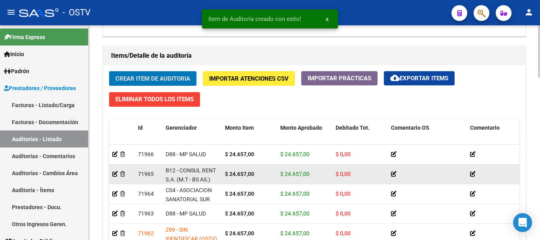
scroll to position [554, 0]
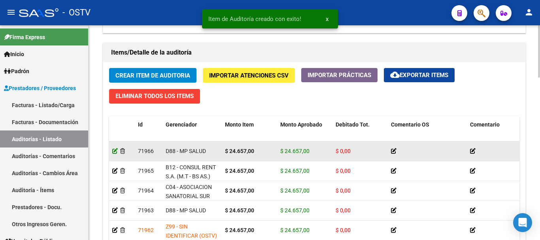
click at [115, 151] on icon at bounding box center [115, 151] width 6 height 6
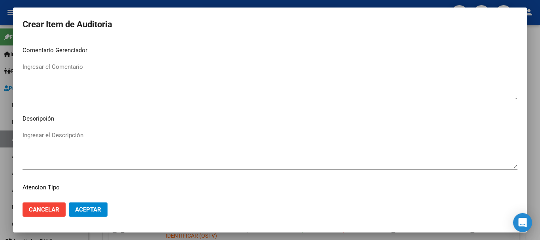
scroll to position [541, 0]
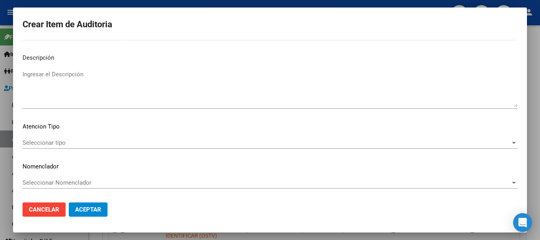
click at [57, 143] on span "Seleccionar tipo" at bounding box center [267, 142] width 488 height 7
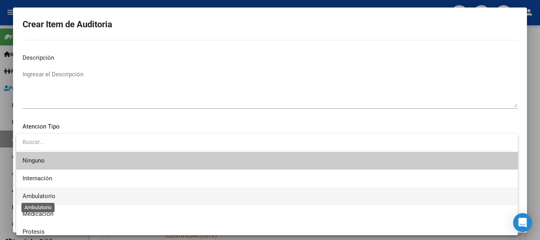
click at [37, 197] on span "Ambulatorio" at bounding box center [39, 196] width 33 height 7
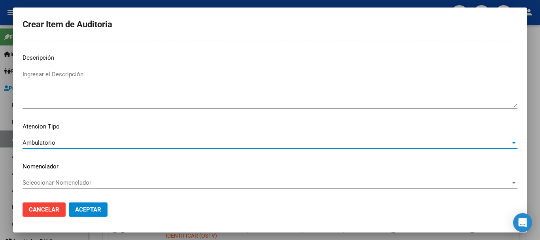
click at [83, 207] on span "Aceptar" at bounding box center [88, 209] width 26 height 7
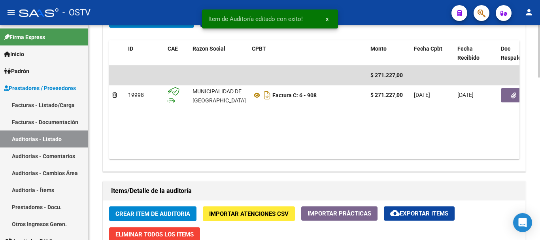
scroll to position [435, 0]
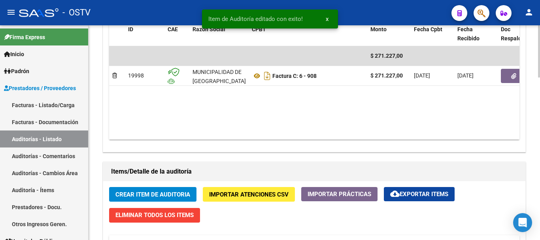
click at [156, 191] on span "Crear Item de Auditoria" at bounding box center [152, 194] width 75 height 7
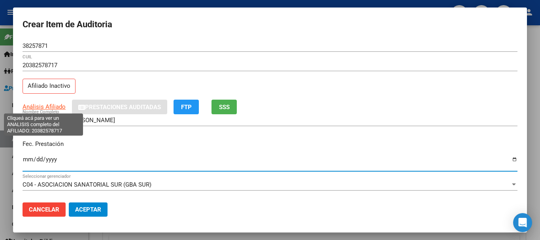
click at [36, 107] on span "Análisis Afiliado" at bounding box center [44, 106] width 43 height 7
copy span "i"
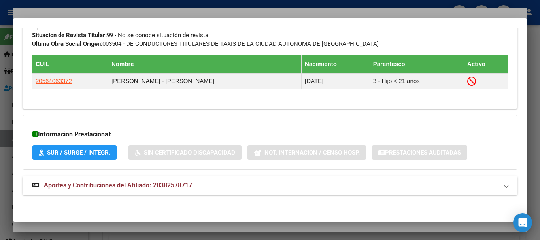
scroll to position [442, 0]
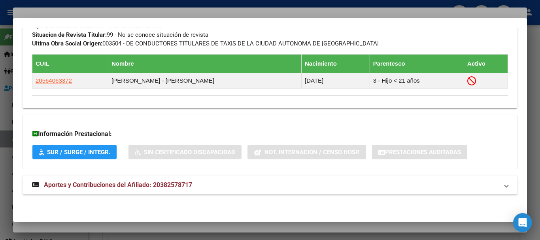
click at [186, 177] on mat-expansion-panel-header "Aportes y Contribuciones del Afiliado: 20382578717" at bounding box center [270, 185] width 495 height 19
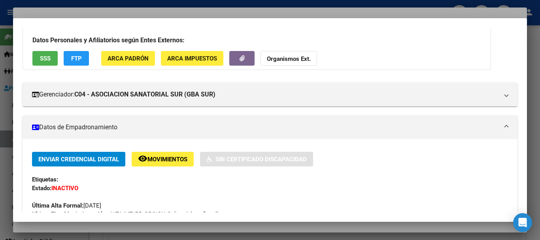
scroll to position [0, 0]
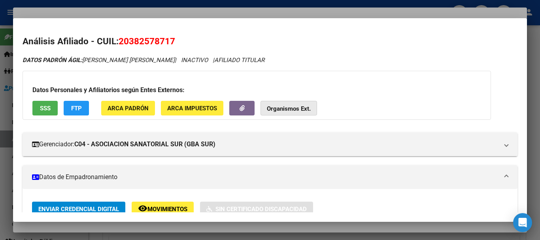
click at [286, 107] on strong "Organismos Ext." at bounding box center [289, 108] width 44 height 7
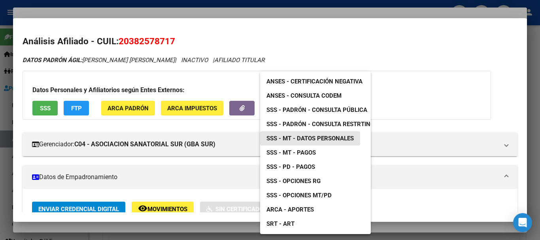
click at [311, 137] on span "SSS - MT - Datos Personales" at bounding box center [309, 138] width 87 height 7
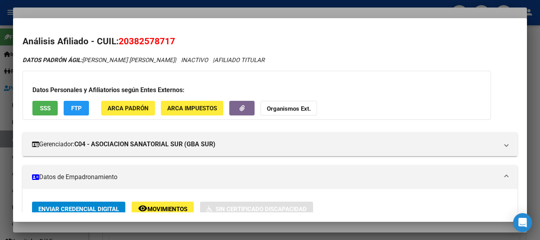
click at [274, 108] on strong "Organismos Ext." at bounding box center [289, 108] width 44 height 7
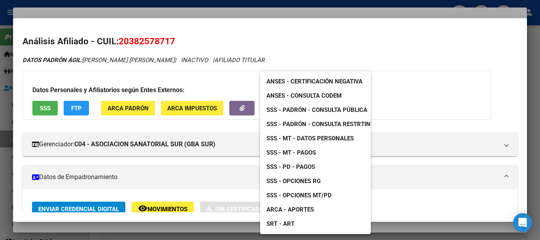
click at [151, 44] on div at bounding box center [270, 120] width 540 height 240
click at [151, 44] on span "20382578717" at bounding box center [147, 41] width 57 height 10
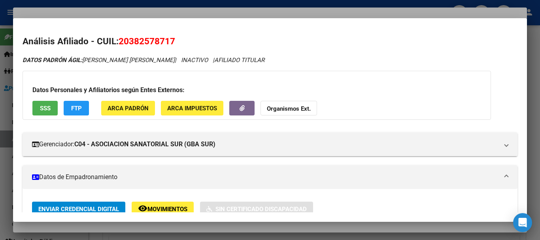
copy span "20382578717"
click at [289, 108] on strong "Organismos Ext." at bounding box center [289, 108] width 44 height 7
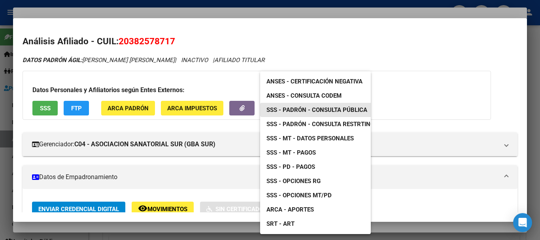
click at [355, 108] on span "SSS - Padrón - Consulta Pública" at bounding box center [316, 109] width 101 height 7
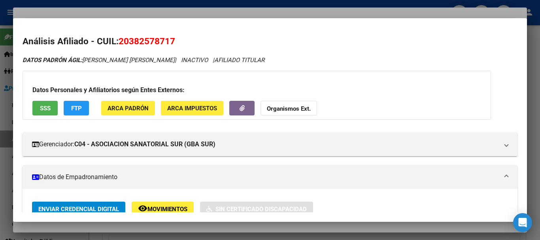
click at [178, 15] on div at bounding box center [270, 120] width 540 height 240
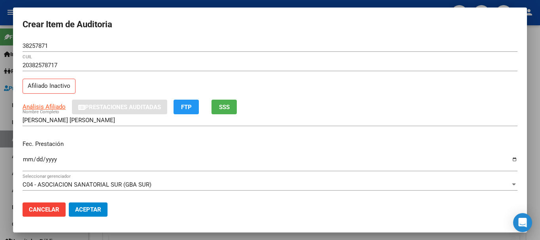
click at [312, 40] on div "38257871 Nro Documento" at bounding box center [270, 46] width 495 height 12
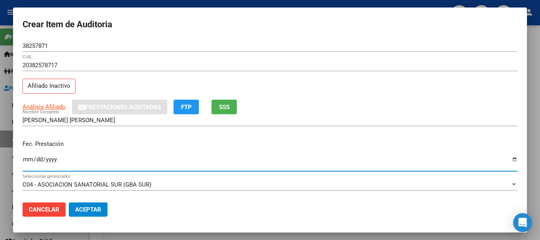
click at [304, 69] on div "20382578717 CUIL" at bounding box center [270, 65] width 495 height 12
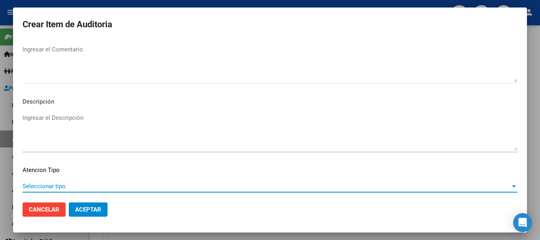
scroll to position [556, 0]
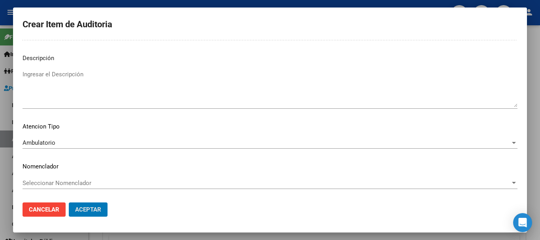
click at [69, 202] on button "Aceptar" at bounding box center [88, 209] width 39 height 14
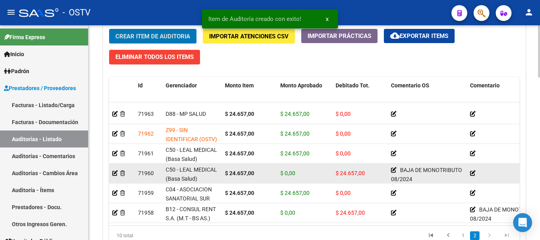
scroll to position [632, 0]
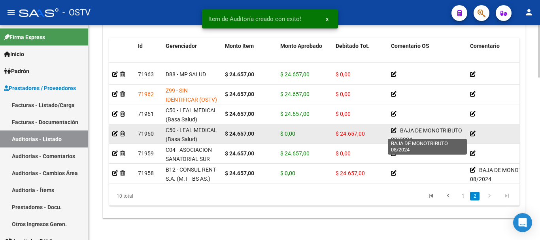
click at [392, 128] on icon at bounding box center [394, 131] width 6 height 6
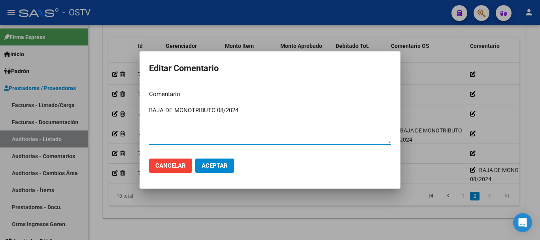
drag, startPoint x: 245, startPoint y: 109, endPoint x: 155, endPoint y: 109, distance: 90.5
click at [155, 109] on textarea "BAJA DE MONOTRIBUTO 08/2024" at bounding box center [270, 124] width 242 height 37
click at [247, 109] on textarea "BAJA DE MONOTRIBUTO 08/2024" at bounding box center [270, 124] width 242 height 37
drag, startPoint x: 210, startPoint y: 112, endPoint x: 145, endPoint y: 112, distance: 65.6
click at [145, 112] on mat-dialog-content "Comentario BAJA DE MONOTRIBUTO 08/2024 Ingresar el comentario" at bounding box center [270, 118] width 261 height 68
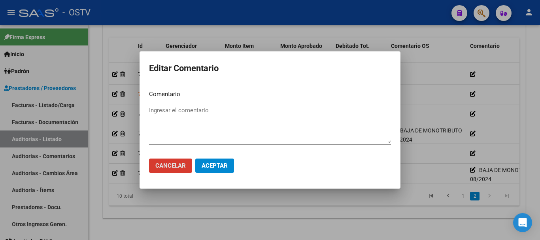
click at [204, 159] on button "Aceptar" at bounding box center [214, 166] width 39 height 14
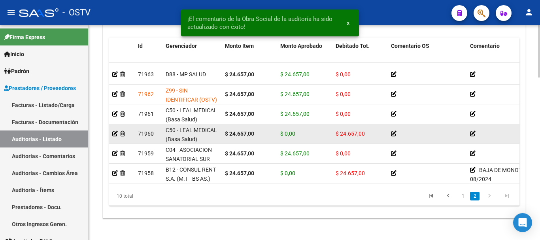
click at [470, 131] on icon at bounding box center [473, 134] width 6 height 6
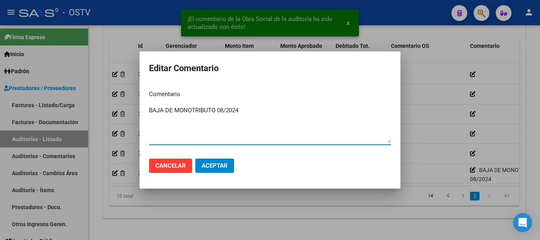
click at [217, 163] on span "Aceptar" at bounding box center [215, 165] width 26 height 7
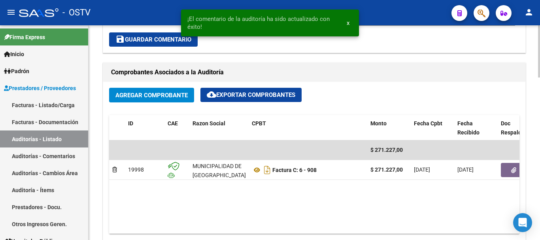
scroll to position [469, 0]
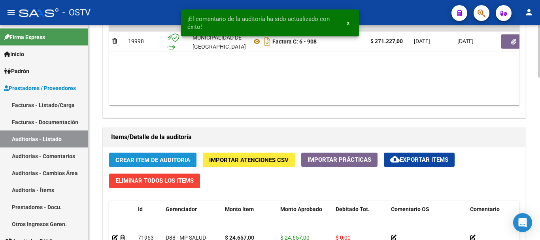
click at [170, 154] on button "Crear Item de Auditoria" at bounding box center [152, 160] width 87 height 15
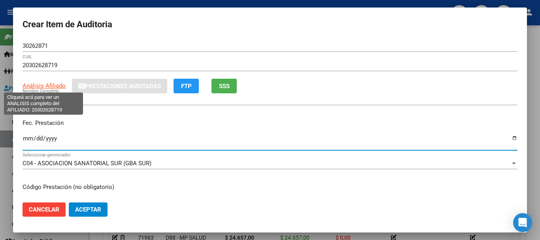
click at [55, 87] on span "Análisis Afiliado" at bounding box center [44, 85] width 43 height 7
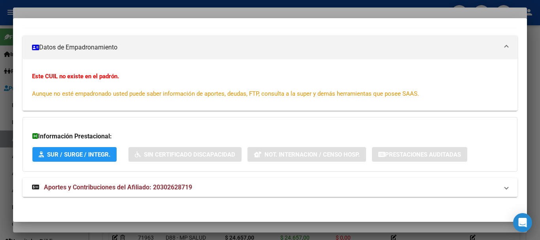
scroll to position [132, 0]
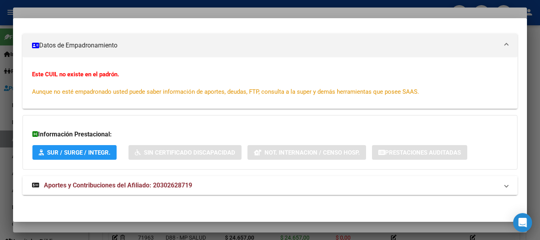
click at [174, 186] on span "Aportes y Contribuciones del Afiliado: 20302628719" at bounding box center [118, 185] width 148 height 8
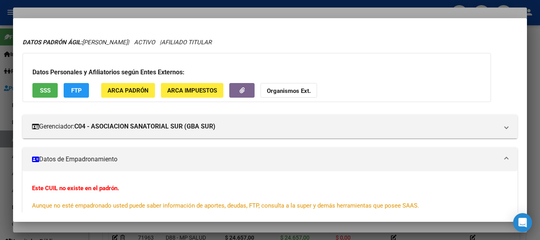
scroll to position [0, 0]
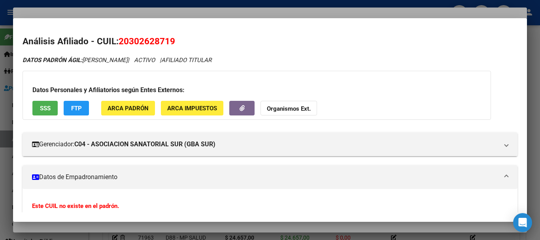
click at [45, 107] on span "SSS" at bounding box center [45, 108] width 11 height 7
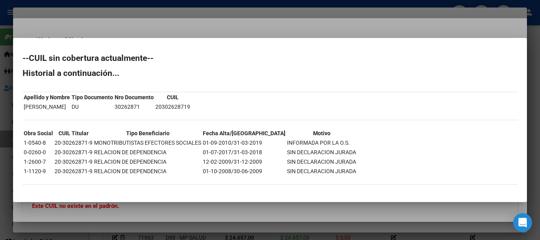
click at [280, 26] on div at bounding box center [270, 120] width 540 height 240
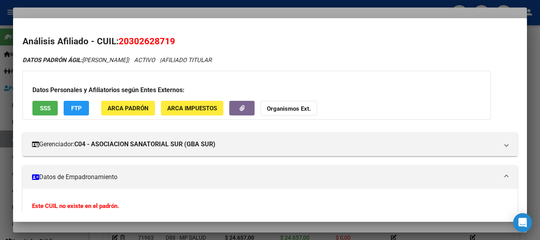
click at [276, 113] on button "Organismos Ext." at bounding box center [288, 108] width 57 height 15
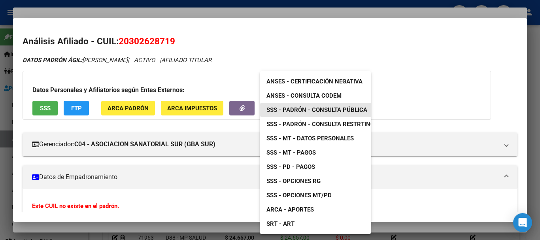
click at [333, 107] on span "SSS - Padrón - Consulta Pública" at bounding box center [316, 109] width 101 height 7
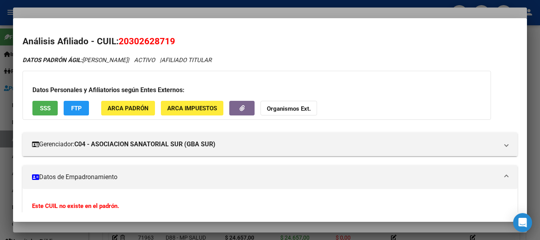
click at [192, 12] on div at bounding box center [270, 120] width 540 height 240
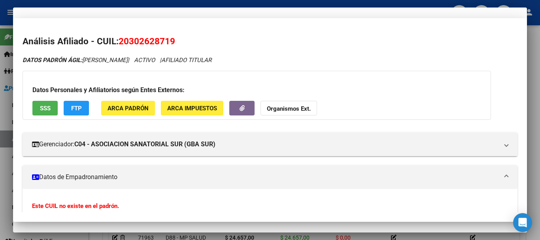
click at [392, 87] on div "Análisis Afiliado Prestaciones Auditadas FTP SSS" at bounding box center [270, 86] width 495 height 15
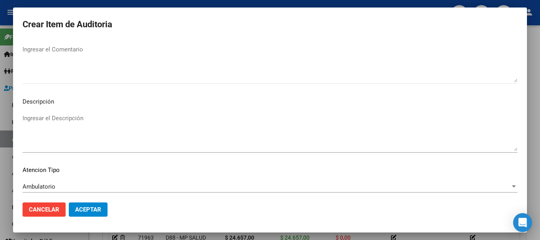
scroll to position [535, 0]
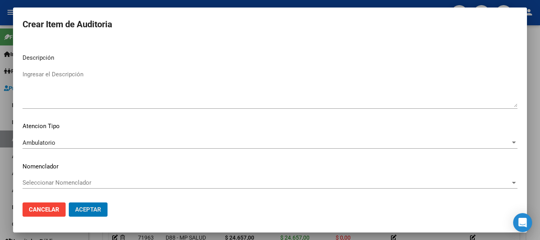
click at [69, 202] on button "Aceptar" at bounding box center [88, 209] width 39 height 14
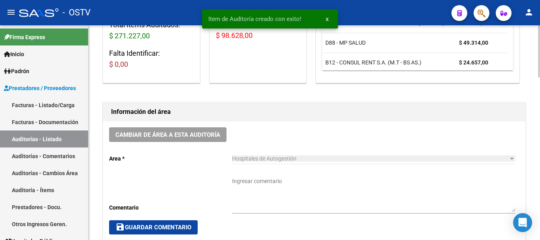
scroll to position [0, 0]
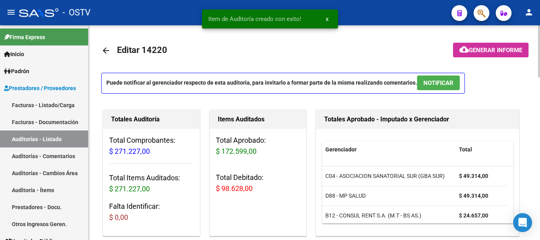
click at [487, 46] on span "cloud_download Generar informe" at bounding box center [490, 49] width 63 height 7
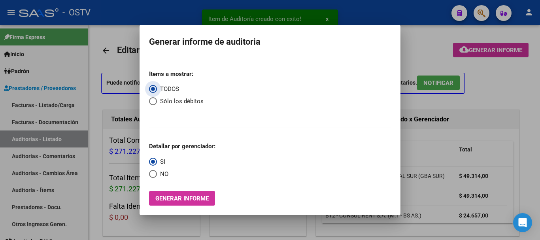
click at [154, 100] on span "Select an option" at bounding box center [153, 101] width 8 height 8
click at [154, 100] on input "Sólo los débitos" at bounding box center [153, 101] width 8 height 8
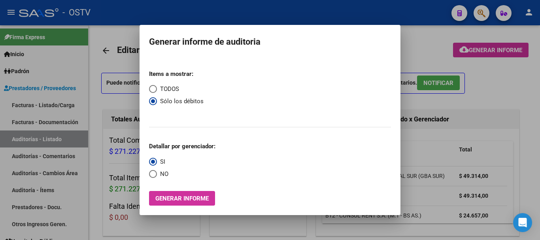
click at [157, 175] on span "NO" at bounding box center [162, 174] width 11 height 9
click at [157, 175] on input "NO" at bounding box center [153, 174] width 8 height 8
click at [171, 196] on span "Generar informe" at bounding box center [181, 198] width 53 height 7
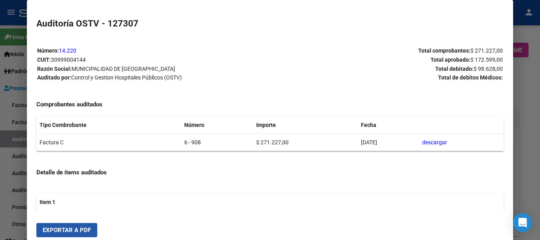
click at [85, 229] on span "Exportar a PDF" at bounding box center [67, 229] width 48 height 7
click at [540, 159] on div at bounding box center [270, 120] width 540 height 240
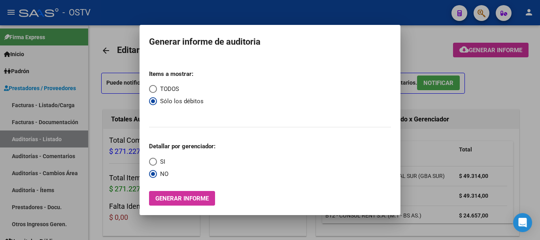
click at [540, 159] on div at bounding box center [270, 120] width 540 height 240
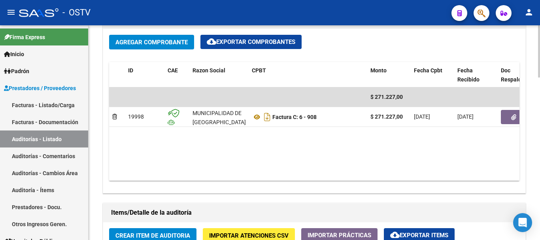
scroll to position [474, 0]
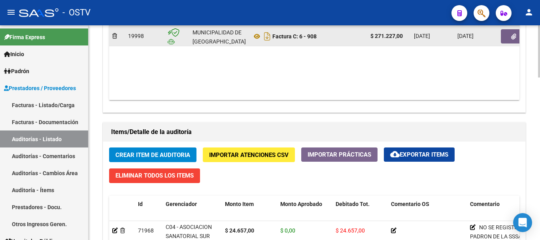
click at [511, 36] on icon "button" at bounding box center [513, 37] width 5 height 6
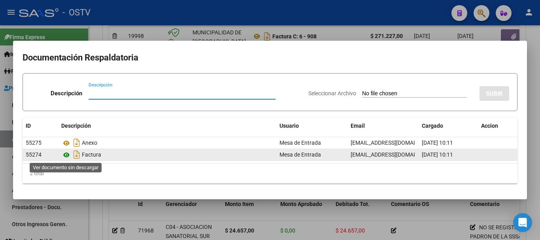
click at [64, 154] on icon at bounding box center [66, 154] width 10 height 9
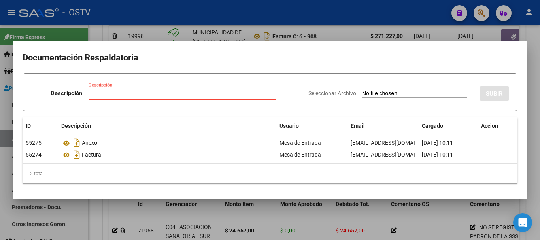
click at [165, 94] on input "Descripción" at bounding box center [182, 93] width 187 height 7
click at [362, 90] on input "Seleccionar Archivo" at bounding box center [414, 94] width 105 height 8
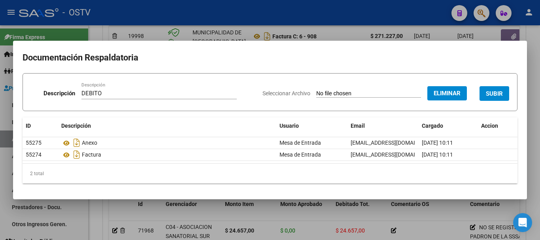
click at [490, 91] on span "SUBIR" at bounding box center [494, 93] width 17 height 7
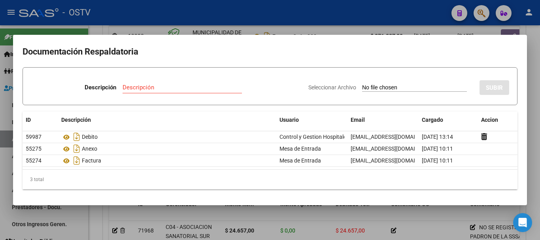
click at [540, 175] on div at bounding box center [270, 120] width 540 height 240
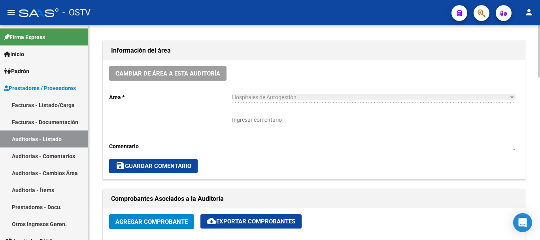
scroll to position [198, 0]
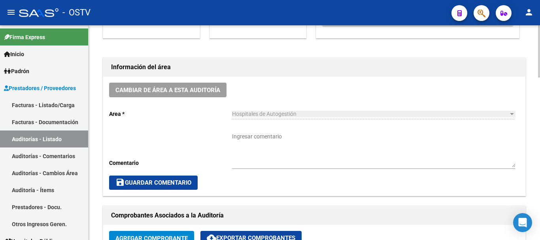
click at [293, 156] on textarea "Ingresar comentario" at bounding box center [373, 149] width 283 height 35
click at [154, 181] on span "save Guardar Comentario" at bounding box center [153, 182] width 76 height 7
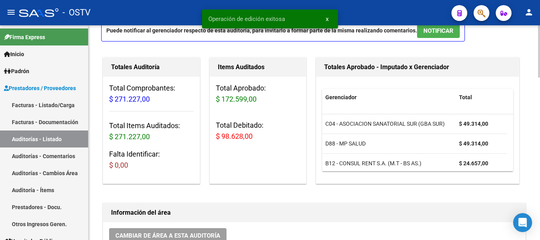
scroll to position [0, 0]
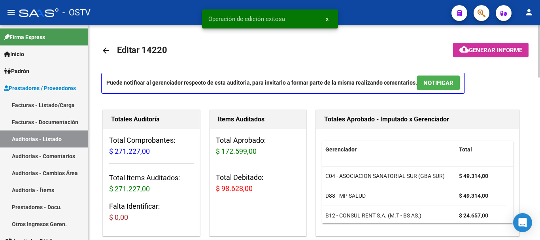
click at [105, 50] on mat-icon "arrow_back" at bounding box center [105, 50] width 9 height 9
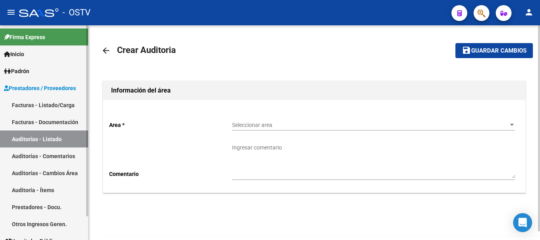
click at [23, 136] on link "Auditorías - Listado" at bounding box center [44, 138] width 88 height 17
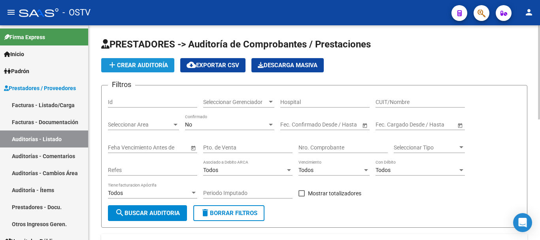
click at [147, 60] on button "add Crear Auditoría" at bounding box center [137, 65] width 73 height 14
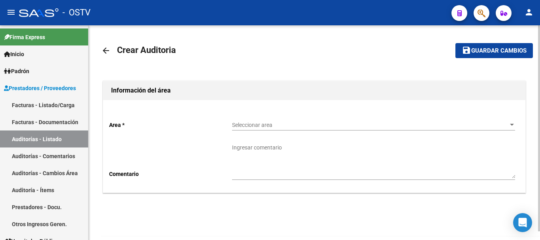
click at [253, 124] on span "Seleccionar area" at bounding box center [370, 125] width 276 height 7
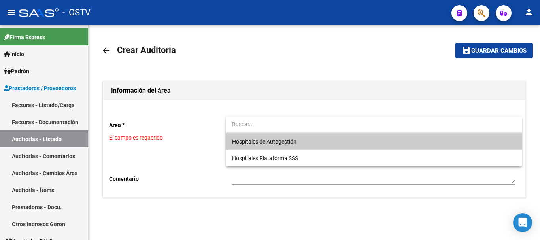
click at [252, 141] on span "Hospitales de Autogestión" at bounding box center [264, 141] width 64 height 6
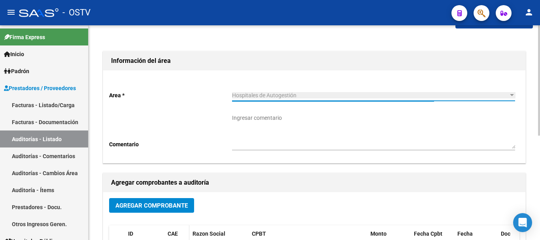
scroll to position [79, 0]
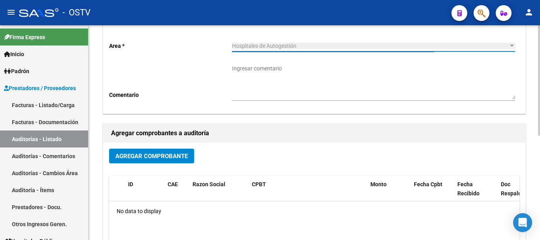
click at [178, 156] on span "Agregar Comprobante" at bounding box center [151, 156] width 72 height 7
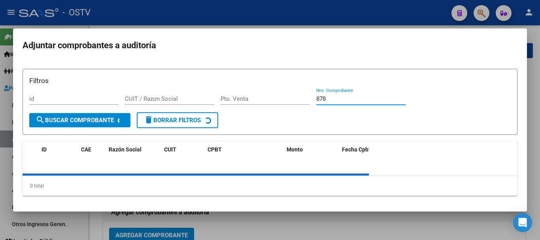
scroll to position [79, 0]
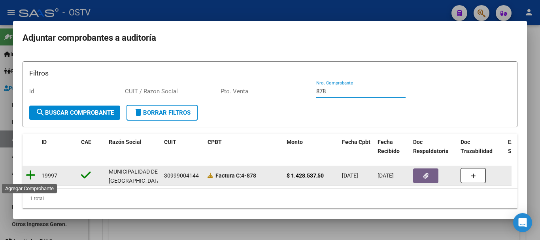
type input "878"
click at [30, 176] on icon at bounding box center [31, 175] width 10 height 11
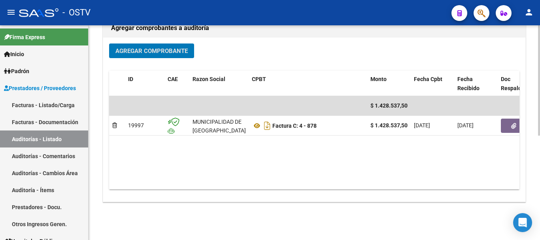
scroll to position [198, 0]
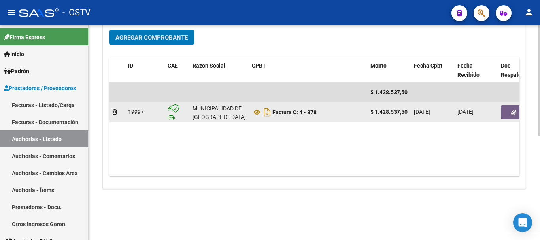
click at [510, 111] on button "button" at bounding box center [513, 112] width 25 height 14
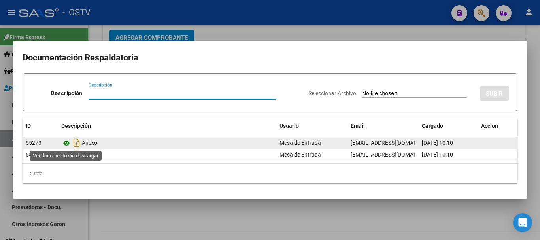
click at [66, 142] on icon at bounding box center [66, 142] width 10 height 9
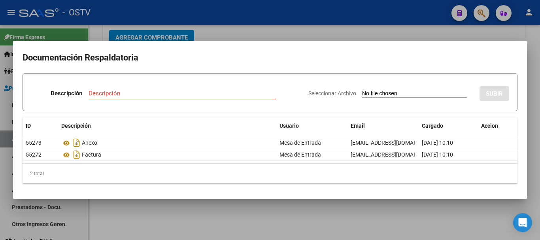
click at [253, 23] on div at bounding box center [270, 120] width 540 height 240
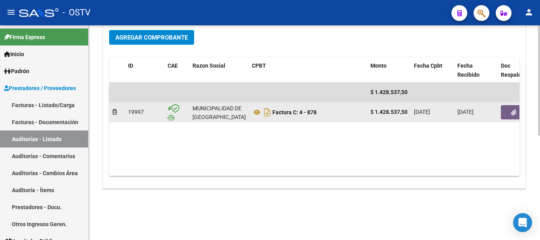
click at [507, 116] on button "button" at bounding box center [513, 112] width 25 height 14
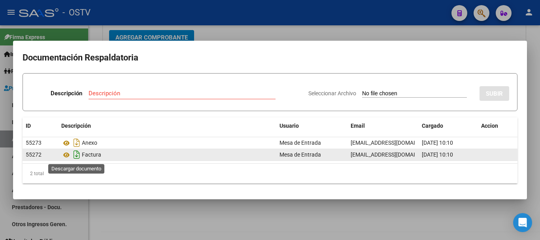
click at [72, 151] on icon "Descargar documento" at bounding box center [77, 154] width 10 height 13
click at [65, 155] on icon at bounding box center [66, 154] width 10 height 9
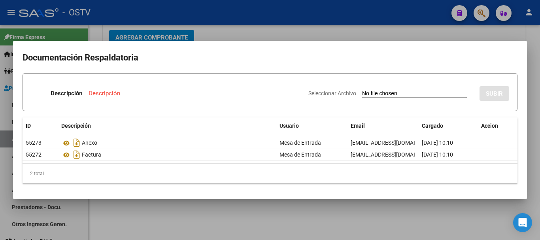
drag, startPoint x: 233, startPoint y: 29, endPoint x: 266, endPoint y: 19, distance: 34.8
click at [233, 28] on div at bounding box center [270, 120] width 540 height 240
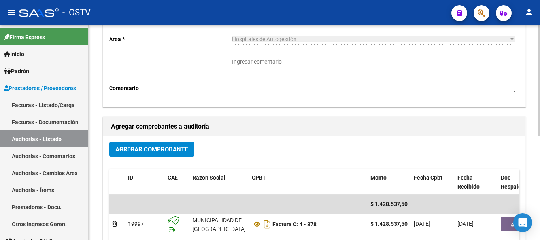
scroll to position [0, 0]
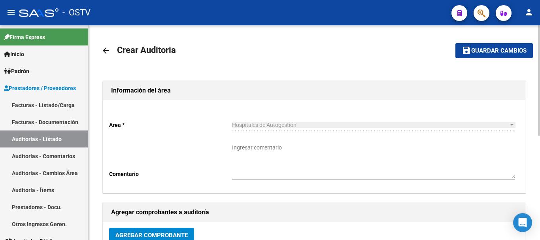
click at [506, 46] on button "save Guardar cambios" at bounding box center [493, 50] width 77 height 15
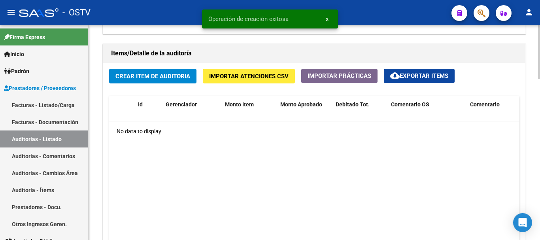
scroll to position [553, 0]
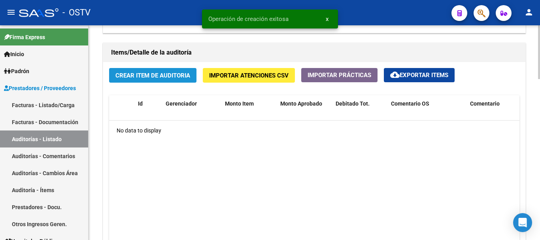
click at [149, 78] on span "Crear Item de Auditoria" at bounding box center [152, 75] width 75 height 7
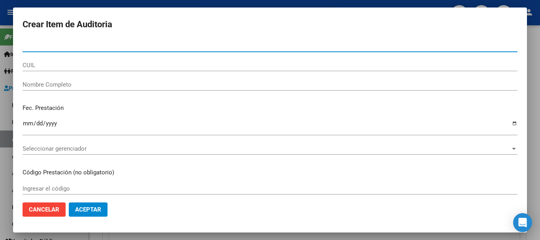
type input "46352960"
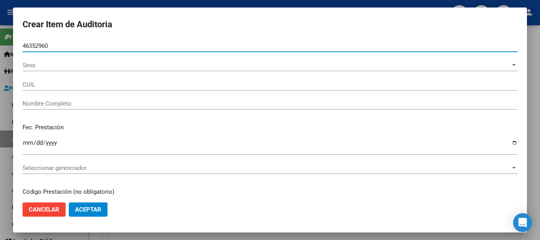
type input "23463529604"
type input "ARCE TIZIANA YASMIN"
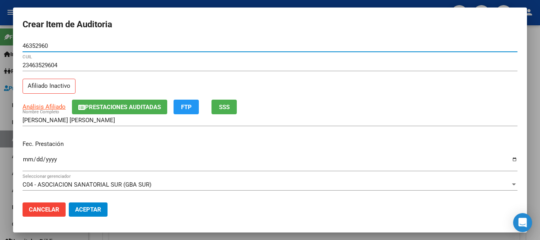
type input "46352960"
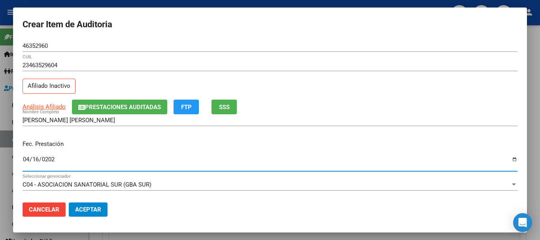
type input "2024-04-16"
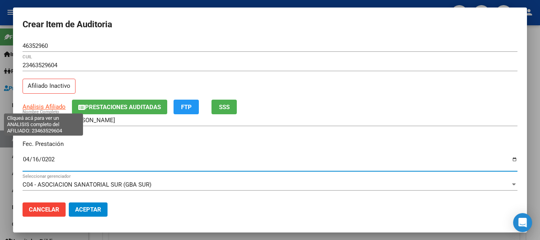
click at [45, 108] on span "Análisis Afiliado" at bounding box center [44, 106] width 43 height 7
type textarea "23463529604"
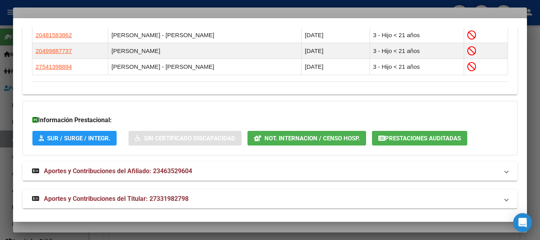
scroll to position [517, 0]
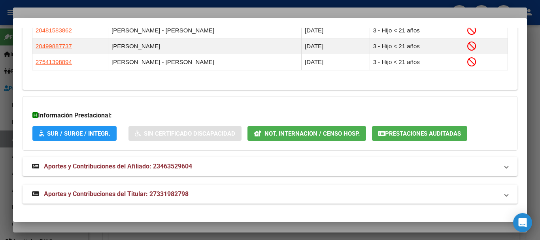
click at [168, 189] on mat-expansion-panel-header "Aportes y Contribuciones del Titular: 27331982798" at bounding box center [270, 194] width 495 height 19
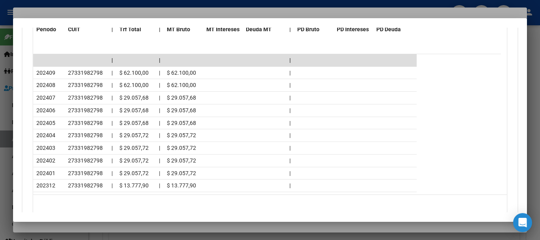
scroll to position [872, 0]
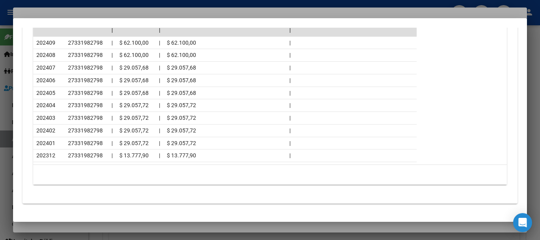
click at [84, 7] on div at bounding box center [270, 120] width 540 height 240
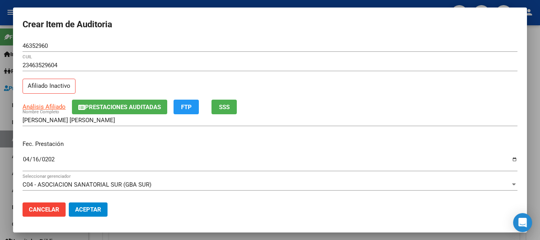
click at [225, 43] on form "Crear Item de Auditoria 46352960 Nro Documento 23463529604 CUIL Afiliado Inacti…" at bounding box center [270, 120] width 495 height 206
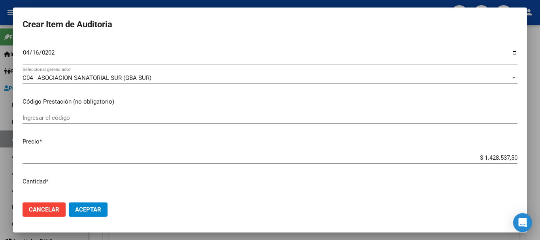
type input "$ 0,04"
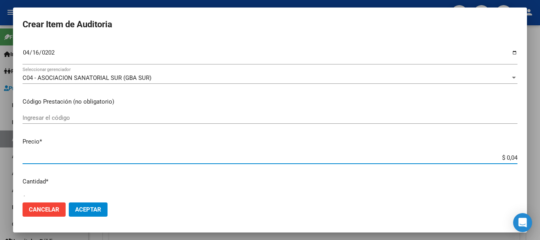
type input "$ 0,46"
type input "$ 4,62"
type input "$ 46,28"
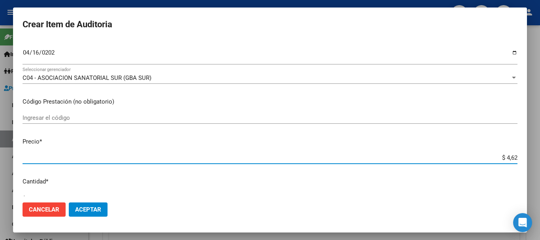
type input "$ 46,28"
type input "$ 462,81"
type input "$ 4.628,10"
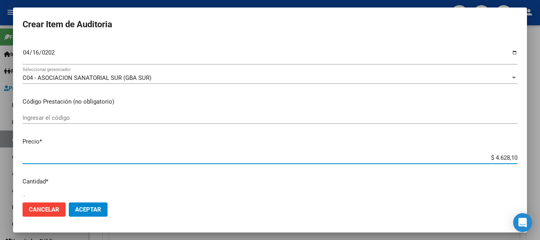
type input "$ 46.281,00"
type input "$ 462.810,00"
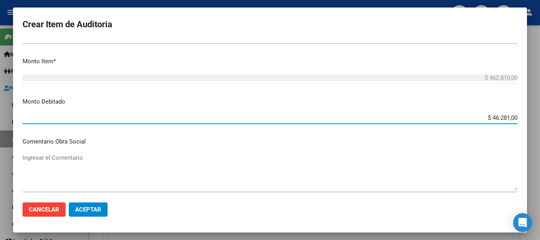
type input "$ 462.810,00"
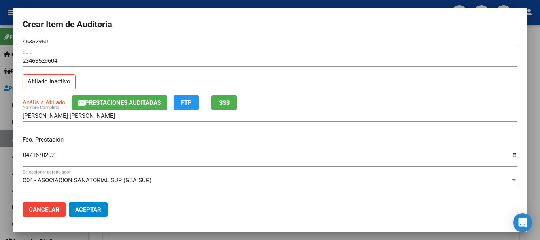
scroll to position [0, 0]
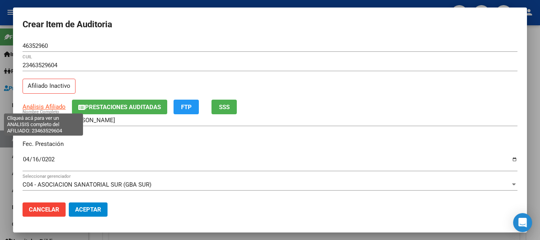
click at [42, 108] on span "Análisis Afiliado" at bounding box center [44, 106] width 43 height 7
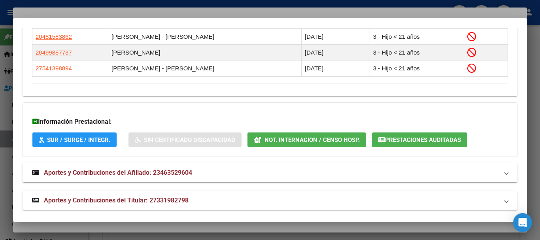
scroll to position [517, 0]
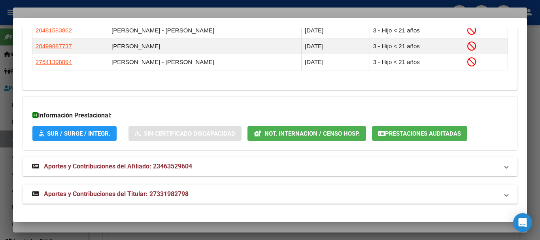
click at [133, 196] on span "Aportes y Contribuciones del Titular: 27331982798" at bounding box center [116, 194] width 145 height 8
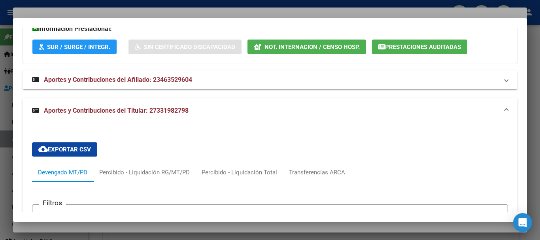
scroll to position [833, 0]
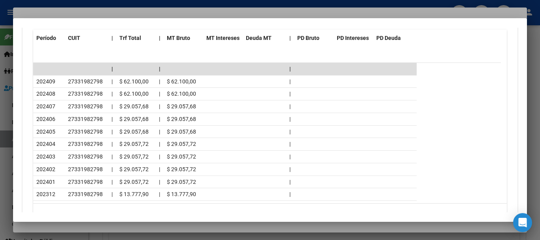
click at [122, 10] on div at bounding box center [270, 120] width 540 height 240
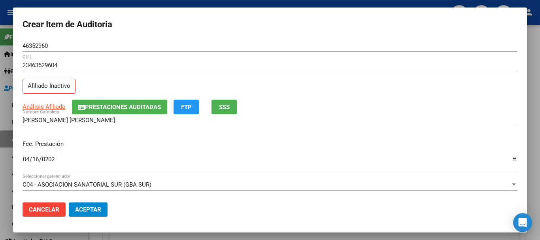
click at [486, 139] on div "Fec. Prestación 2024-04-16 Ingresar la fecha" at bounding box center [270, 156] width 495 height 45
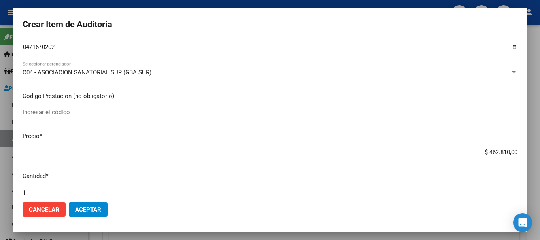
scroll to position [267, 0]
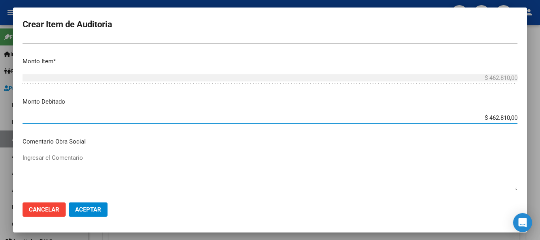
type input "$ 0,00"
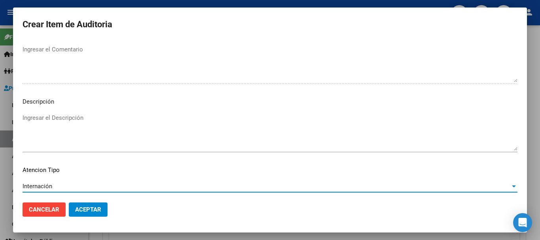
scroll to position [556, 0]
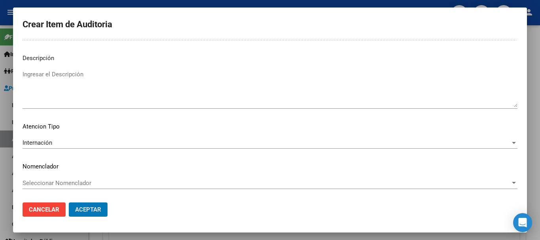
click at [69, 202] on button "Aceptar" at bounding box center [88, 209] width 39 height 14
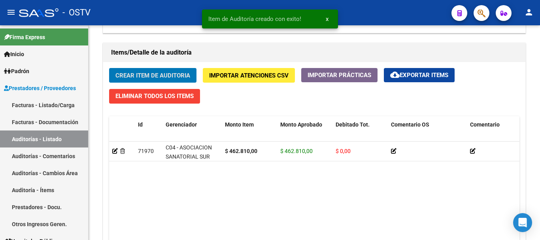
scroll to position [554, 0]
